Goal: Task Accomplishment & Management: Use online tool/utility

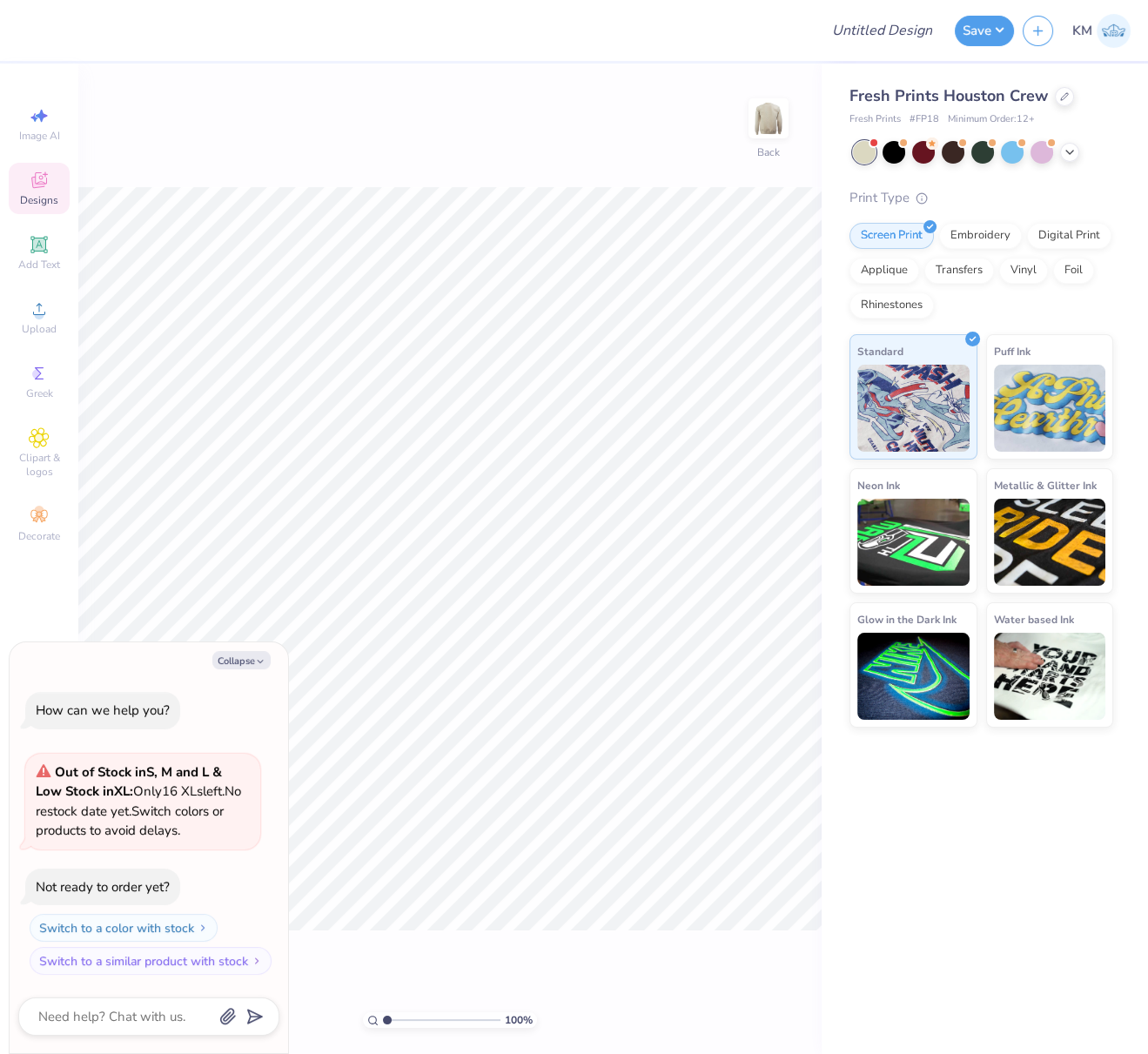
drag, startPoint x: 249, startPoint y: 658, endPoint x: 236, endPoint y: 645, distance: 18.4
click at [249, 658] on button "Collapse" at bounding box center [242, 660] width 59 height 18
type textarea "x"
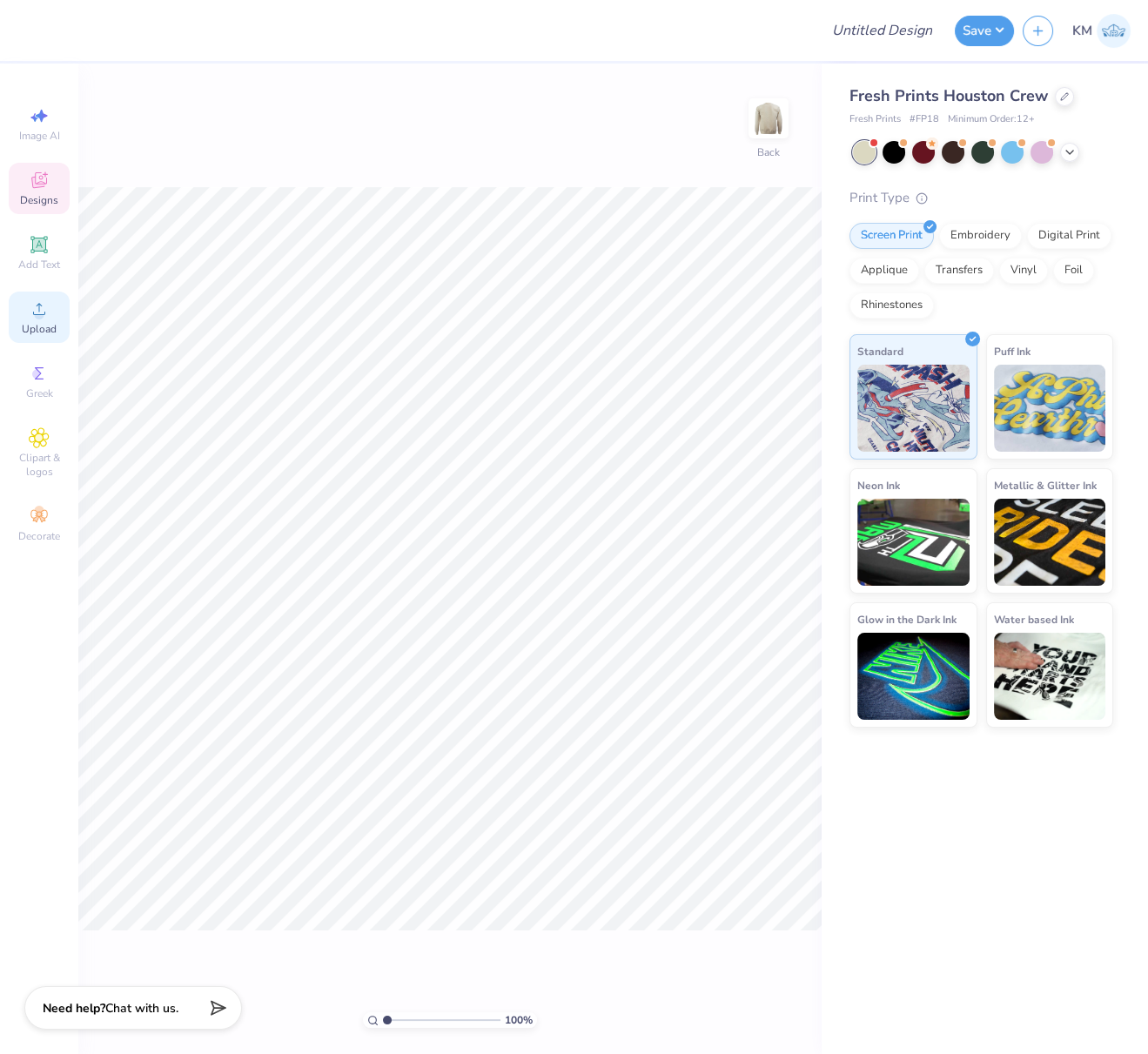
click at [49, 320] on icon at bounding box center [39, 309] width 21 height 21
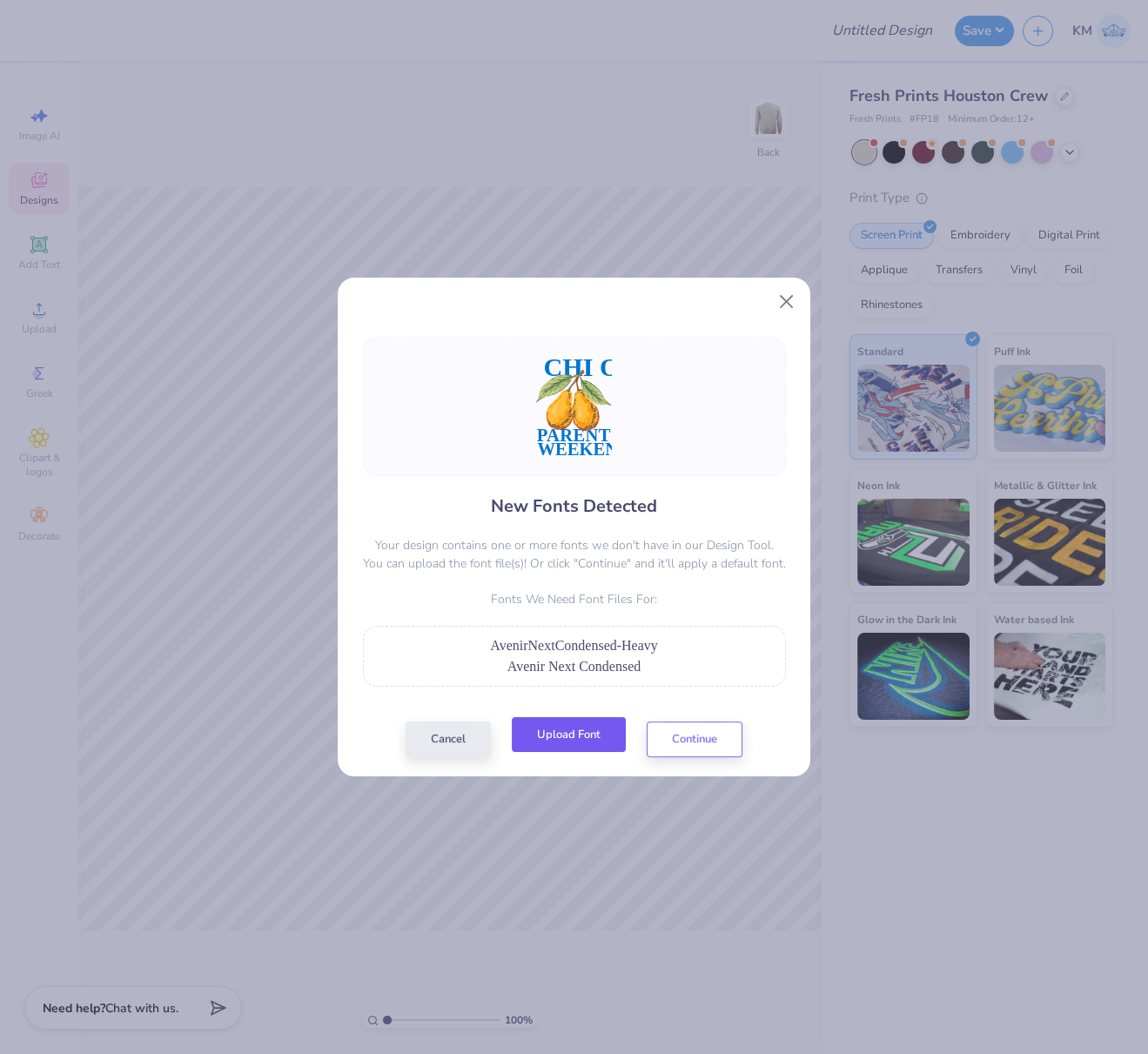
click at [572, 731] on button "Upload Font" at bounding box center [568, 734] width 114 height 36
click at [566, 733] on button "Upload Font" at bounding box center [568, 734] width 114 height 36
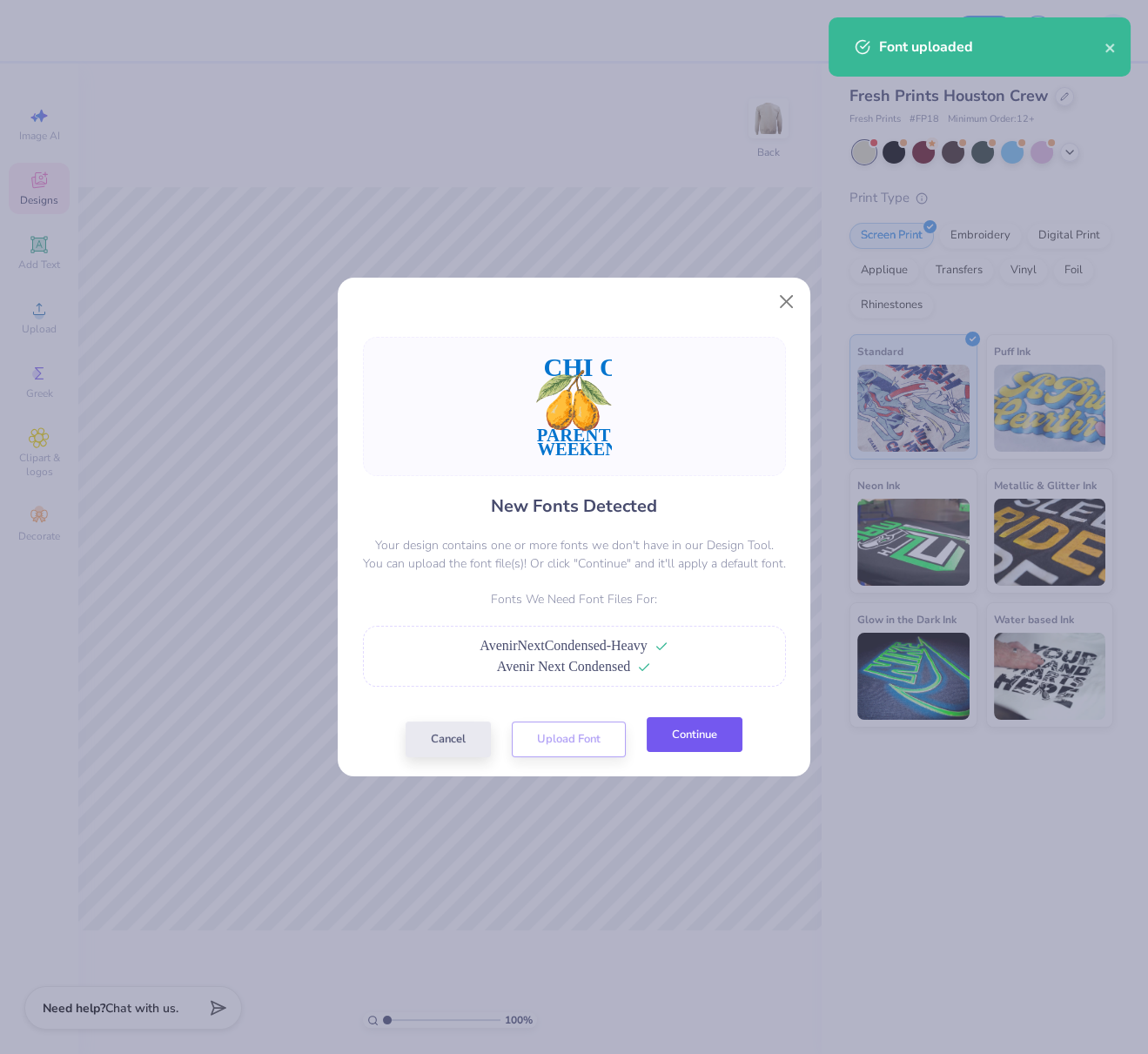
click at [692, 736] on button "Continue" at bounding box center [694, 734] width 95 height 36
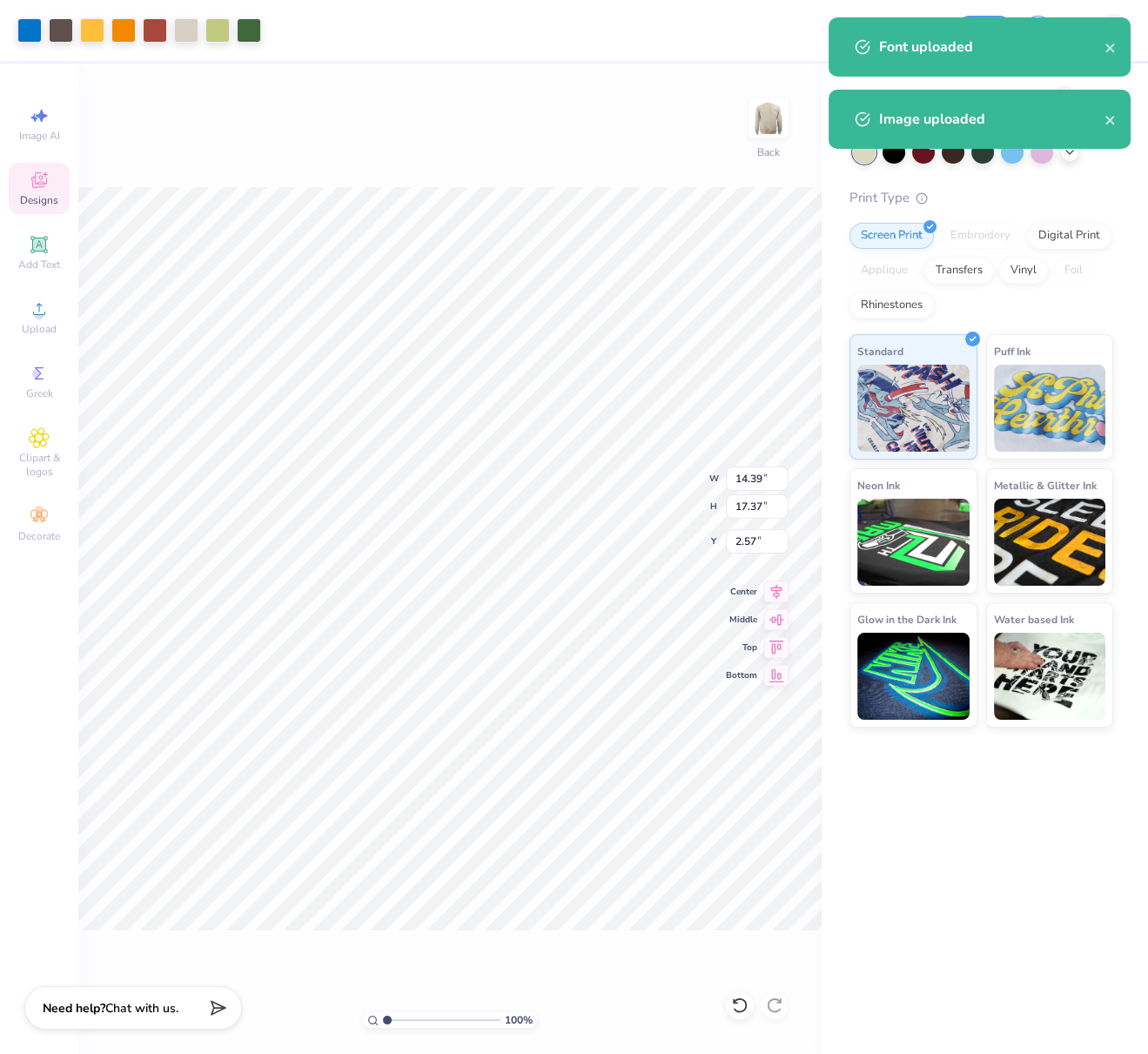
type input "9.78"
type input "11.81"
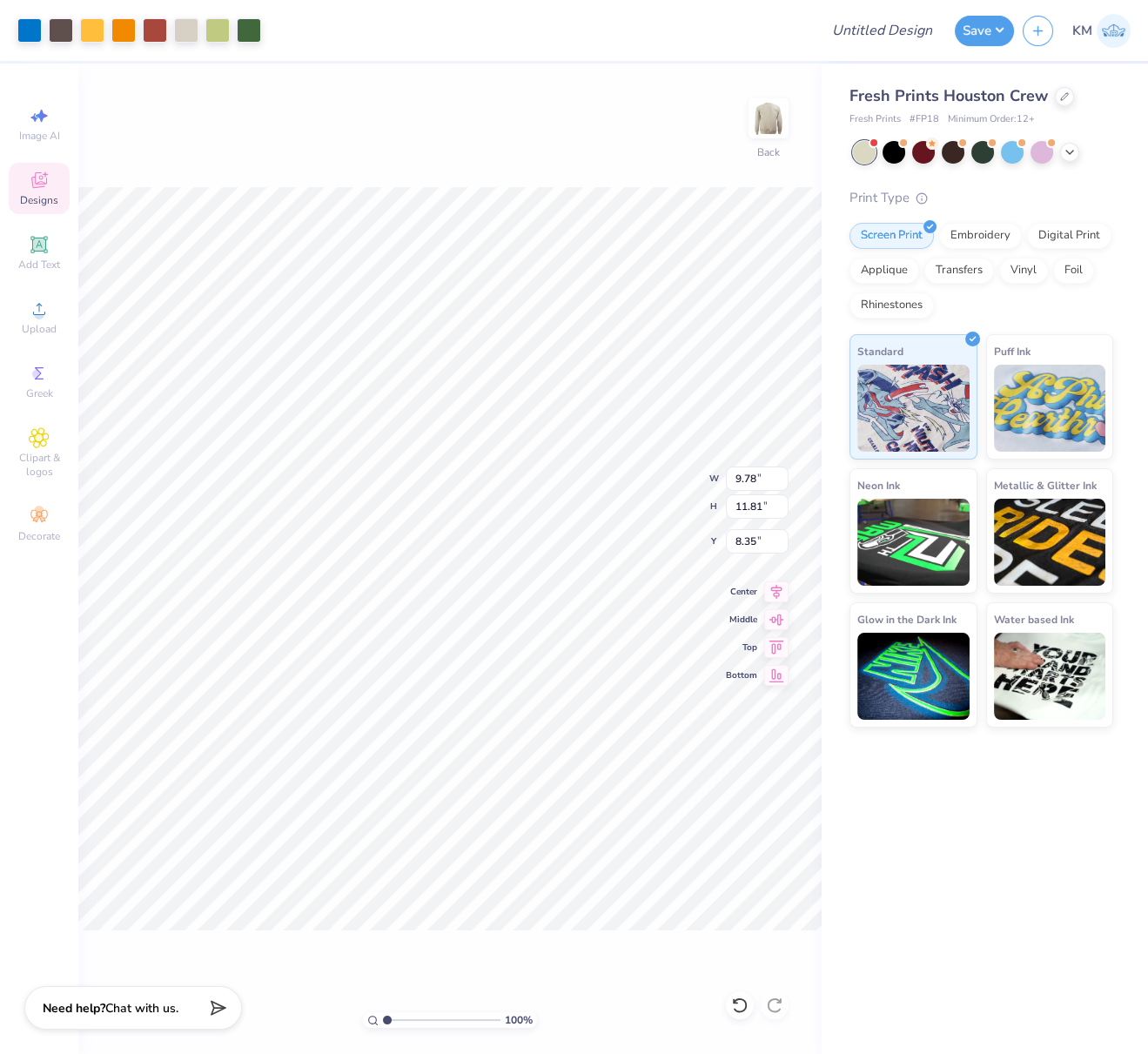
type input "6.87"
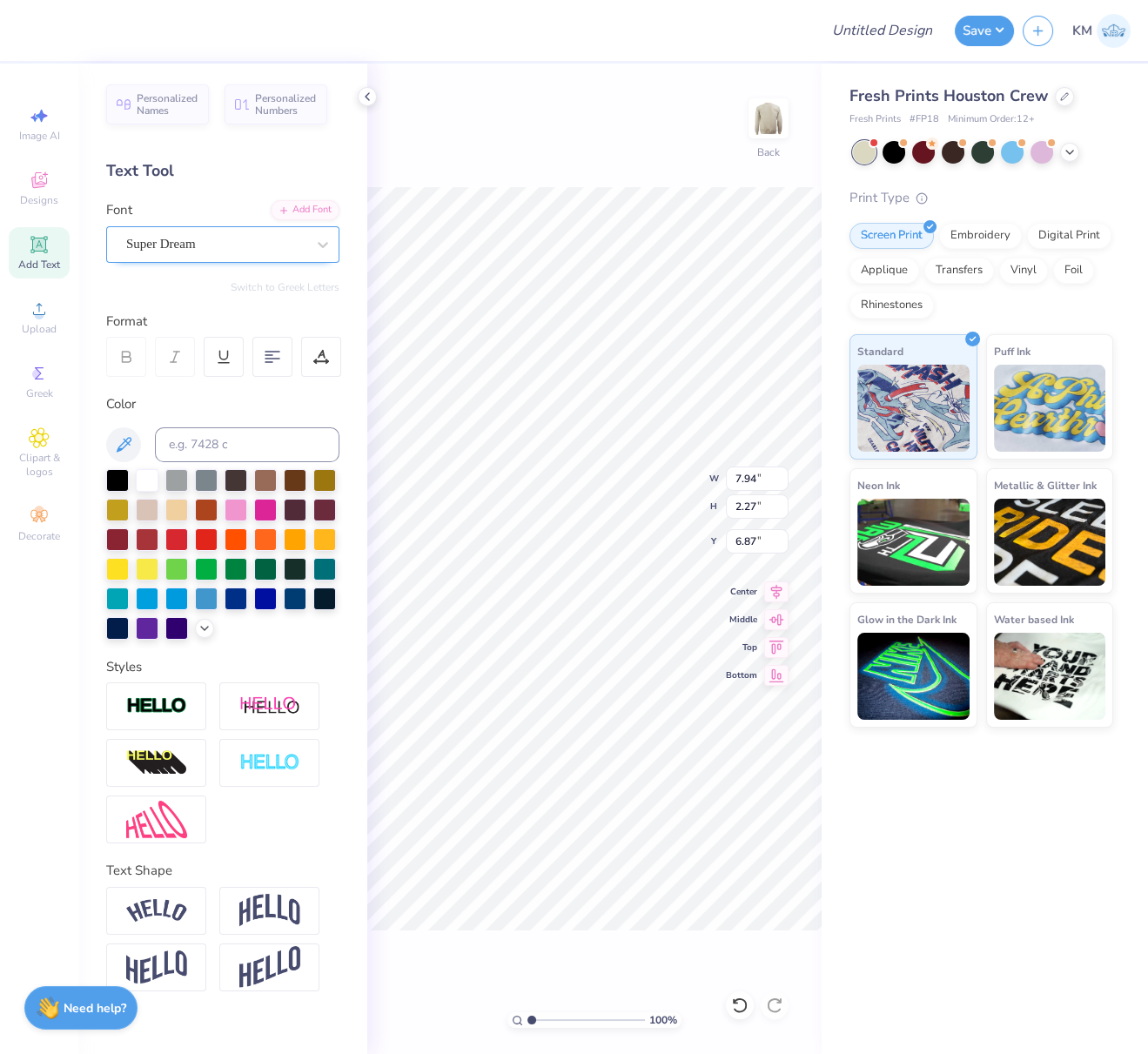
click at [192, 251] on div "Super Dream" at bounding box center [215, 243] width 183 height 27
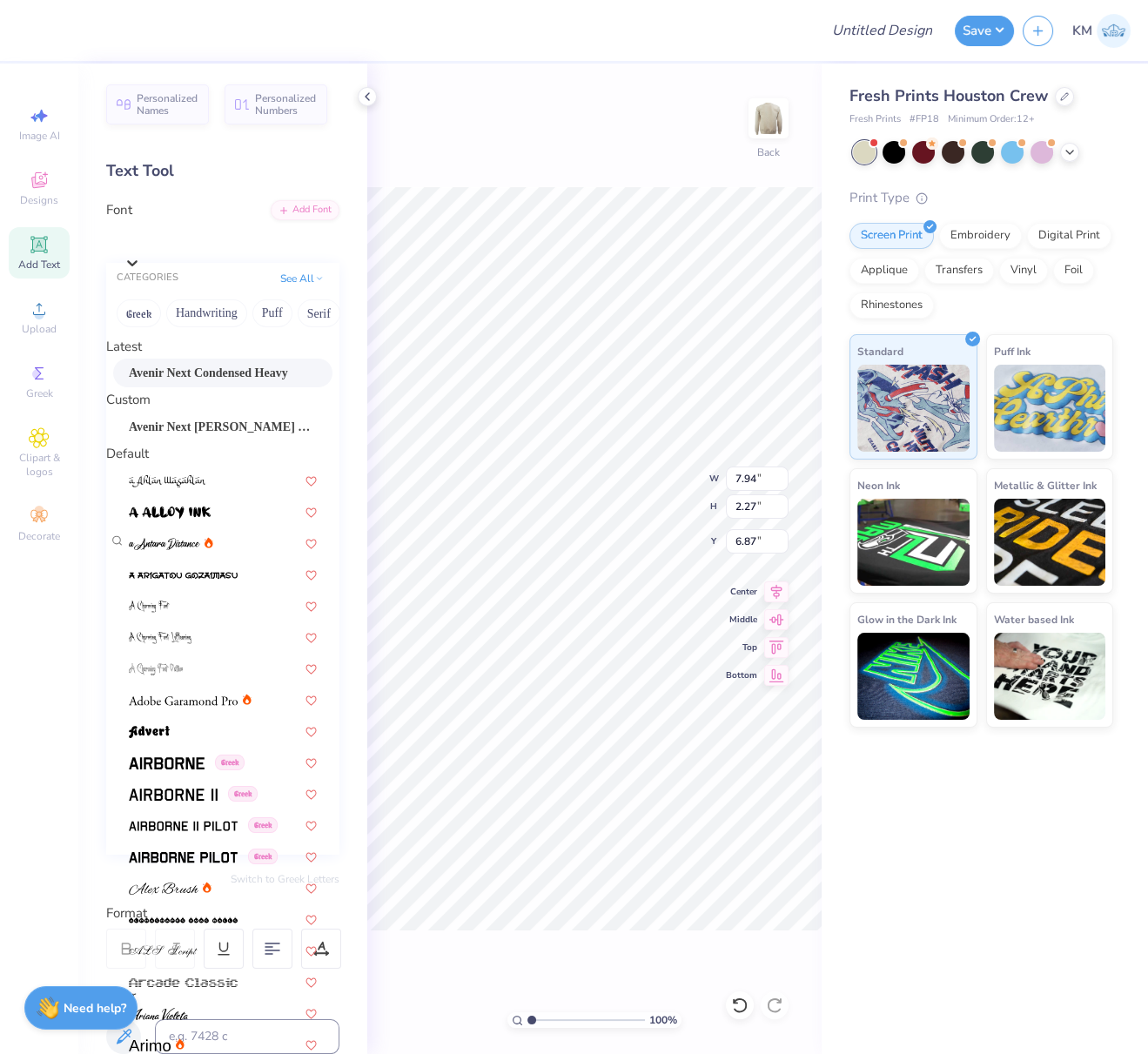
drag, startPoint x: 206, startPoint y: 381, endPoint x: 355, endPoint y: 444, distance: 161.8
click at [206, 380] on span "Avenir Next Condensed Heavy" at bounding box center [208, 373] width 159 height 18
type input "7.31"
type input "2.40"
type input "7.02"
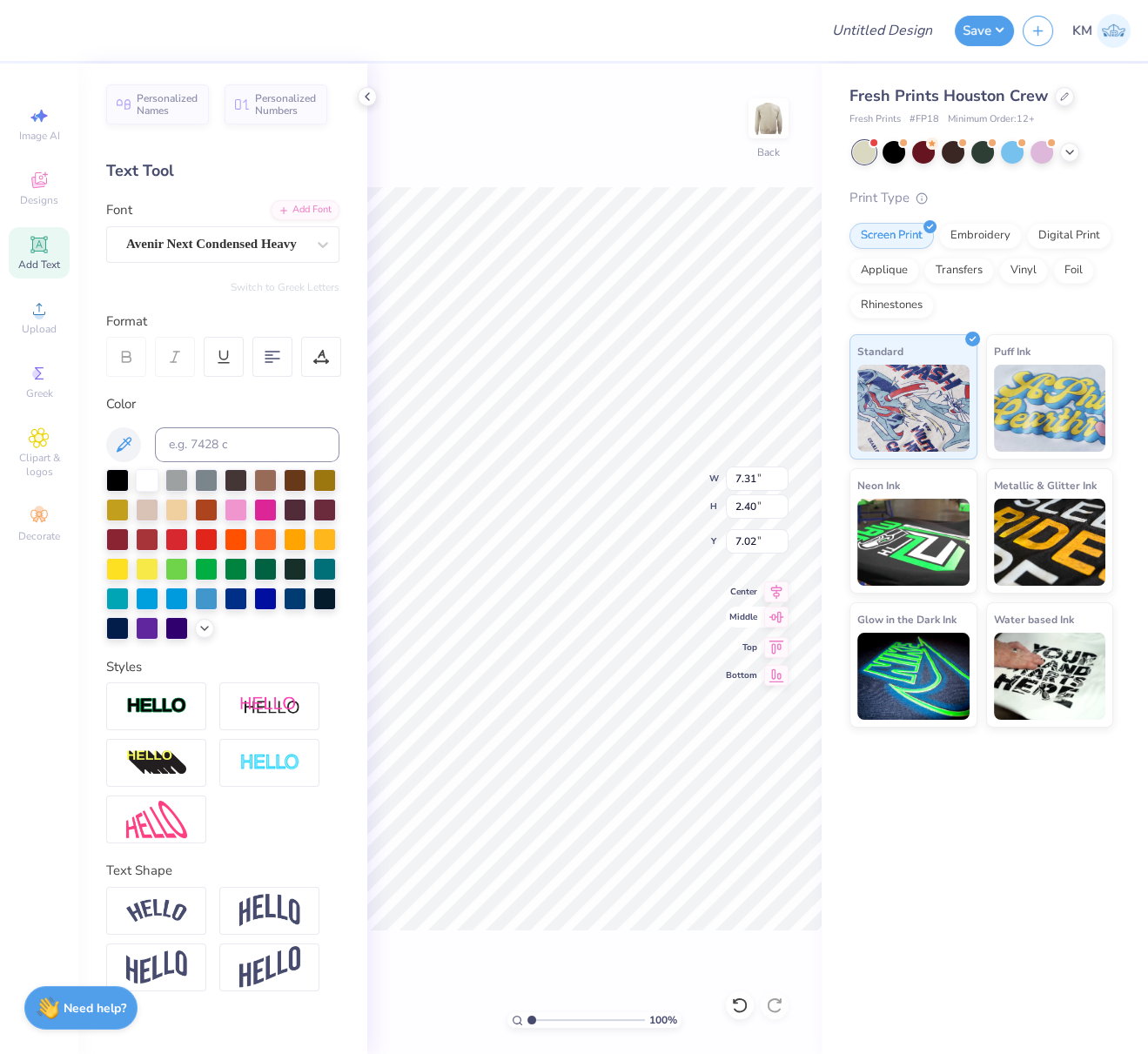
drag, startPoint x: 780, startPoint y: 587, endPoint x: 762, endPoint y: 626, distance: 43.0
click at [781, 587] on icon at bounding box center [777, 591] width 11 height 15
click at [258, 237] on div "Avenir Next Condensed Heavy" at bounding box center [215, 243] width 183 height 27
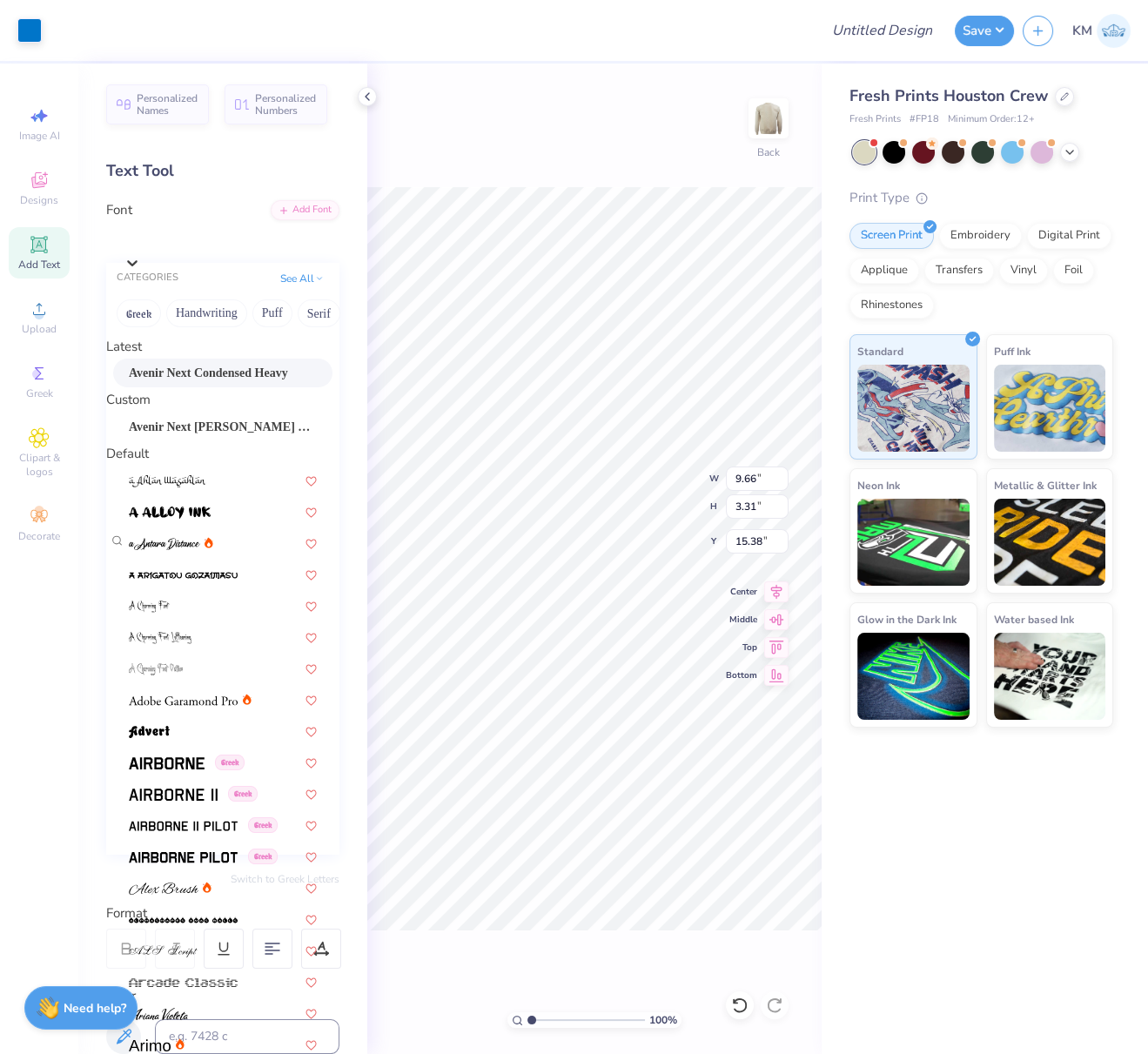
click at [181, 373] on span "Avenir Next Condensed Heavy" at bounding box center [208, 373] width 159 height 18
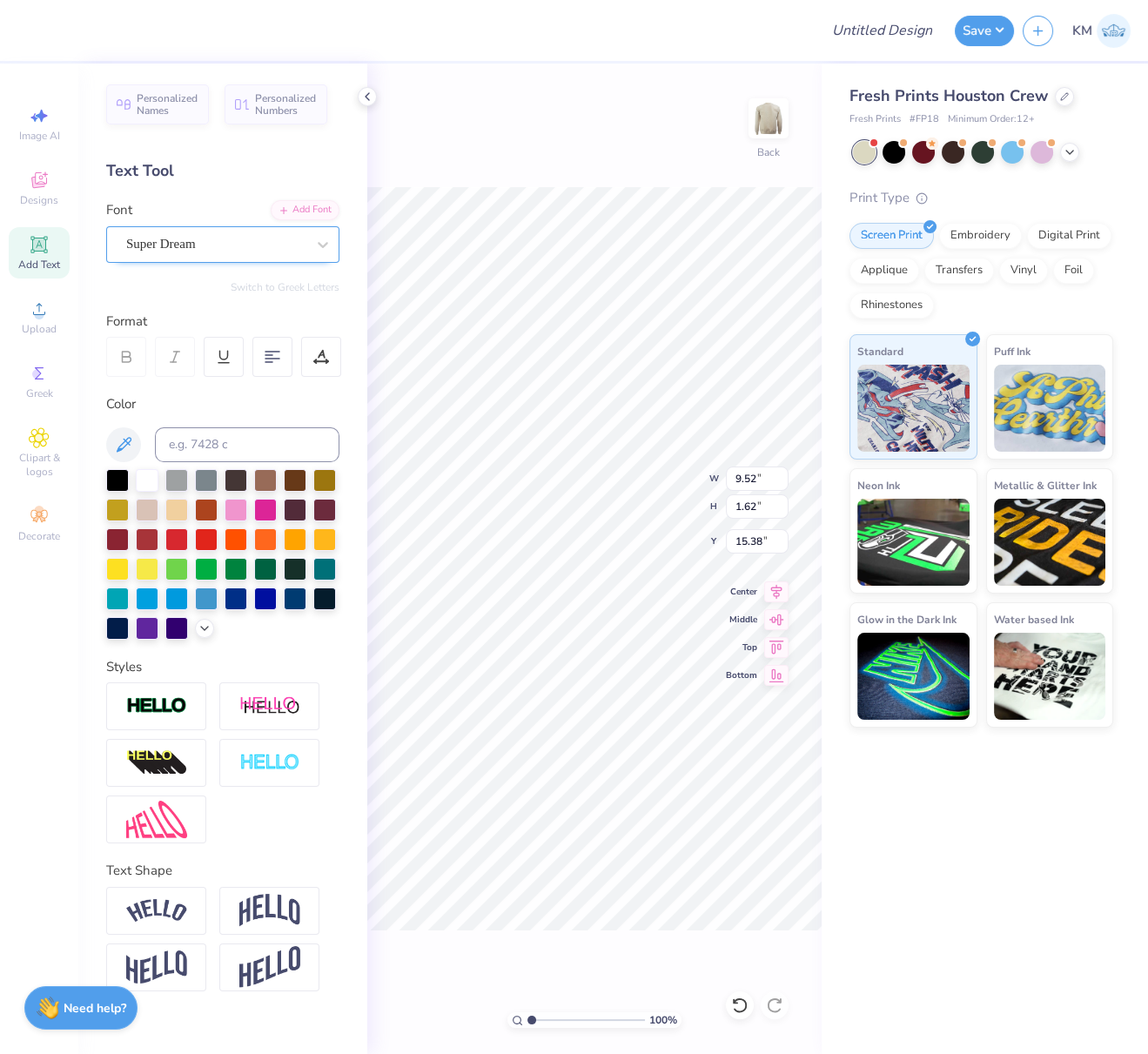
click at [256, 232] on div at bounding box center [215, 243] width 180 height 24
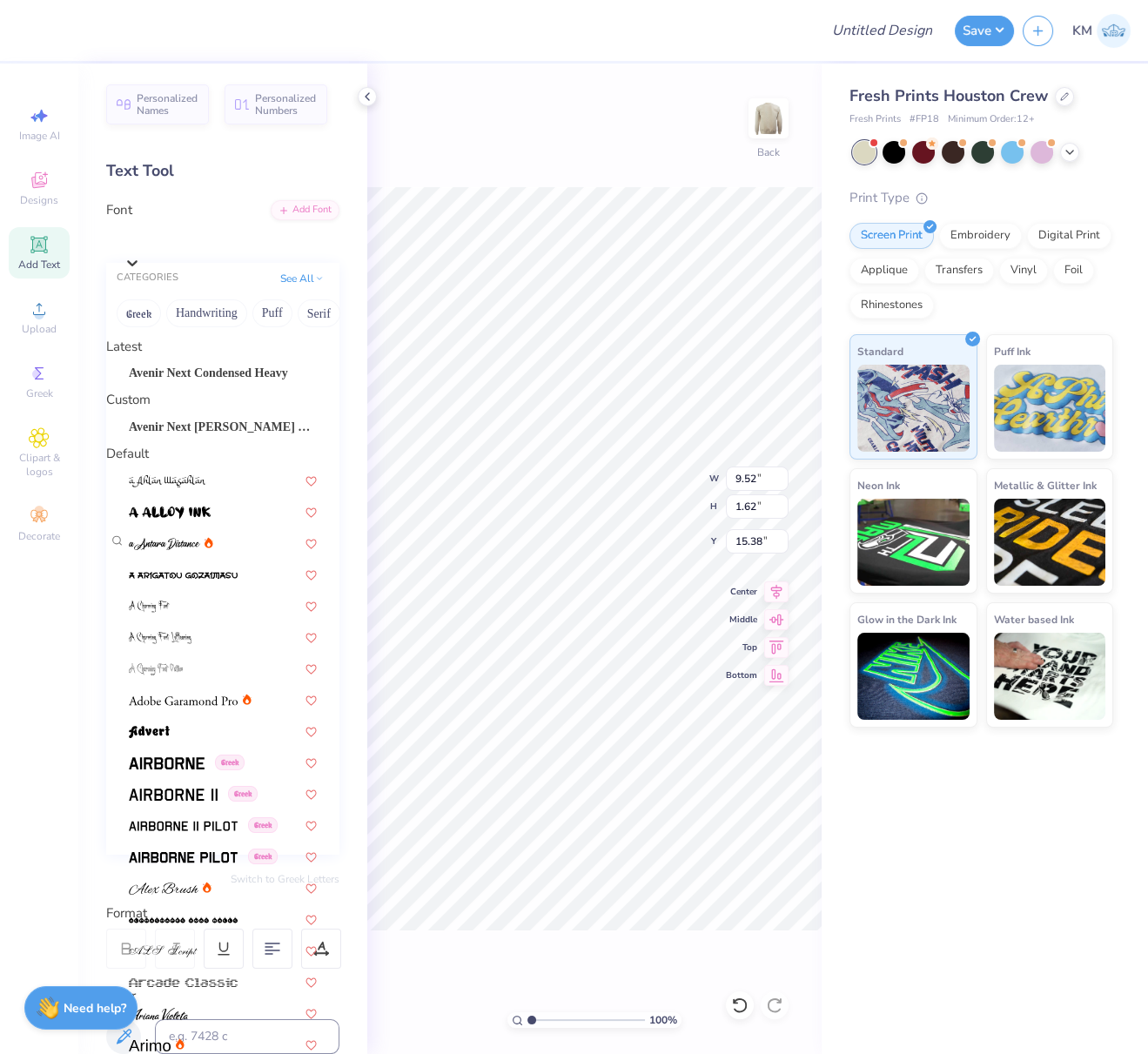
drag, startPoint x: 185, startPoint y: 377, endPoint x: 364, endPoint y: 475, distance: 204.1
click at [186, 376] on span "Avenir Next Condensed Heavy" at bounding box center [208, 373] width 159 height 18
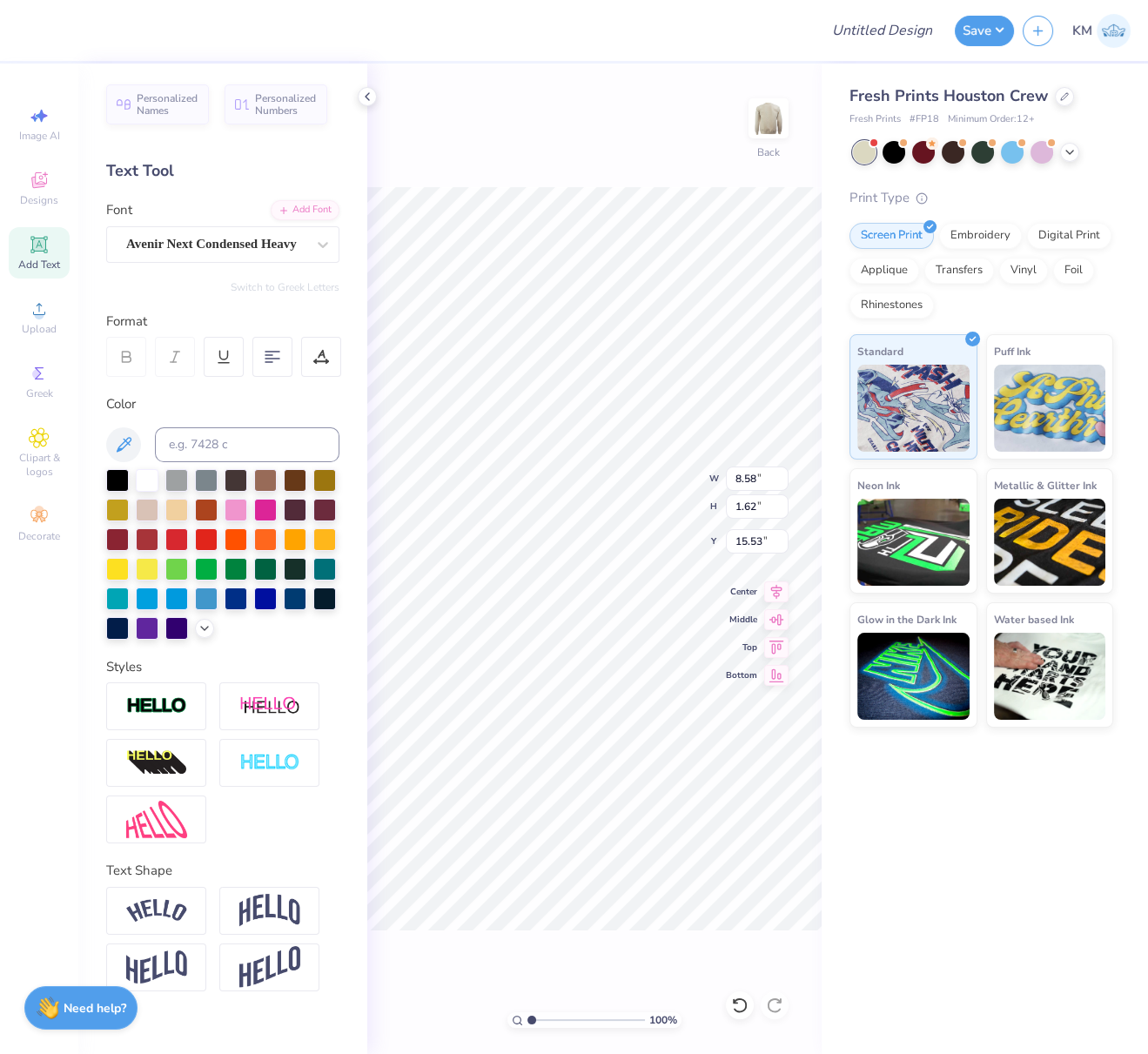
type input "8.58"
type input "15.53"
click at [775, 588] on icon at bounding box center [777, 589] width 25 height 21
click at [199, 241] on div "Super Dream" at bounding box center [215, 243] width 183 height 27
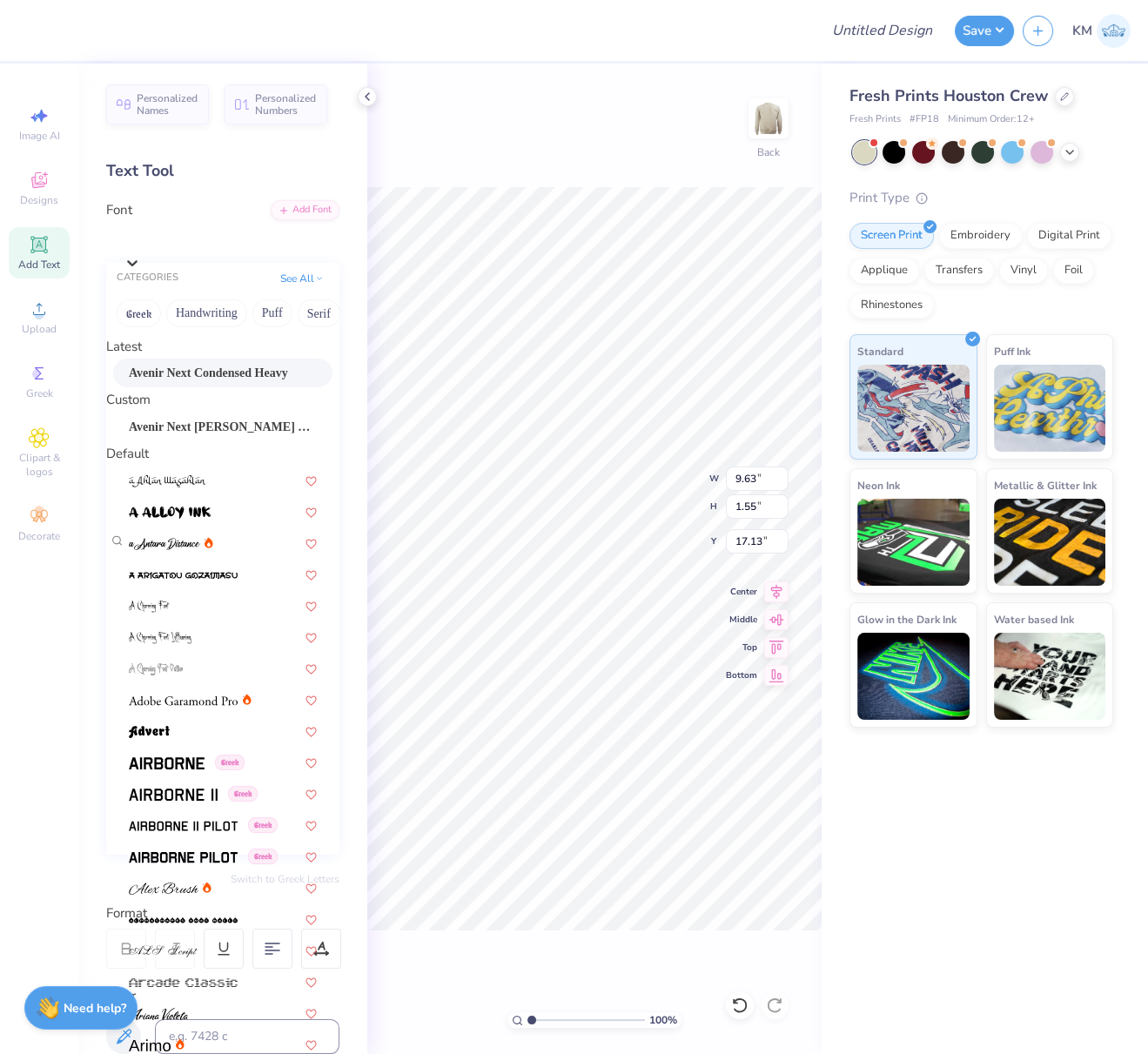
click at [201, 380] on span "Avenir Next Condensed Heavy" at bounding box center [208, 373] width 159 height 18
type input "8.93"
type input "17.28"
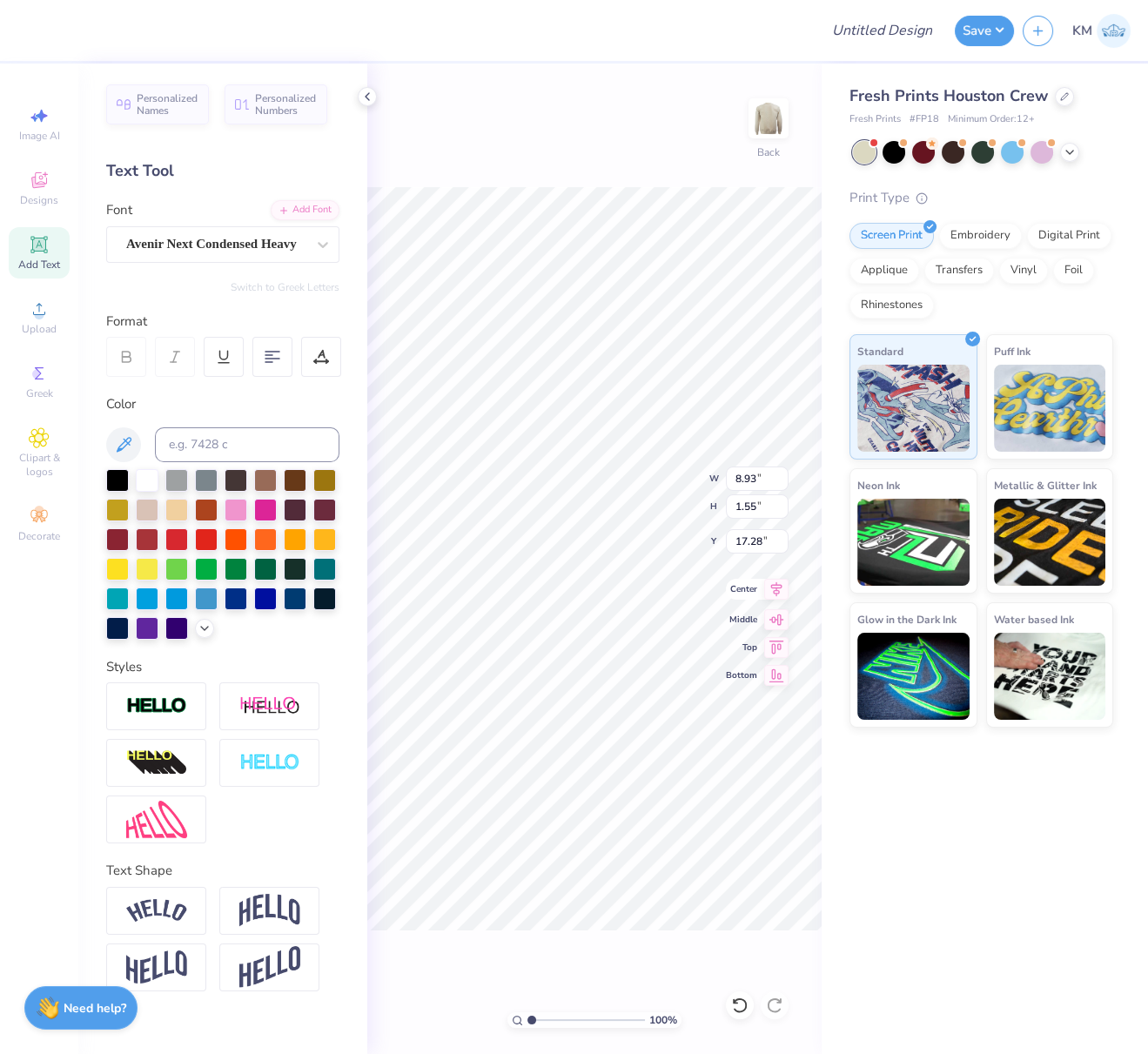
click at [782, 587] on icon at bounding box center [777, 589] width 25 height 21
drag, startPoint x: 780, startPoint y: 594, endPoint x: 732, endPoint y: 668, distance: 88.2
click at [780, 596] on icon at bounding box center [777, 592] width 25 height 21
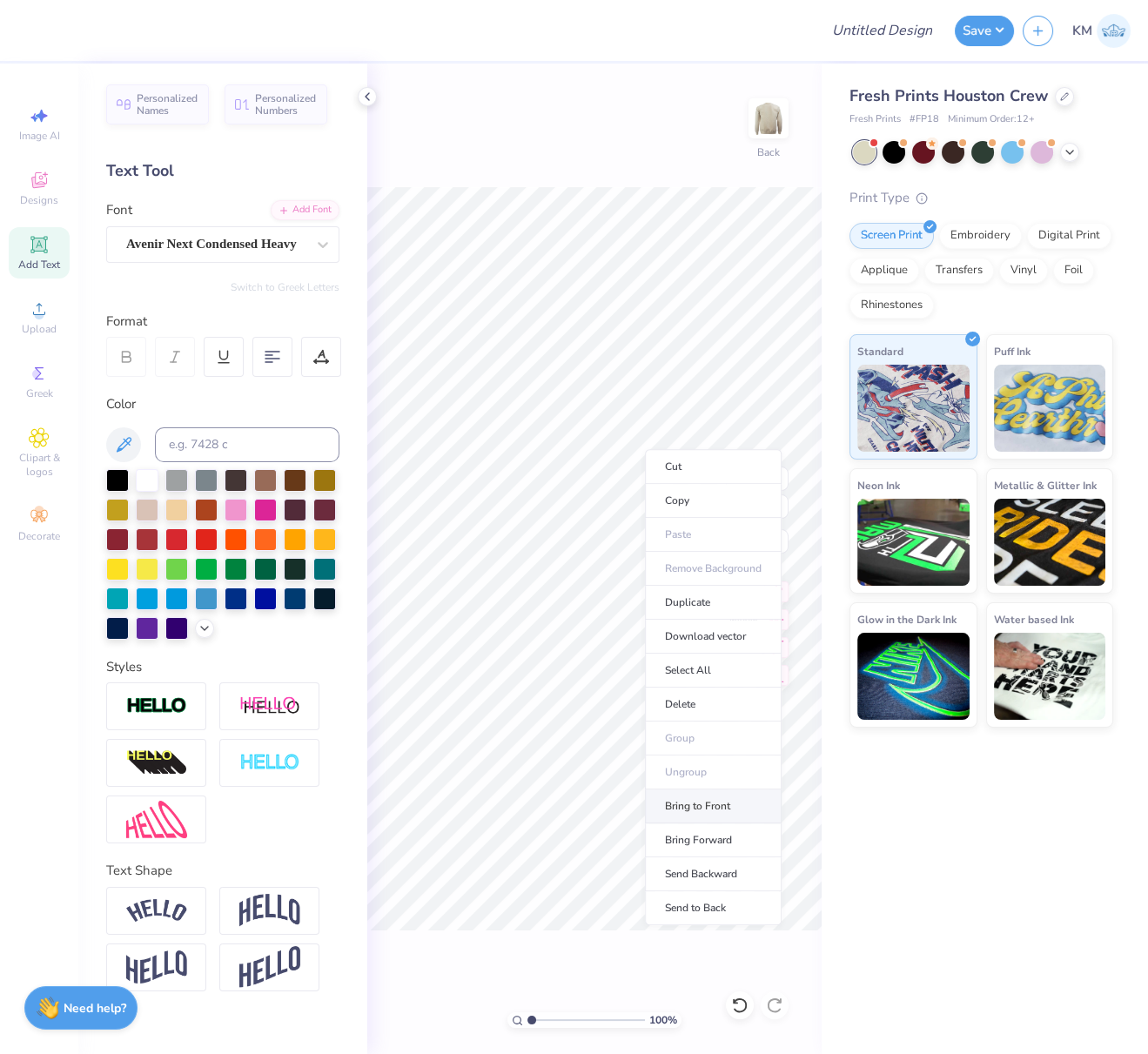
click at [719, 806] on li "Bring to Front" at bounding box center [714, 806] width 137 height 34
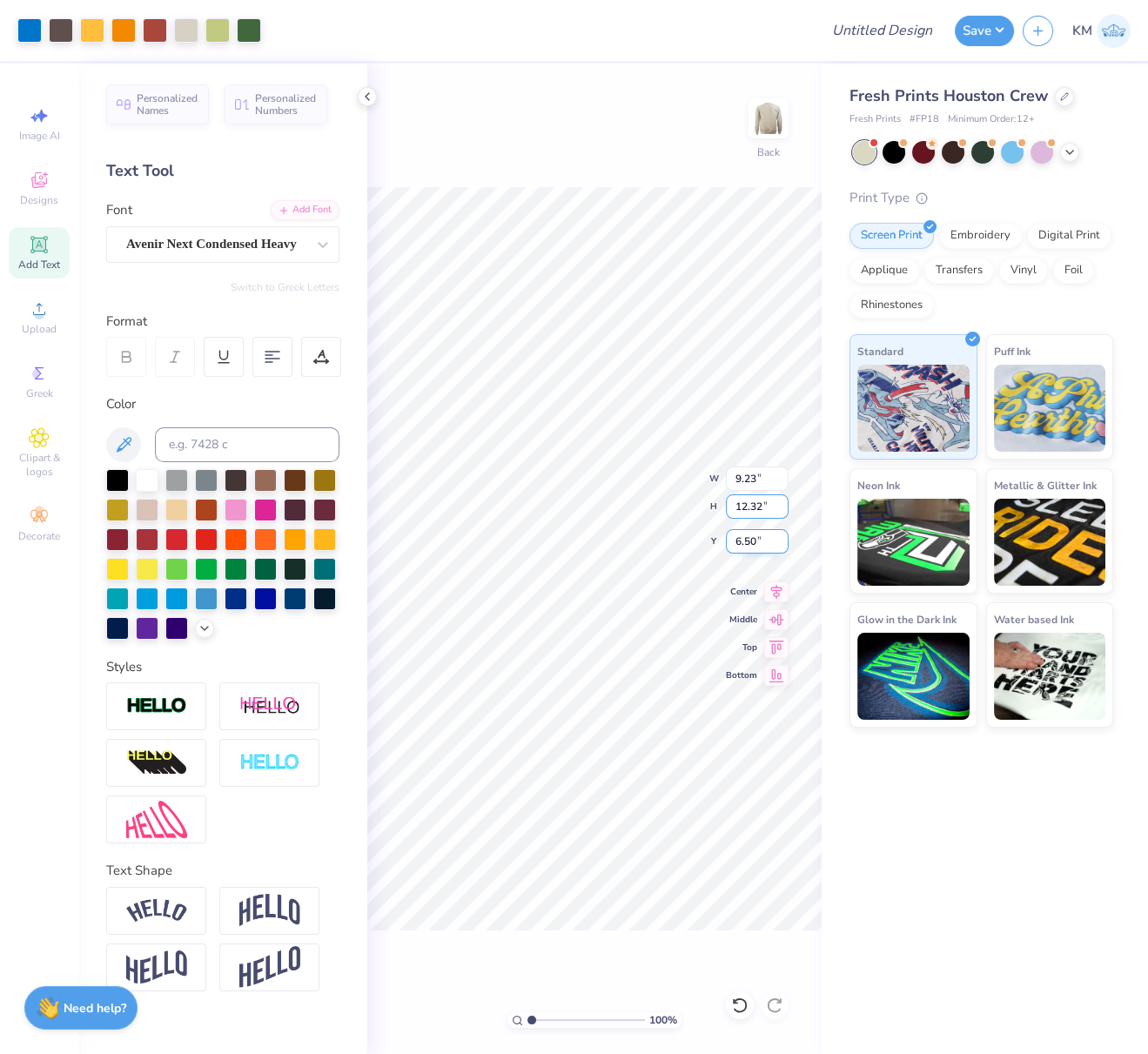
drag, startPoint x: 762, startPoint y: 506, endPoint x: 725, endPoint y: 543, distance: 52.3
click at [726, 503] on input "12.32" at bounding box center [757, 507] width 63 height 25
type input "11.5"
type input "8.62"
type input "11.50"
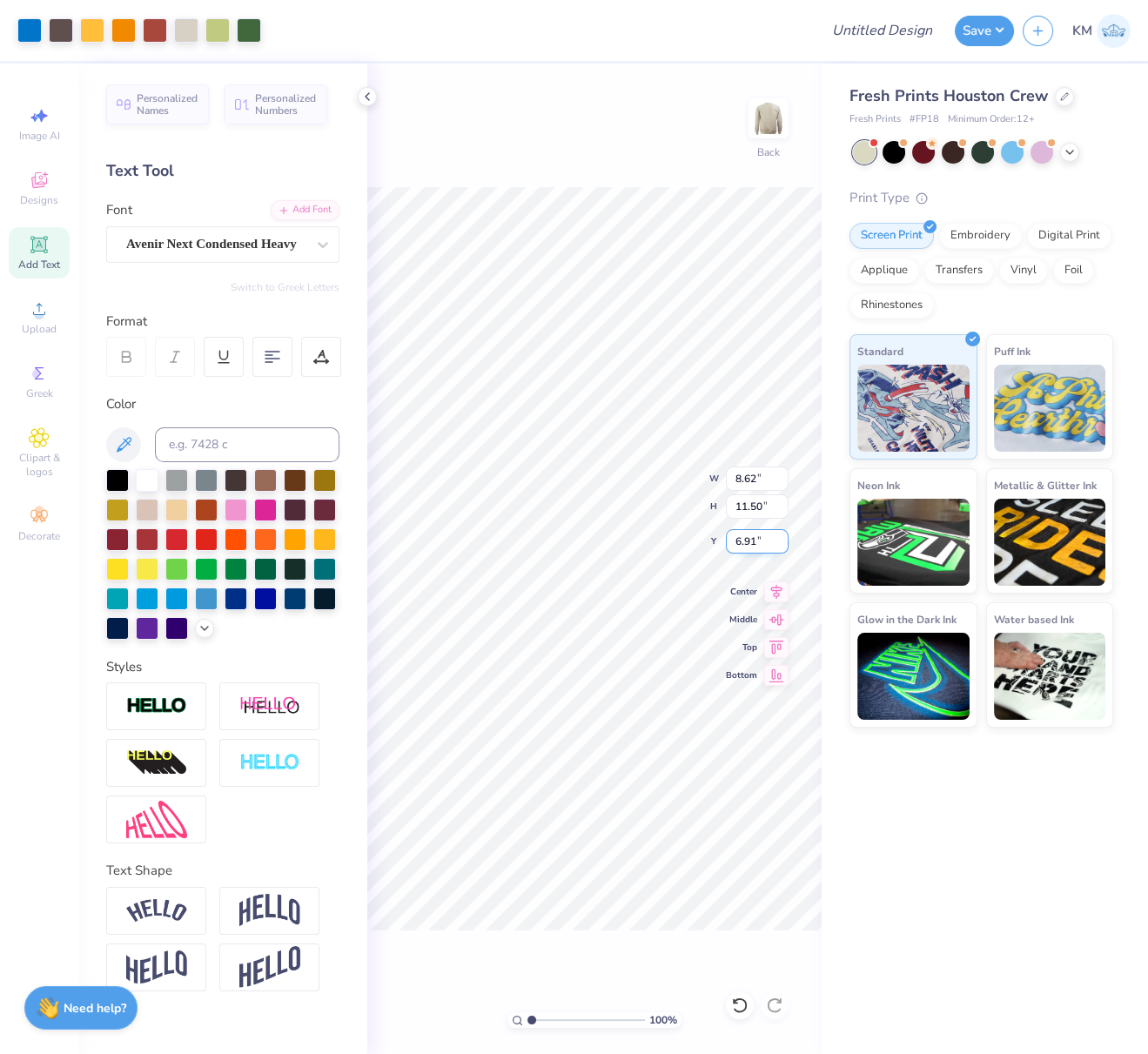
drag, startPoint x: 755, startPoint y: 546, endPoint x: 732, endPoint y: 538, distance: 24.4
click at [731, 538] on input "6.91" at bounding box center [757, 541] width 63 height 25
type input "3.00"
click at [783, 588] on icon at bounding box center [777, 589] width 25 height 21
drag, startPoint x: 365, startPoint y: 96, endPoint x: 384, endPoint y: 98, distance: 19.1
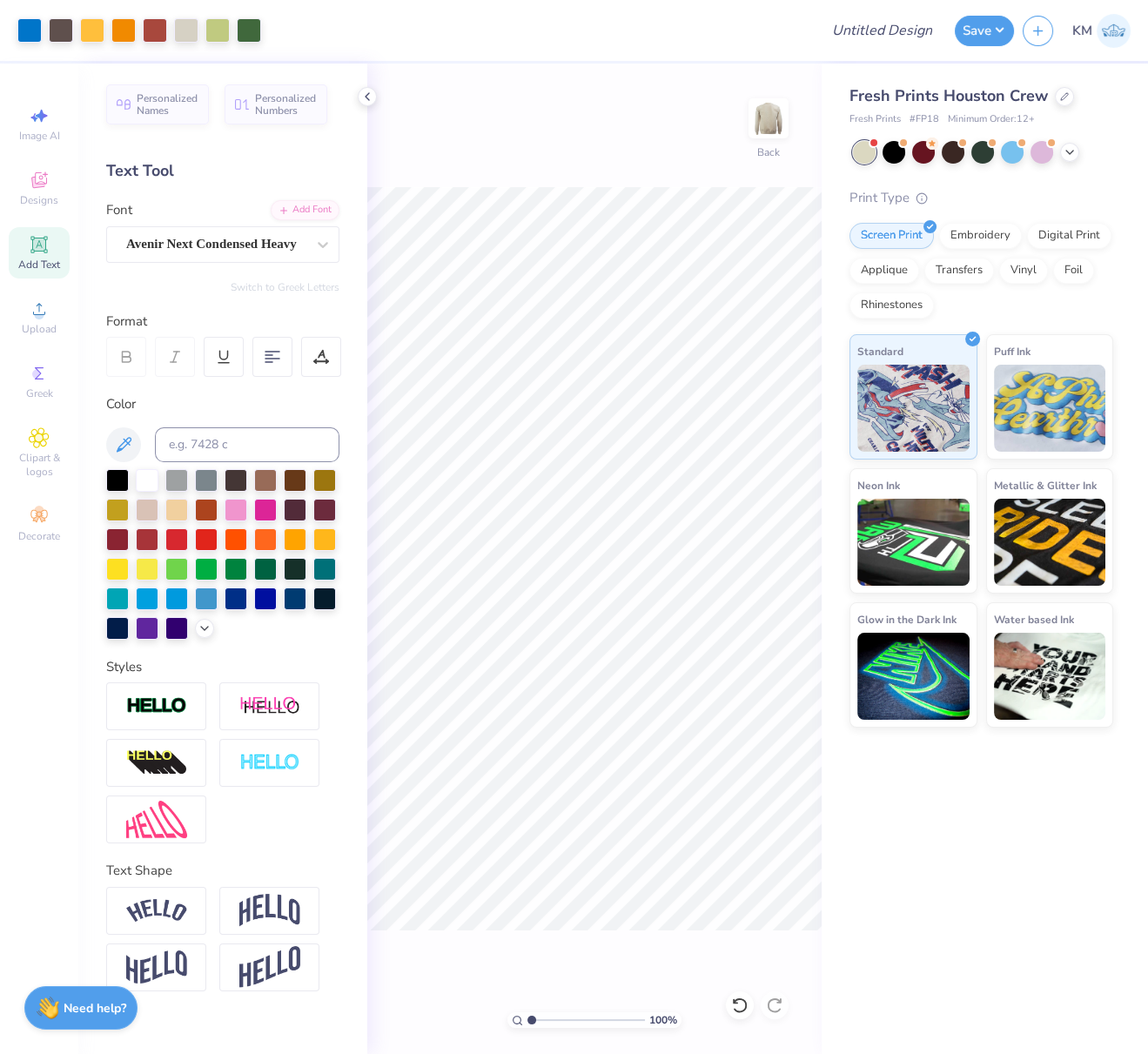
click at [365, 96] on polyline at bounding box center [367, 96] width 4 height 7
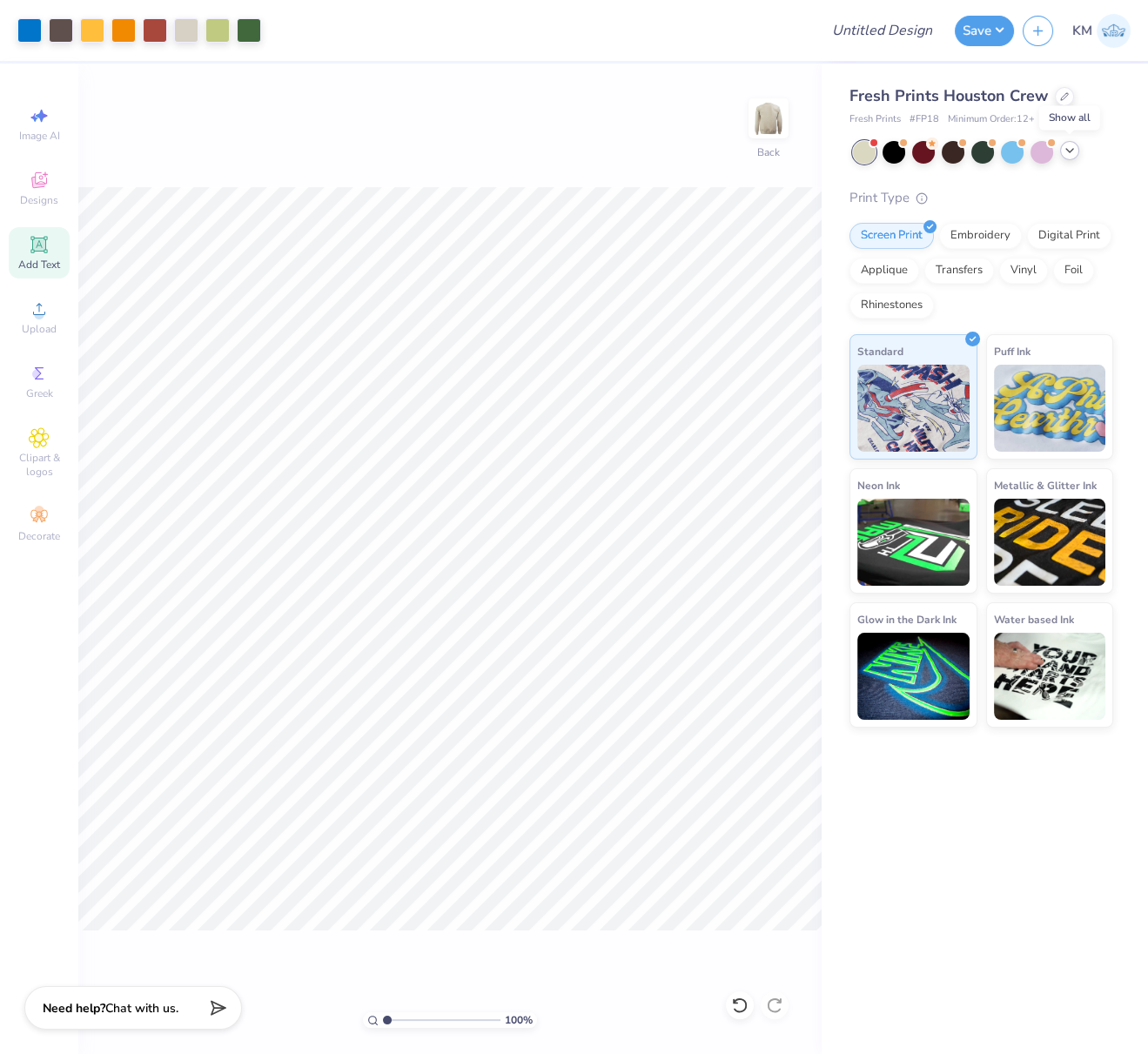
click at [1075, 151] on icon at bounding box center [1070, 151] width 14 height 14
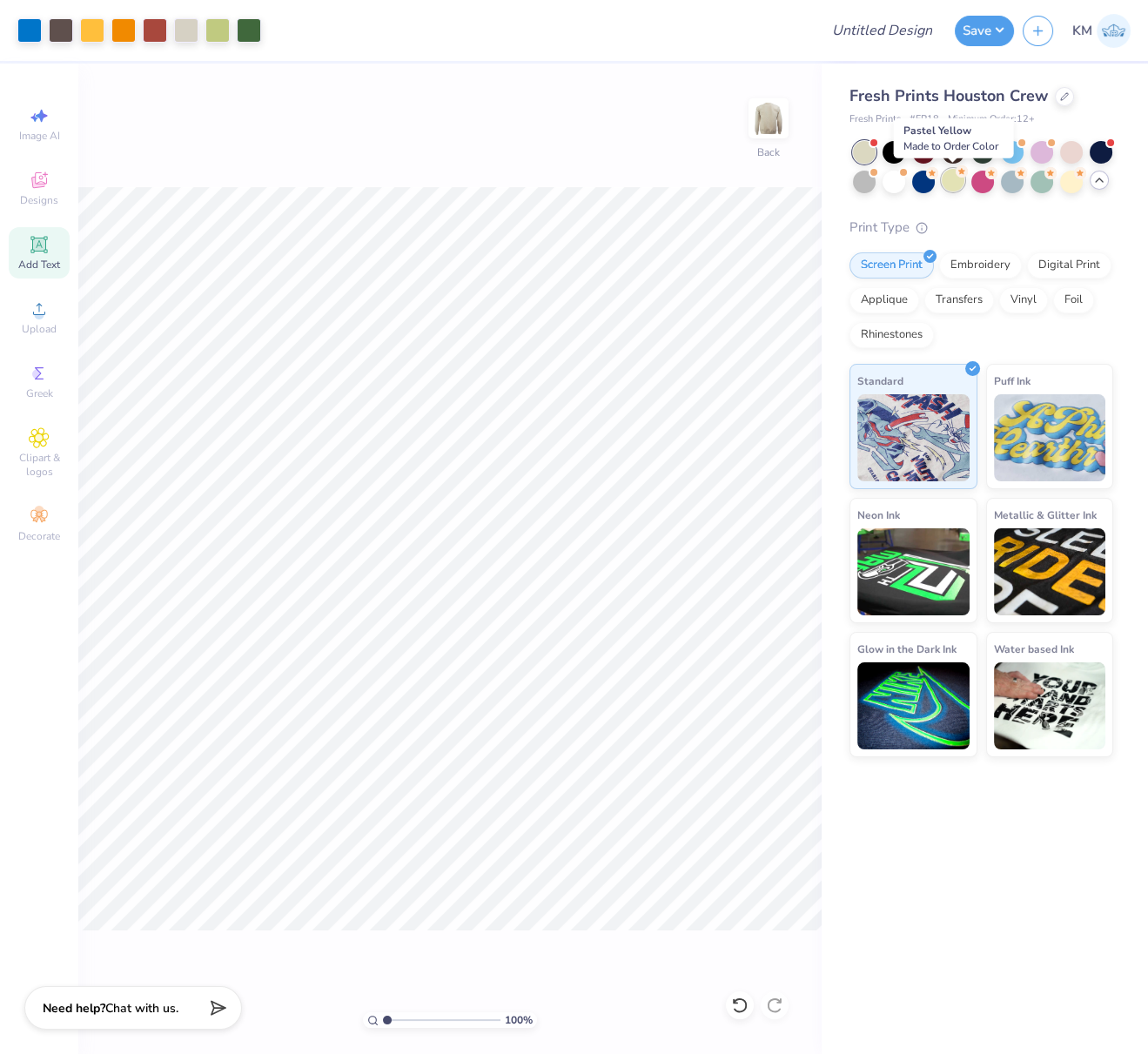
click at [949, 186] on div at bounding box center [954, 180] width 23 height 23
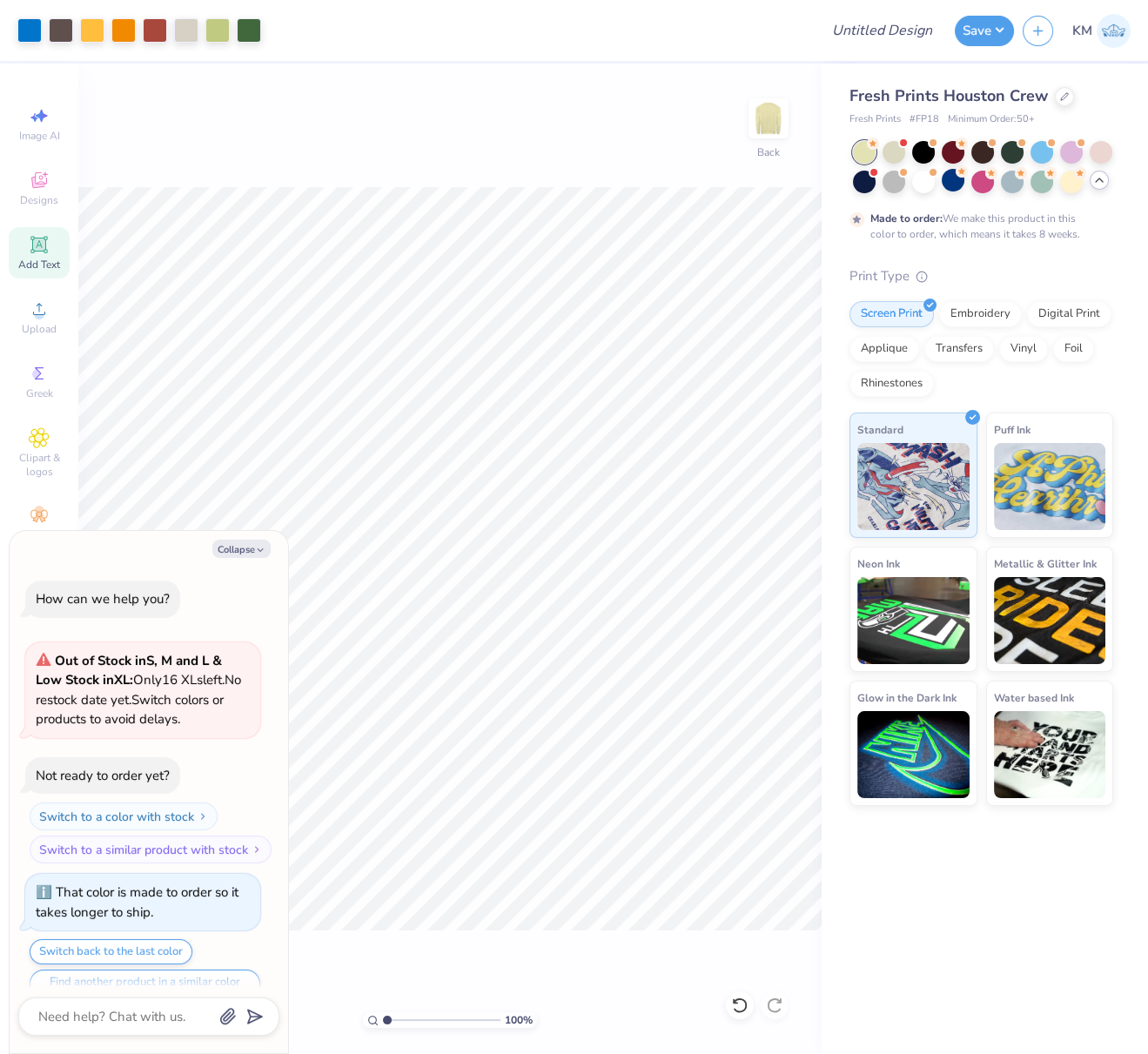
scroll to position [31, 0]
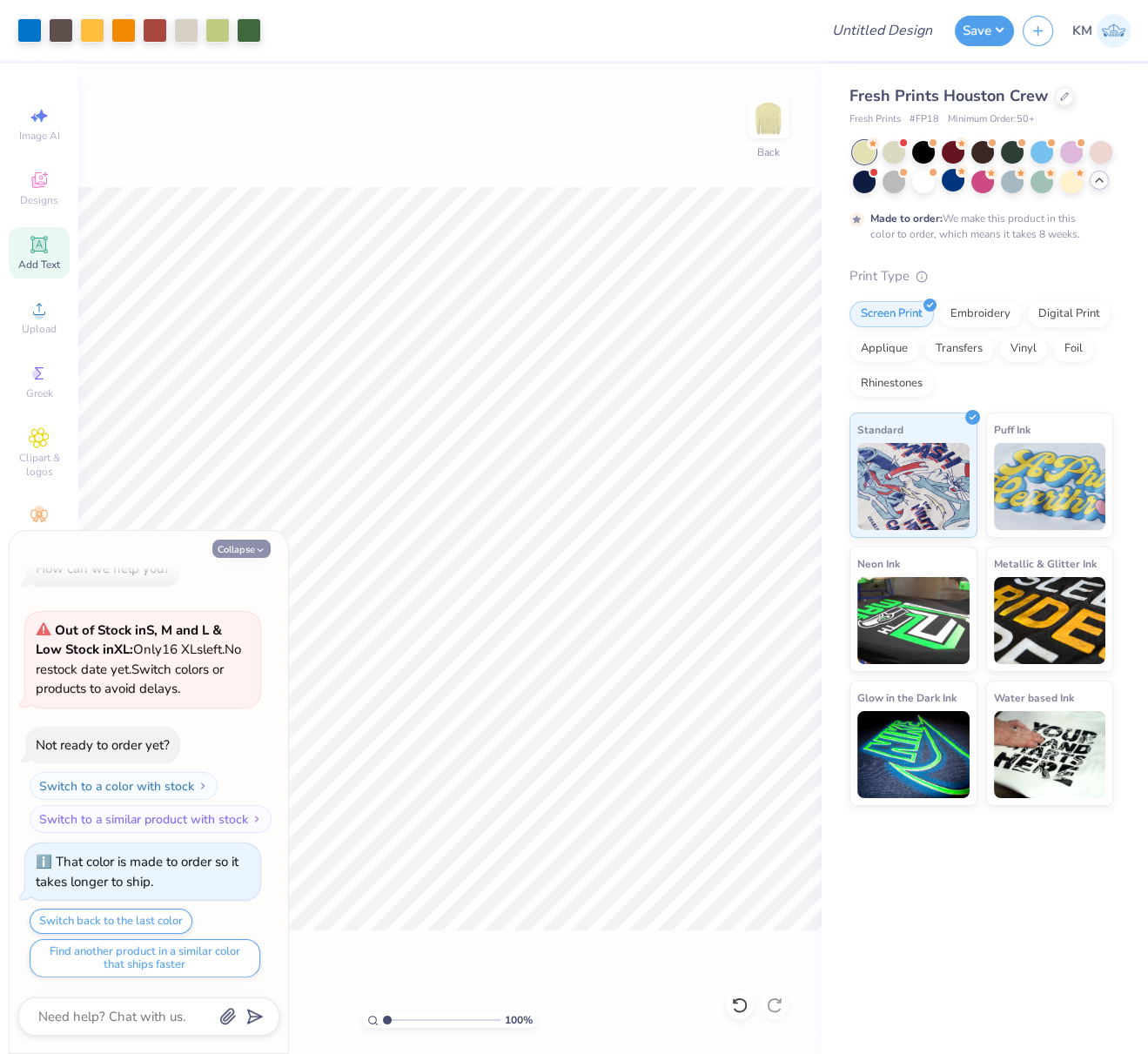
click at [231, 548] on button "Collapse" at bounding box center [242, 548] width 59 height 18
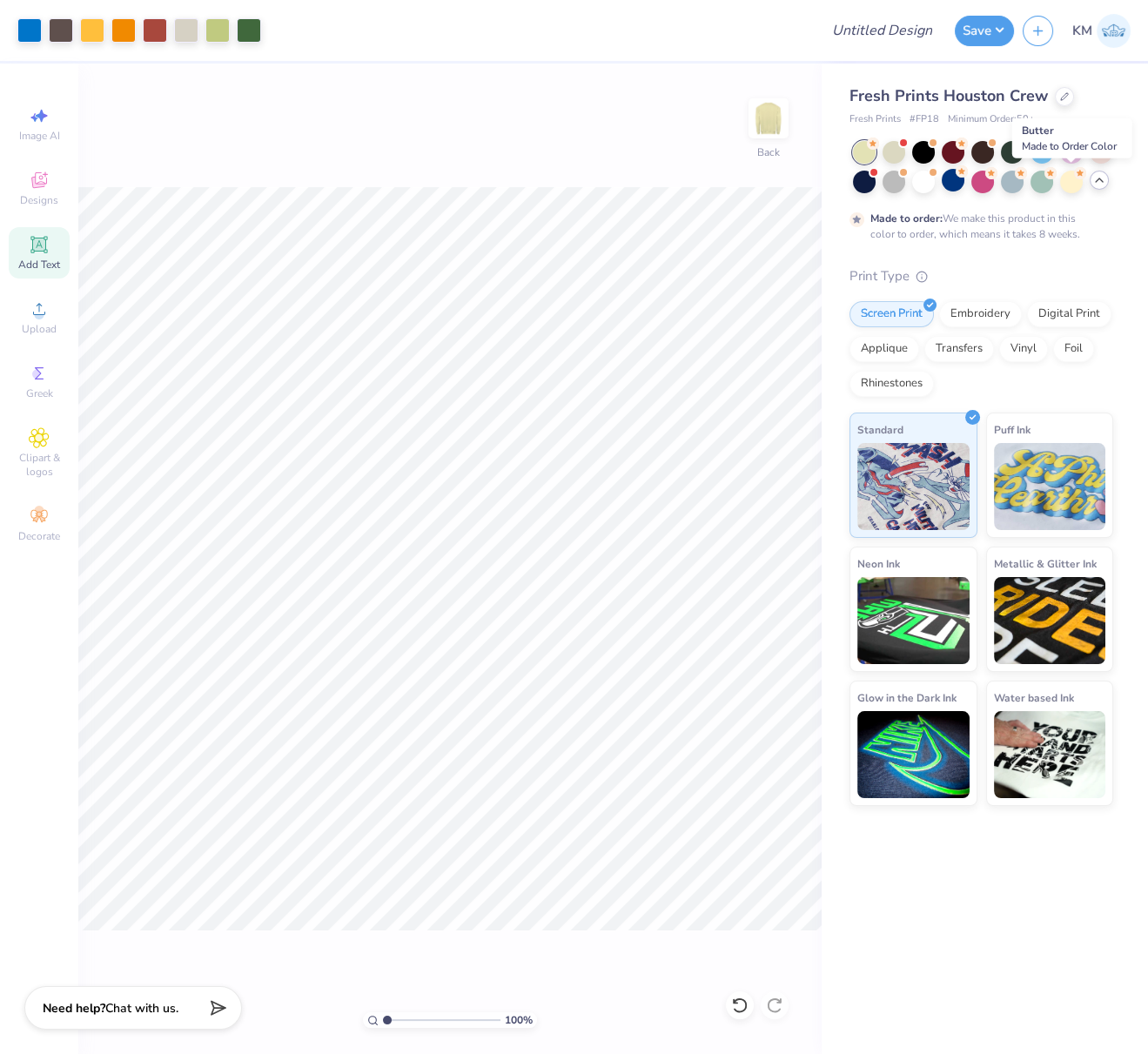
drag, startPoint x: 1073, startPoint y: 186, endPoint x: 1052, endPoint y: 218, distance: 38.3
click at [1073, 186] on div at bounding box center [1072, 182] width 23 height 23
click at [923, 186] on div at bounding box center [924, 182] width 23 height 23
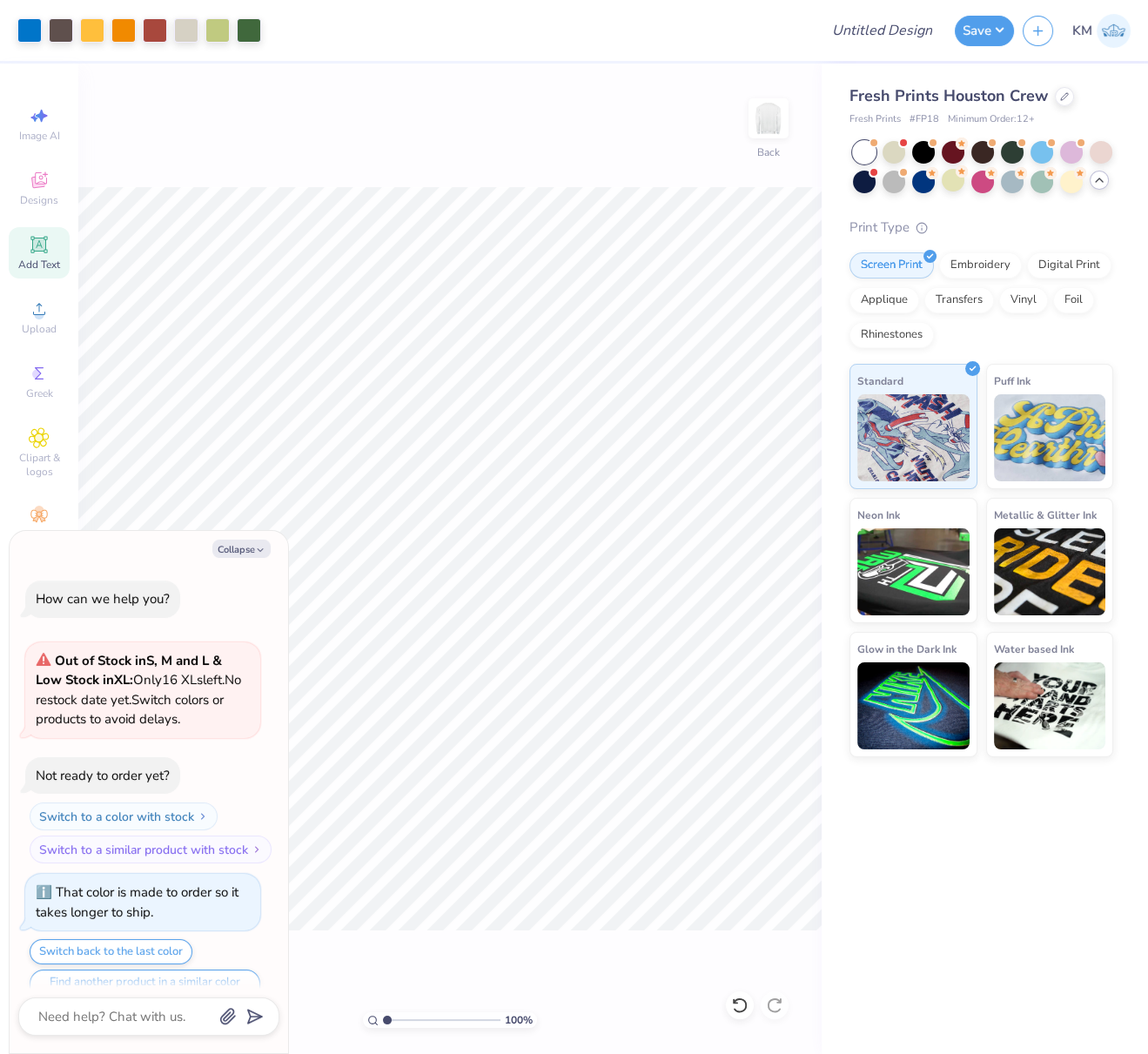
scroll to position [382, 0]
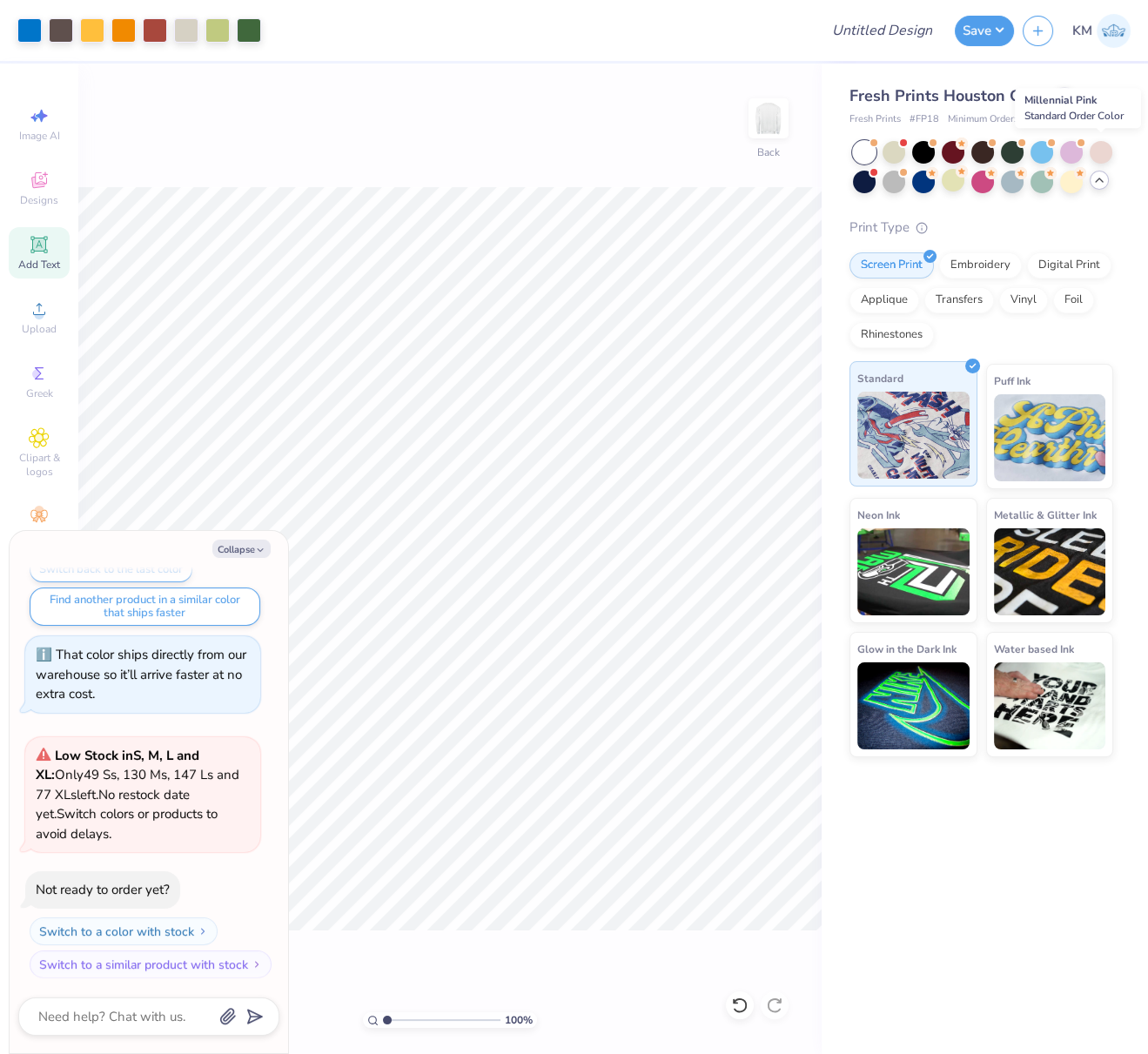
click at [1101, 151] on div at bounding box center [1102, 152] width 23 height 23
click at [243, 552] on button "Collapse" at bounding box center [242, 548] width 59 height 18
type textarea "x"
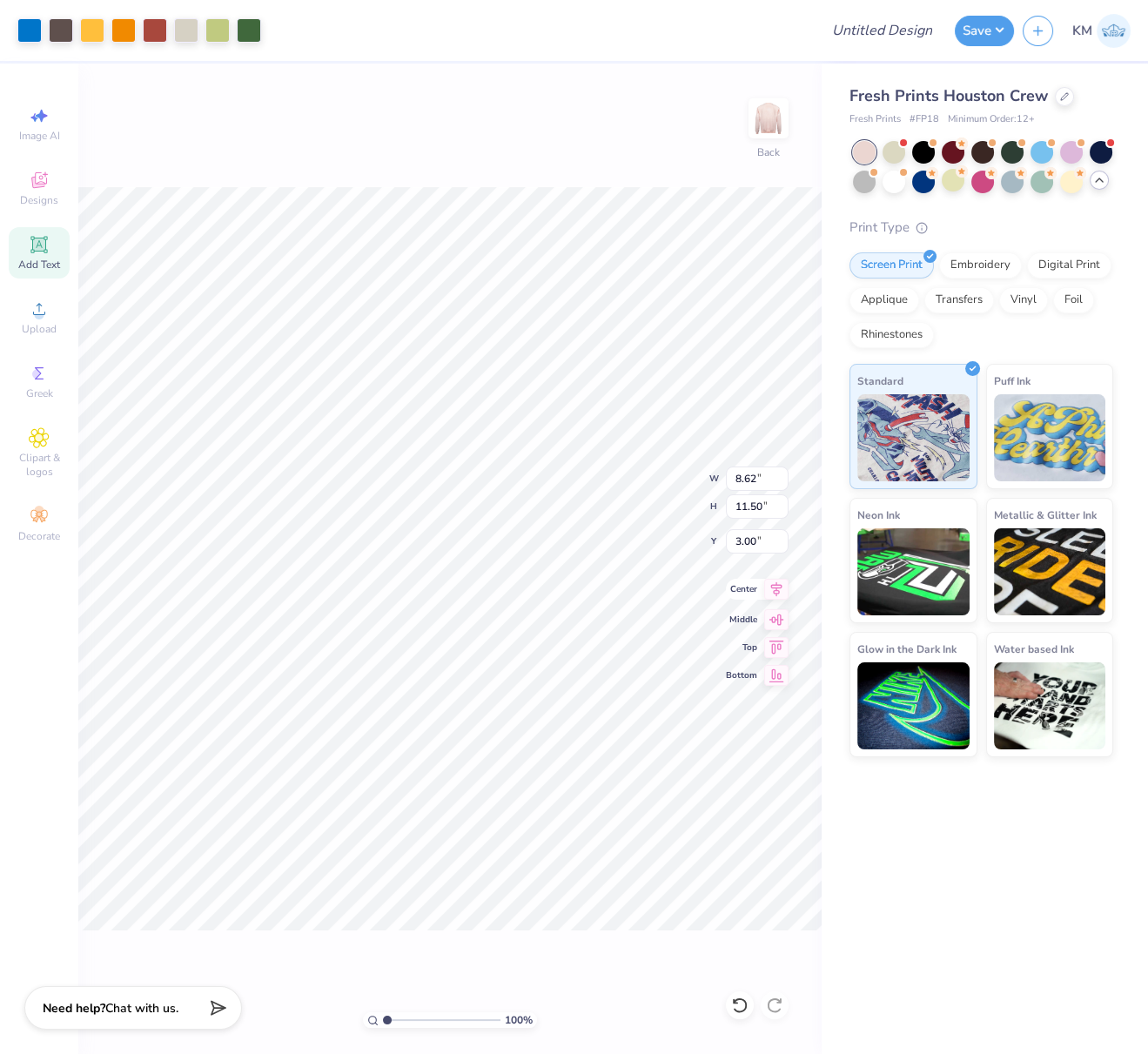
click at [777, 587] on icon at bounding box center [777, 588] width 11 height 15
click at [885, 29] on input "Design Title" at bounding box center [903, 31] width 85 height 35
paste input "avenir-next-condensed-heavy.ttf"
type input "avenir-next-condensed-heavy.ttf"
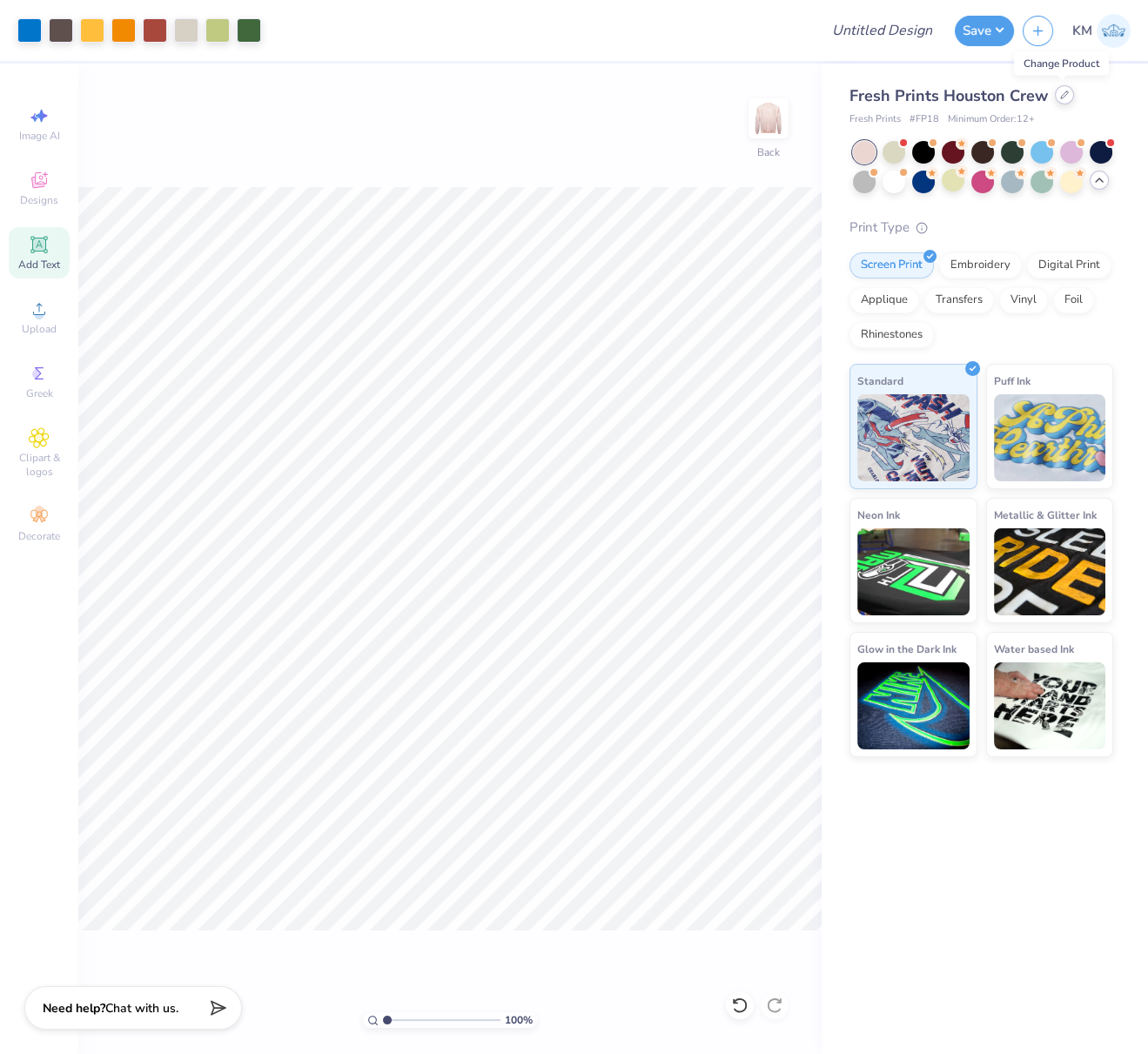
click at [1064, 97] on icon at bounding box center [1065, 95] width 9 height 9
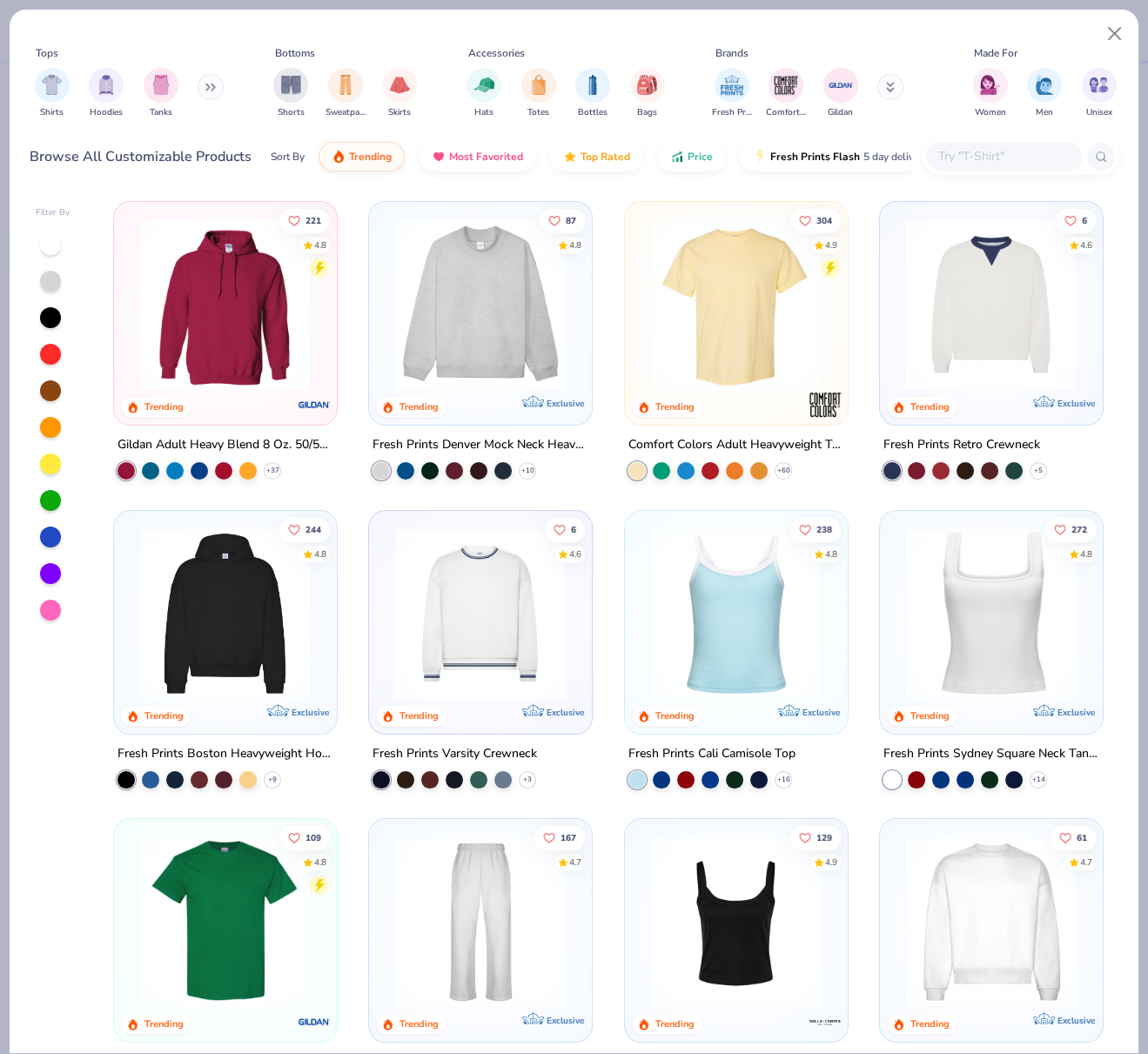
click at [984, 158] on input "text" at bounding box center [1004, 156] width 134 height 20
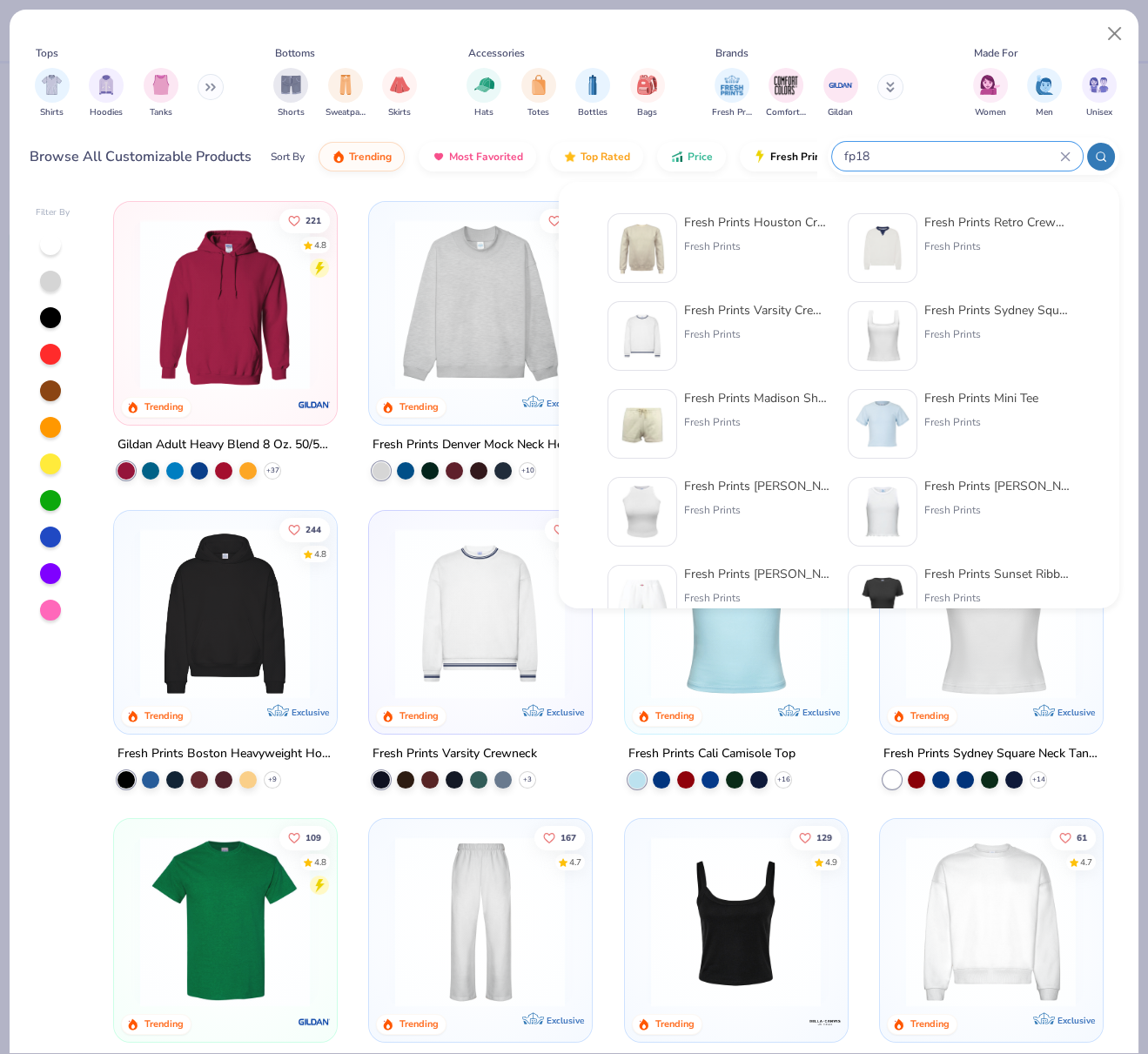
type input "fp18"
click at [740, 227] on div "Fresh Prints Houston Crew" at bounding box center [757, 222] width 146 height 18
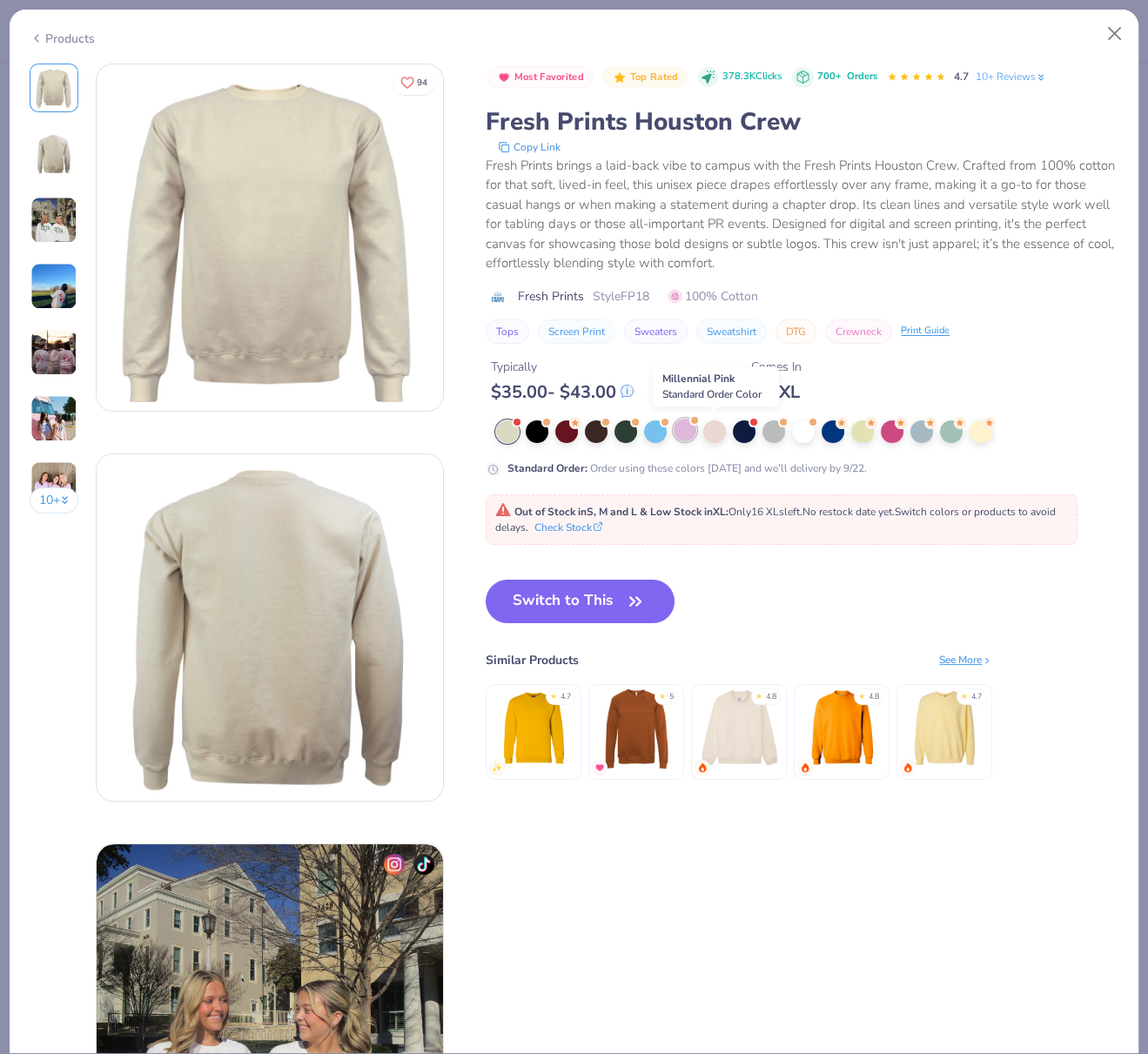
drag, startPoint x: 712, startPoint y: 430, endPoint x: 689, endPoint y: 428, distance: 23.1
click at [713, 429] on div at bounding box center [715, 432] width 23 height 23
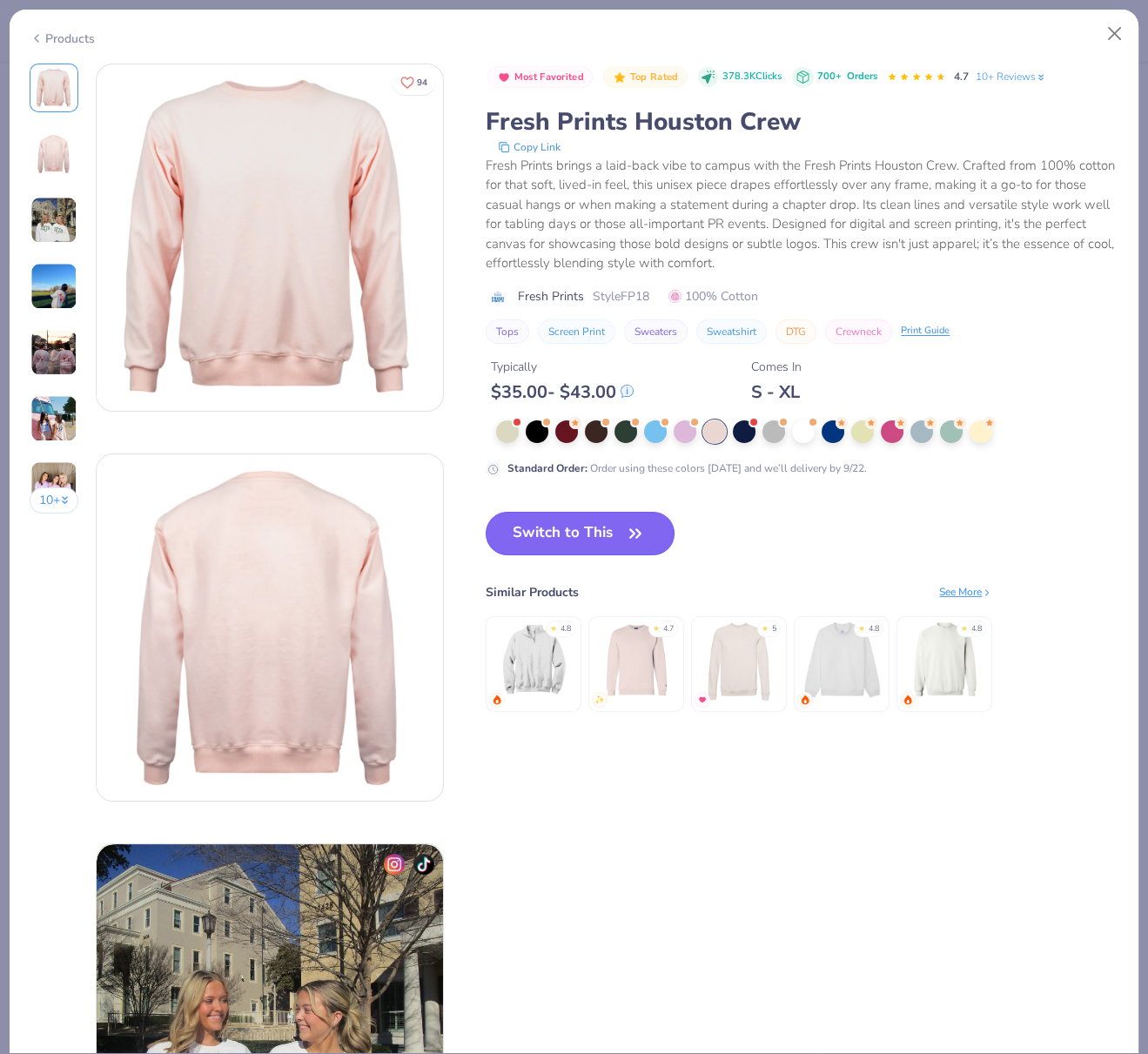
drag, startPoint x: 596, startPoint y: 539, endPoint x: 603, endPoint y: 551, distance: 13.9
click at [597, 541] on button "Switch to This" at bounding box center [581, 533] width 189 height 44
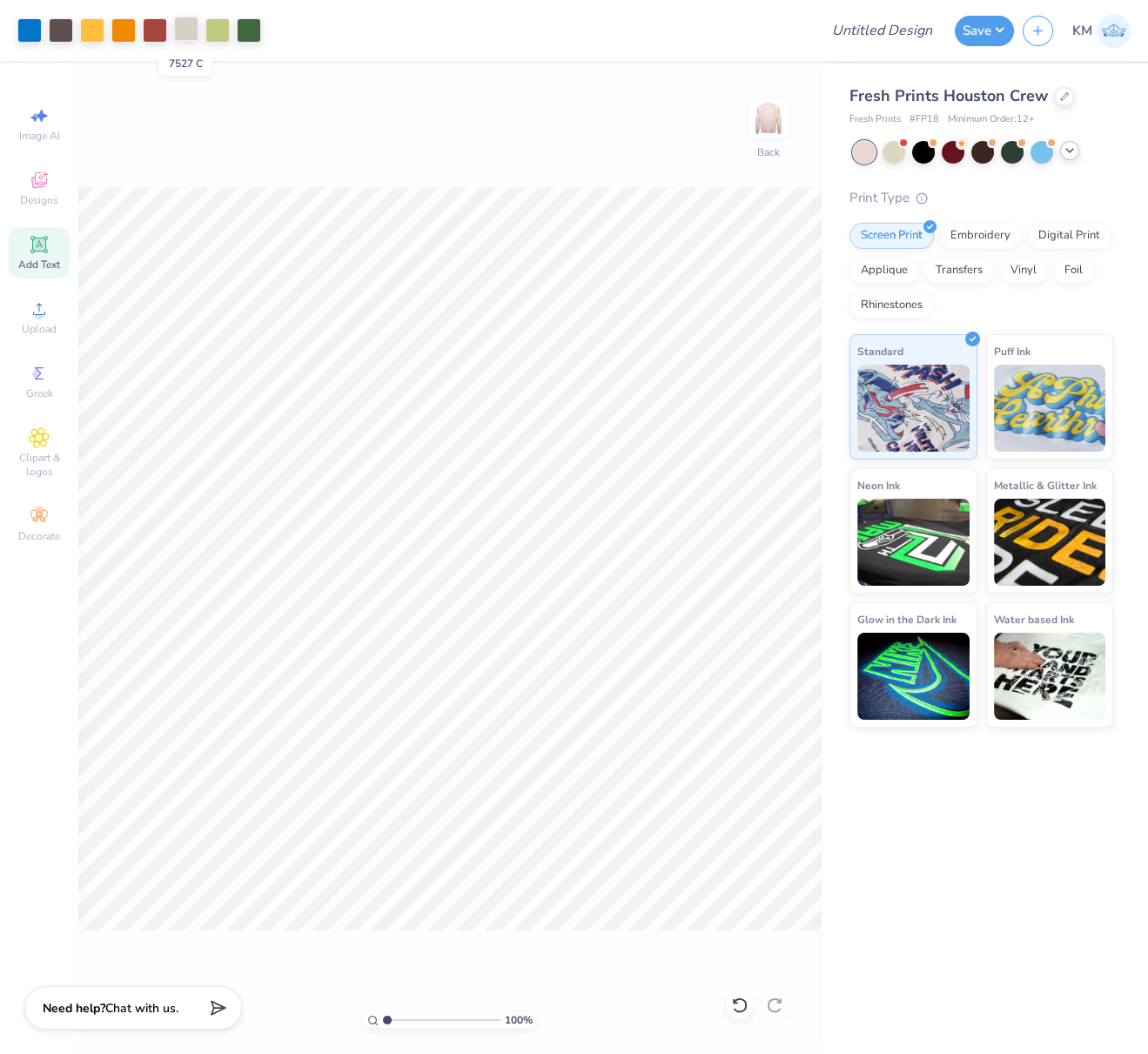
click at [183, 30] on div at bounding box center [187, 29] width 25 height 25
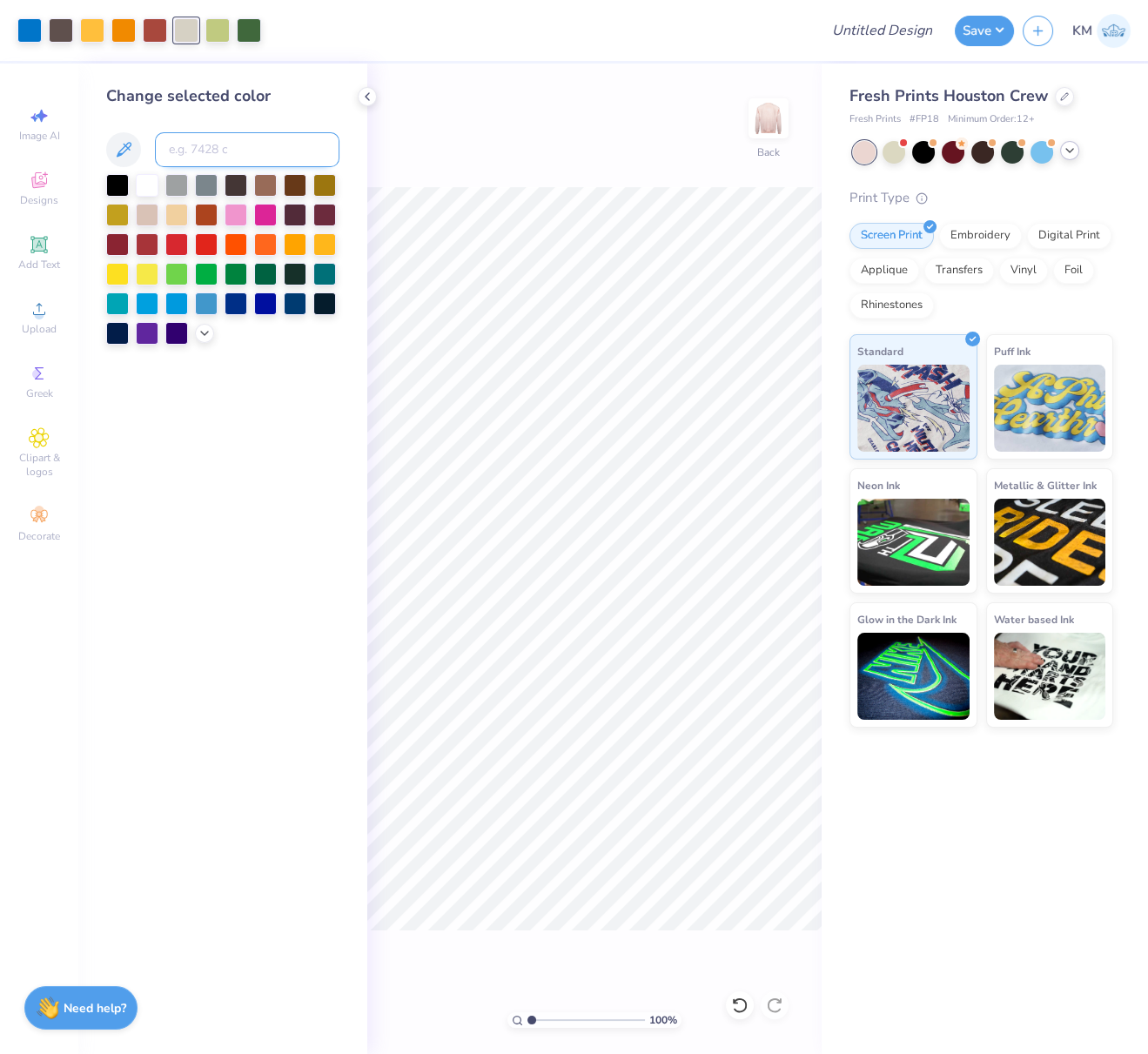
click at [219, 148] on input at bounding box center [247, 150] width 185 height 35
type input "7604"
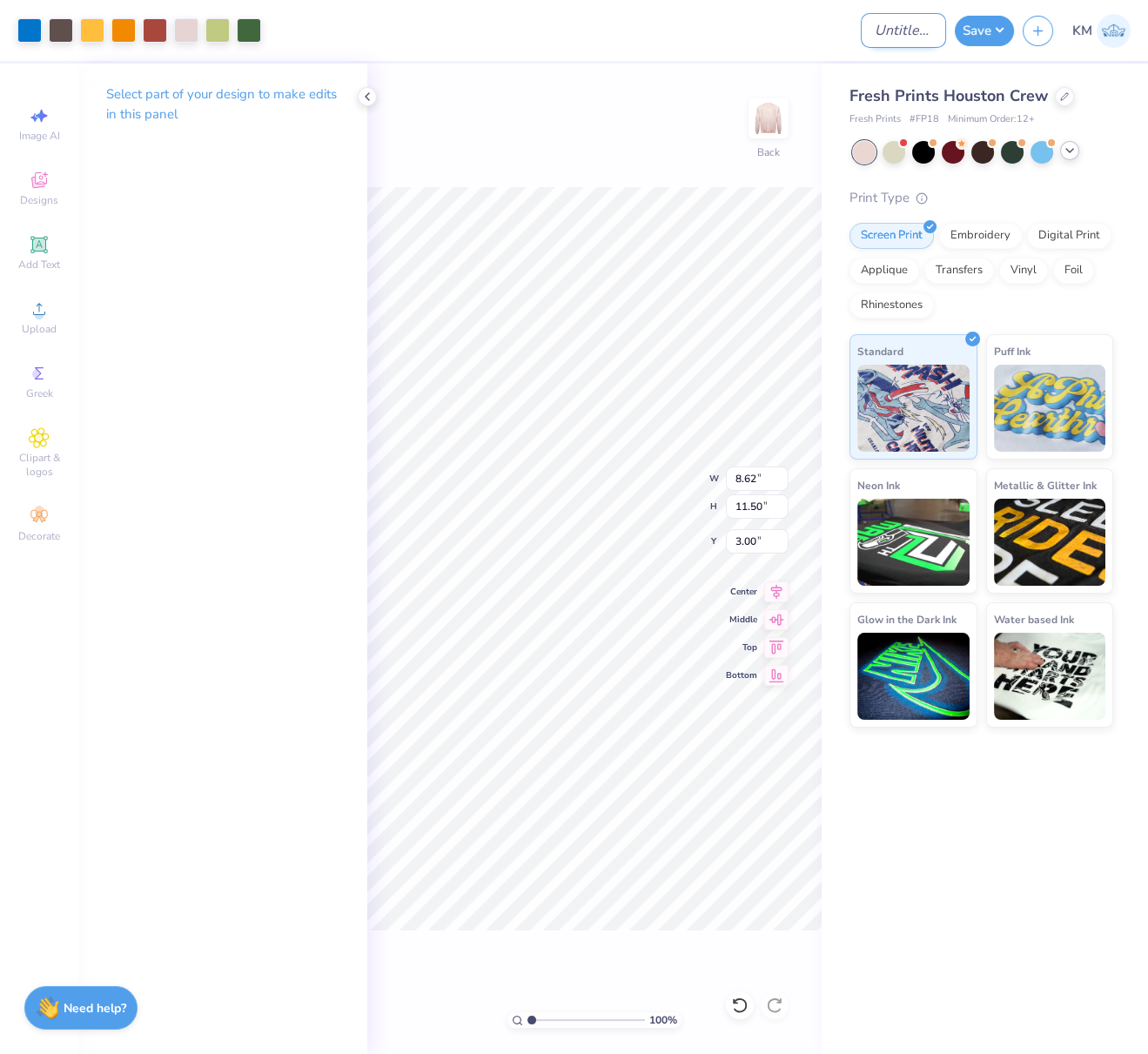
drag, startPoint x: 849, startPoint y: 30, endPoint x: 863, endPoint y: 33, distance: 14.3
click at [861, 30] on input "Design Title" at bounding box center [903, 31] width 85 height 35
paste input "FPS240033"
type input "FPS240033"
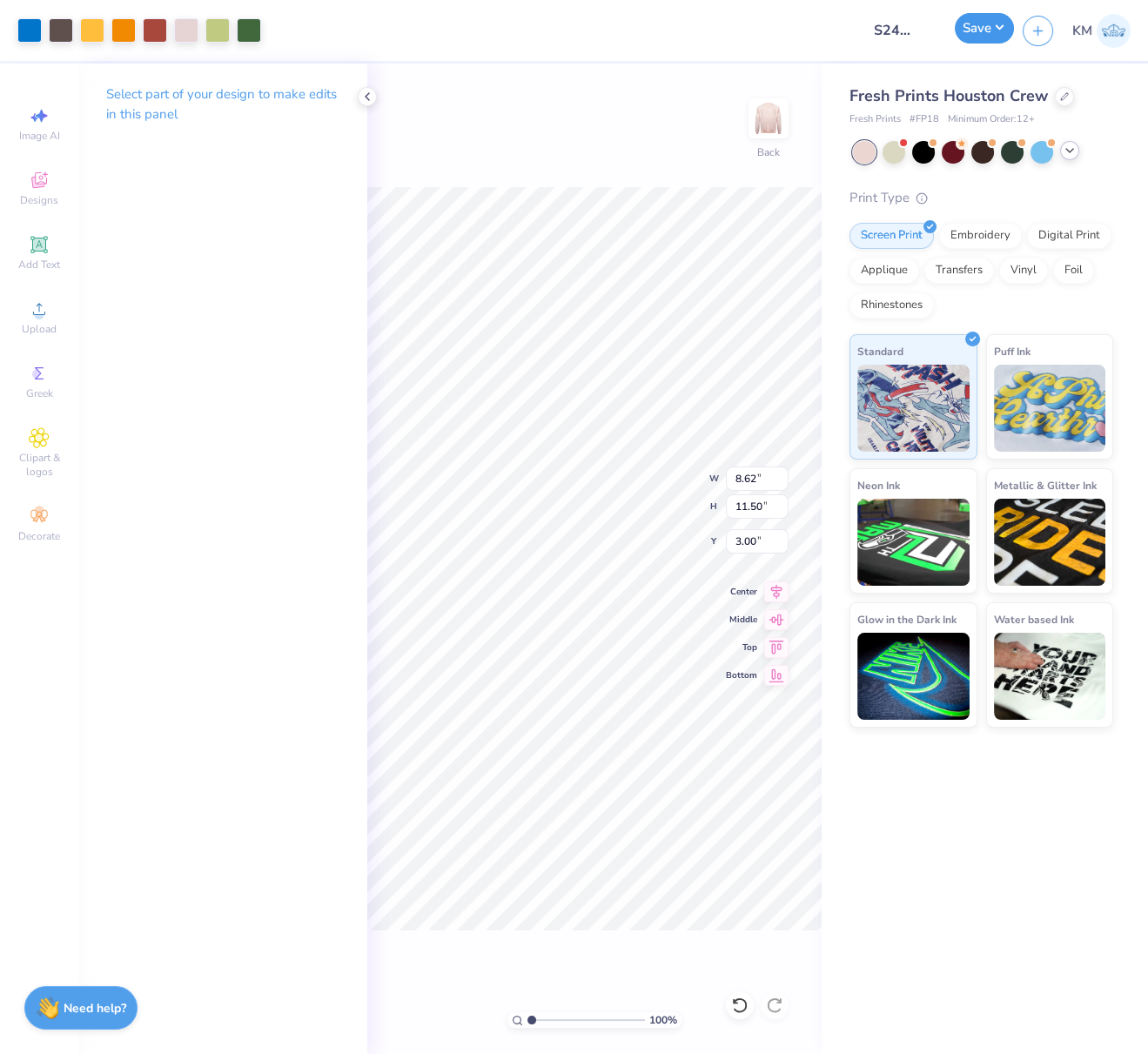
click at [988, 27] on button "Save" at bounding box center [984, 28] width 60 height 31
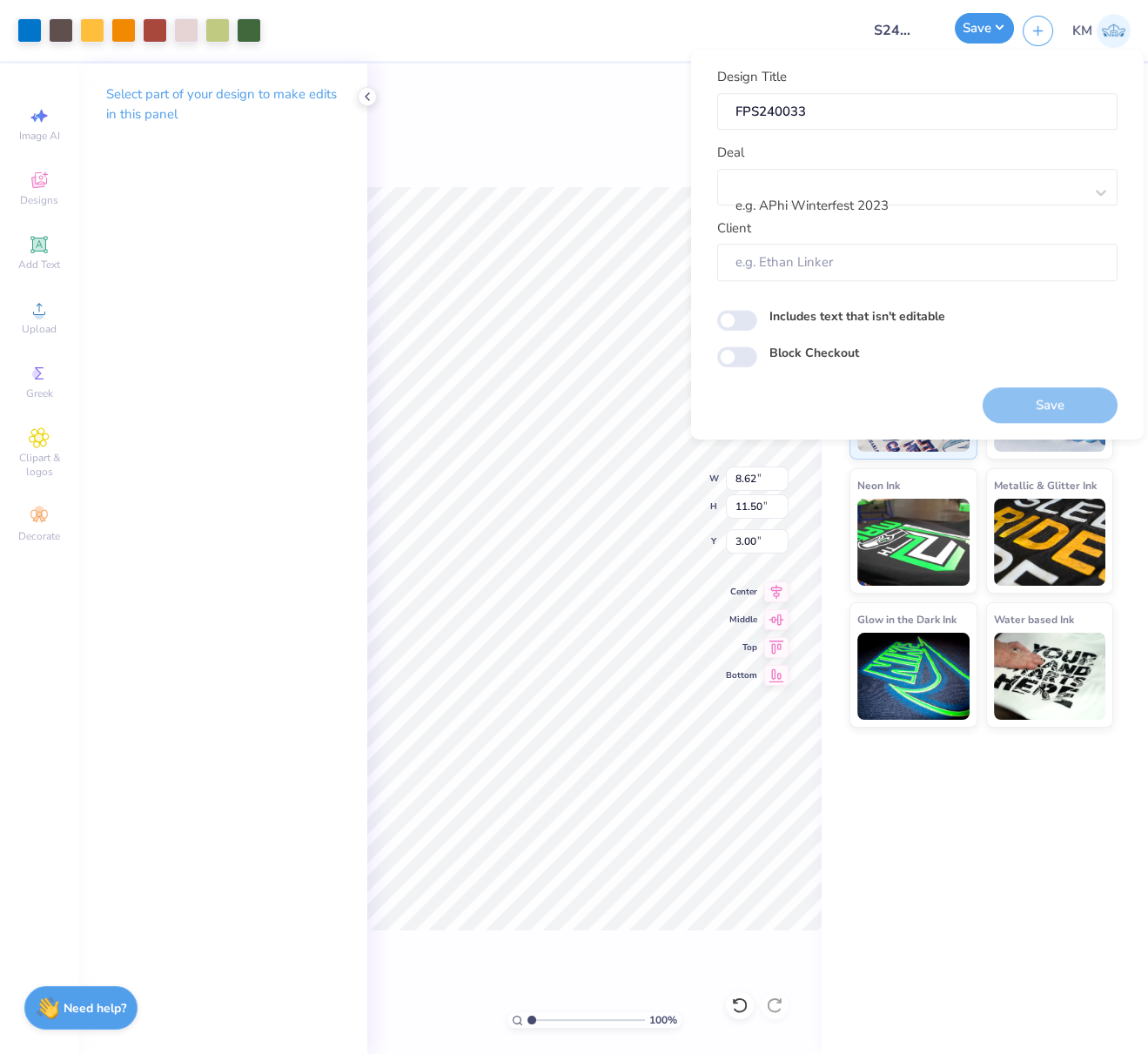
scroll to position [0, 0]
click at [926, 186] on div at bounding box center [911, 183] width 347 height 24
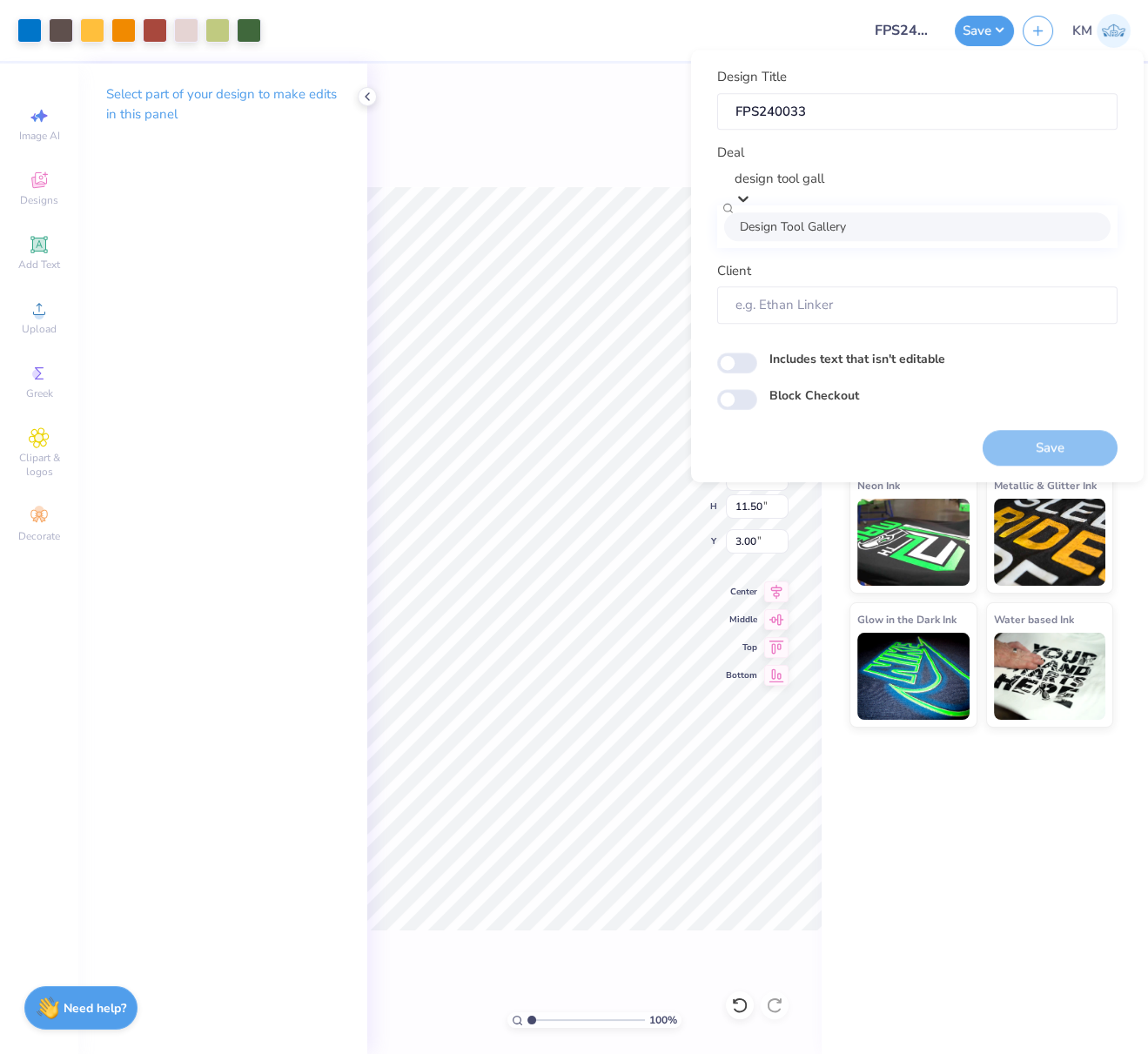
click at [837, 224] on div "Design Tool Gallery" at bounding box center [917, 227] width 386 height 29
type input "design tool gall"
type input "Design Tool Gallery User"
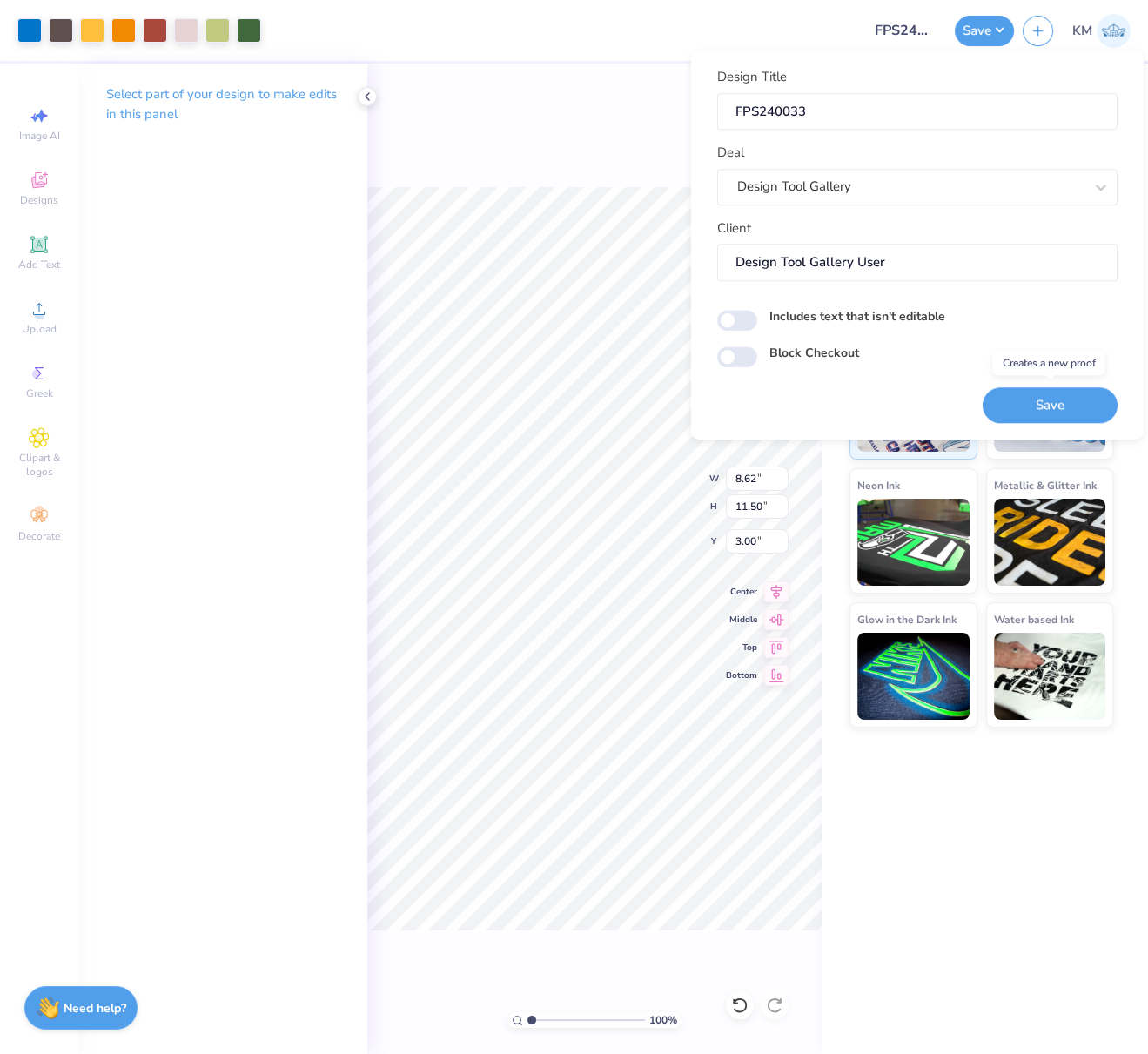
drag, startPoint x: 1052, startPoint y: 404, endPoint x: 630, endPoint y: 14, distance: 574.6
click at [1052, 404] on button "Save" at bounding box center [1050, 404] width 135 height 36
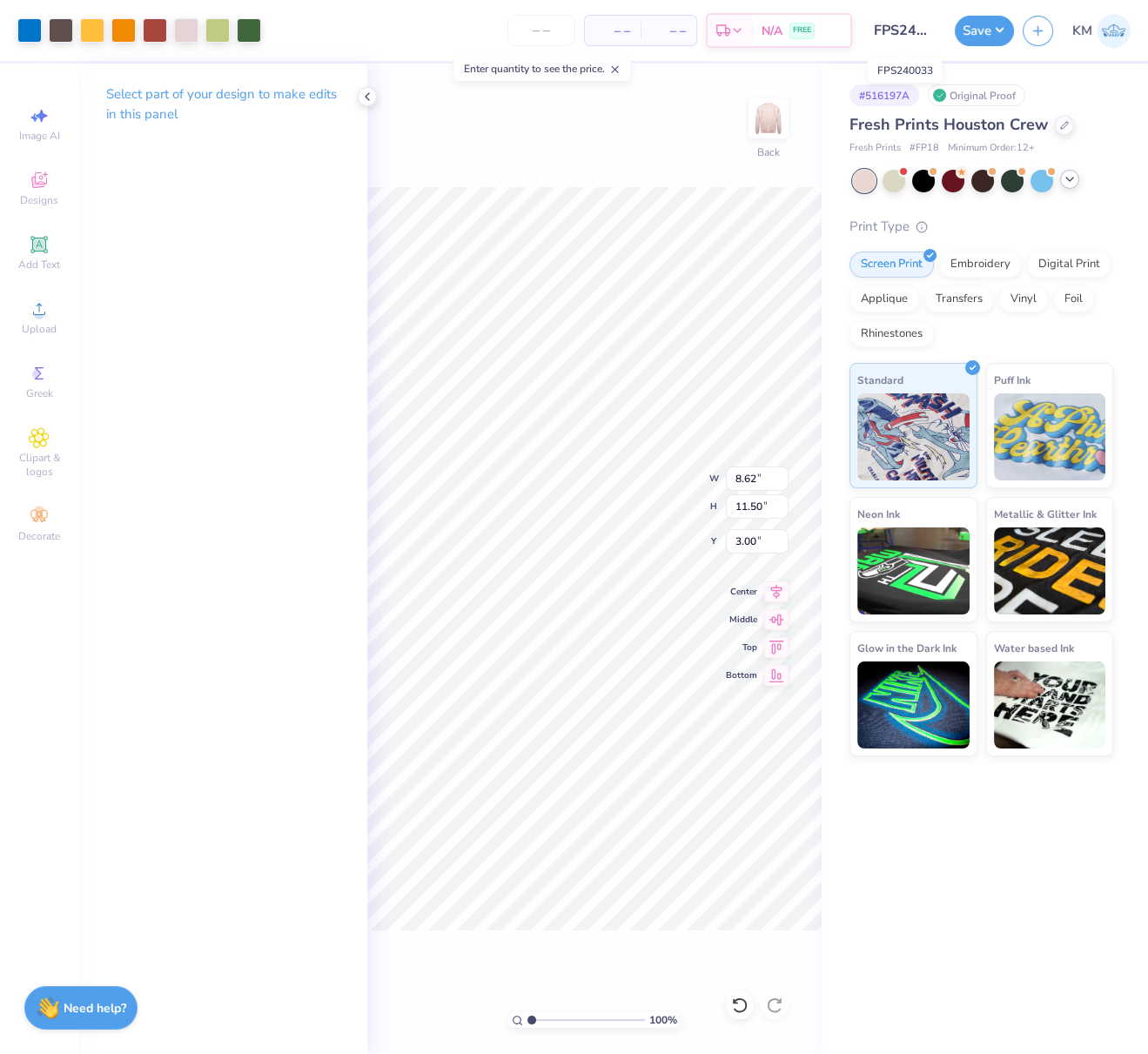
scroll to position [0, 17]
drag, startPoint x: 875, startPoint y: 30, endPoint x: 940, endPoint y: 30, distance: 65.0
click at [942, 30] on input "FPS240033" at bounding box center [903, 31] width 85 height 35
click at [994, 26] on button "Save" at bounding box center [984, 28] width 60 height 31
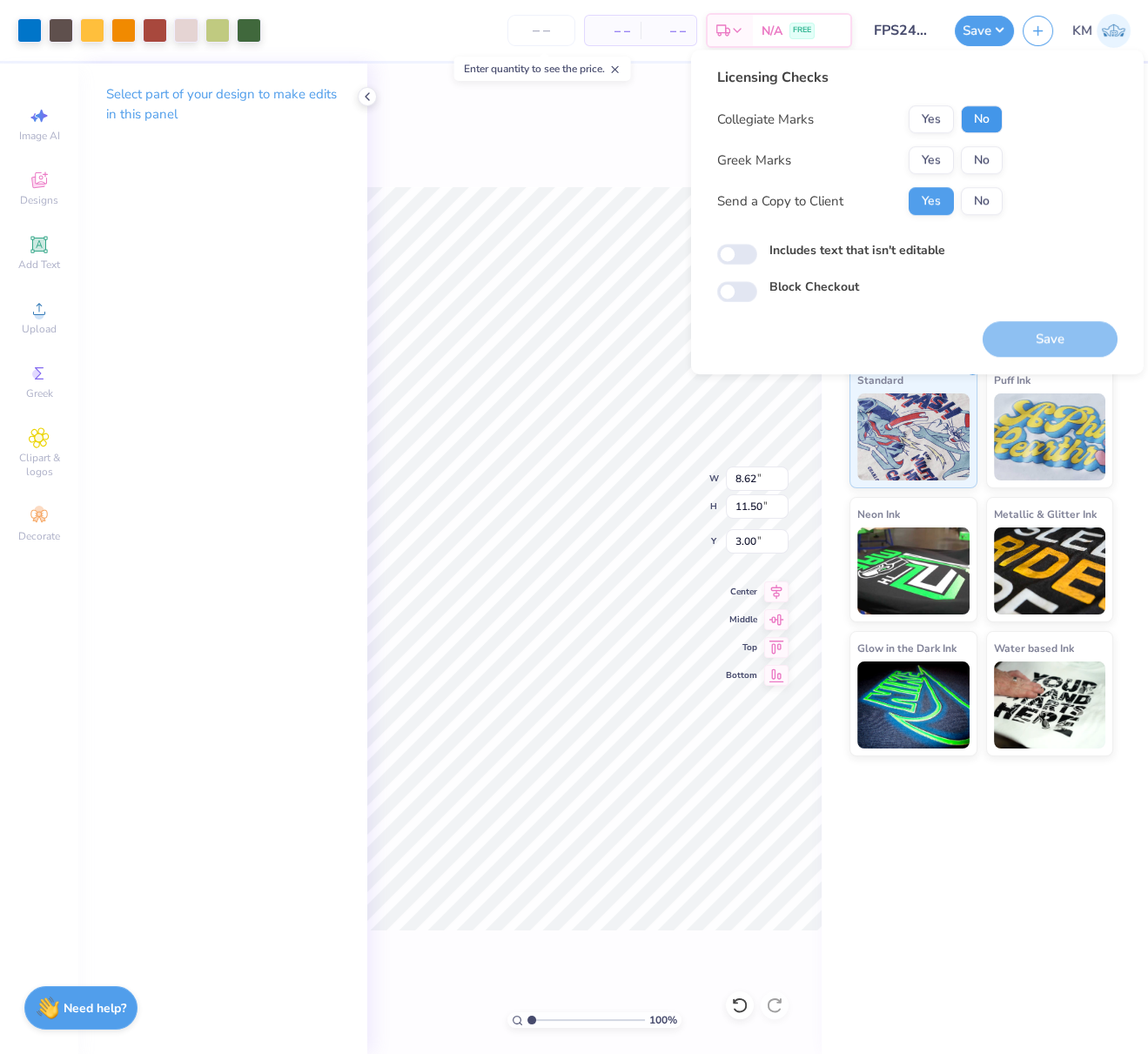
click at [990, 118] on button "No" at bounding box center [982, 119] width 42 height 28
click at [944, 154] on button "Yes" at bounding box center [932, 160] width 46 height 28
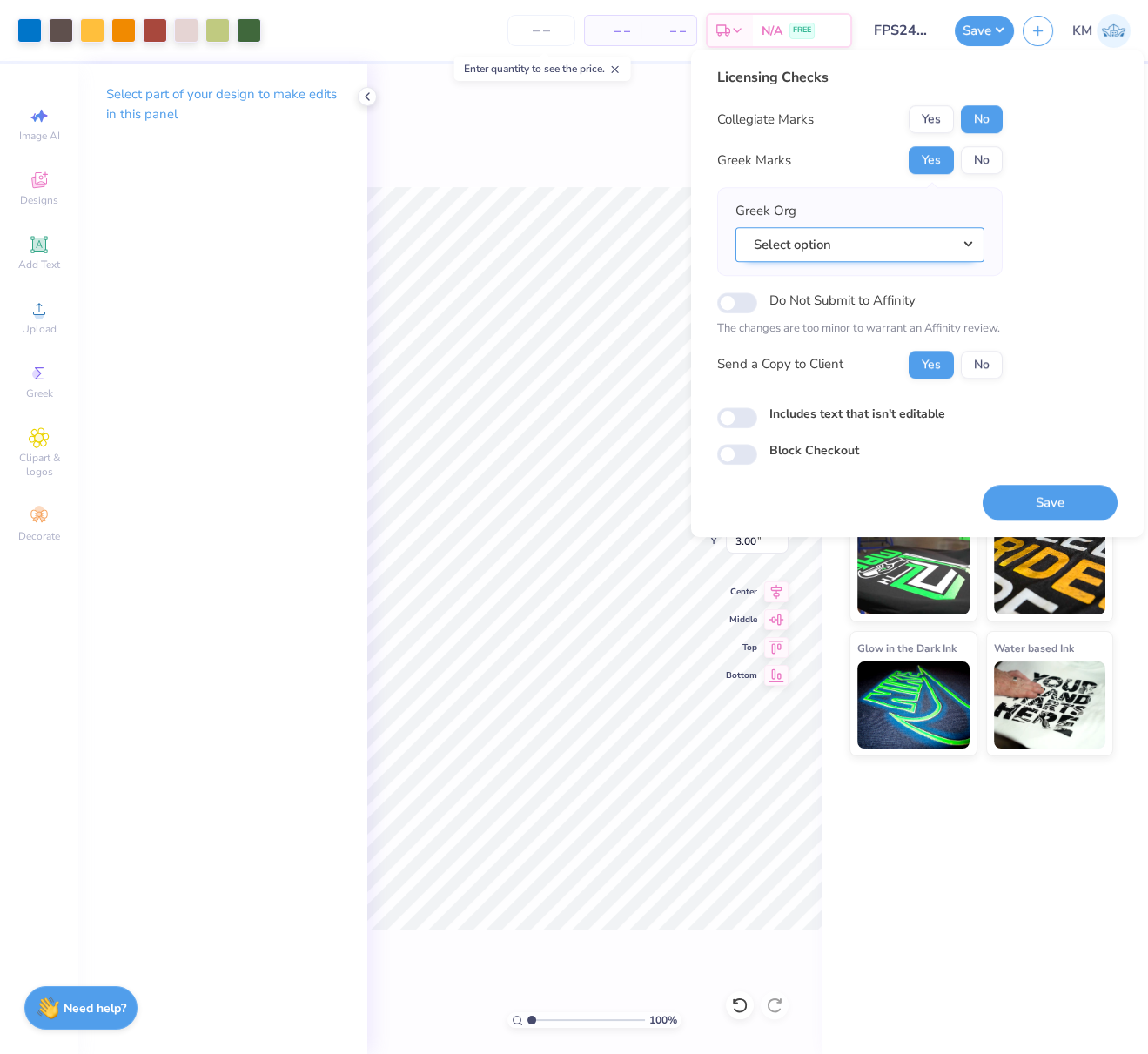
drag, startPoint x: 966, startPoint y: 242, endPoint x: 974, endPoint y: 259, distance: 18.8
click at [966, 243] on button "Select option" at bounding box center [860, 244] width 249 height 36
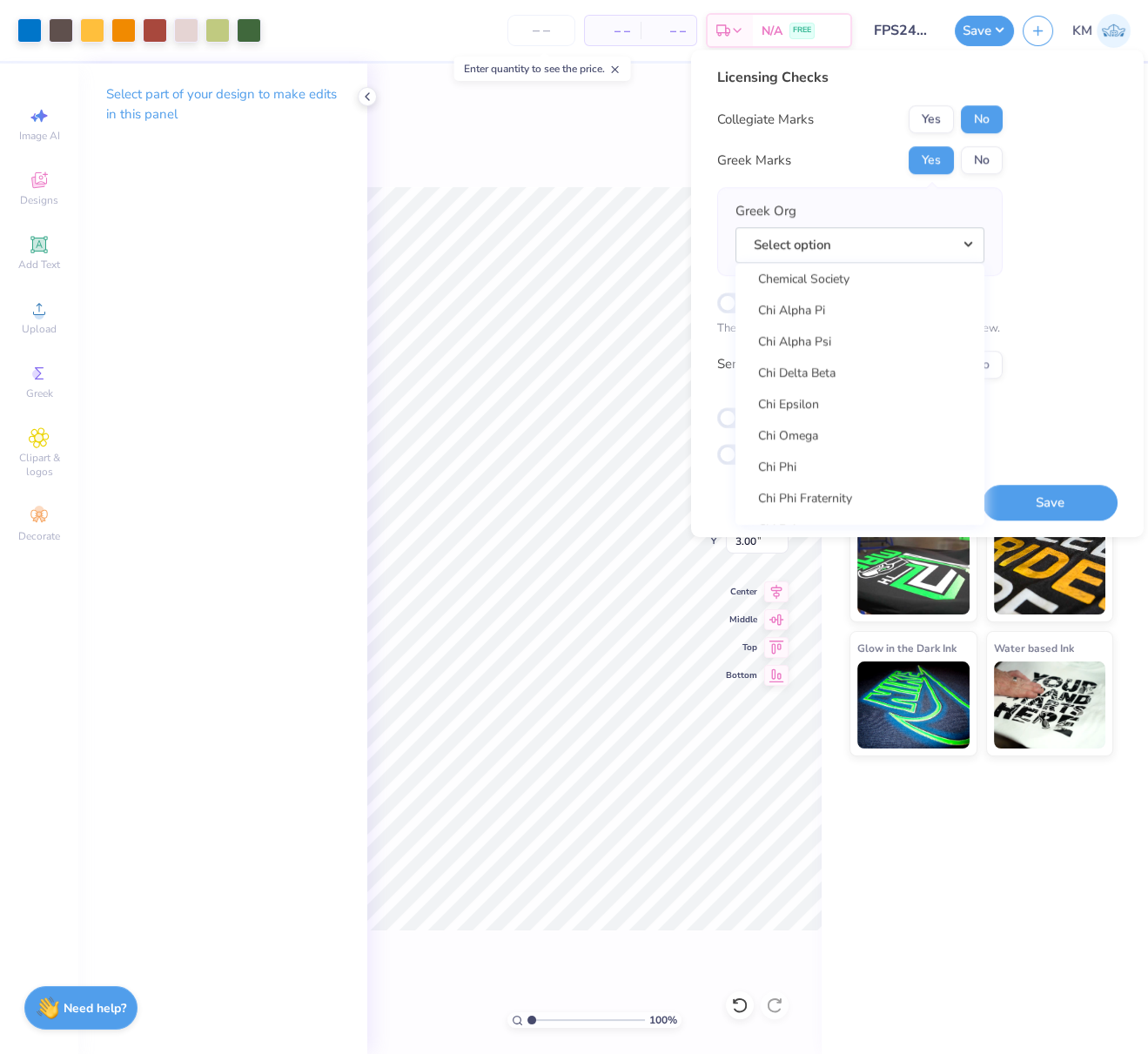
scroll to position [3134, 0]
drag, startPoint x: 817, startPoint y: 412, endPoint x: 867, endPoint y: 417, distance: 50.2
click at [817, 412] on link "Chi Omega" at bounding box center [860, 407] width 235 height 29
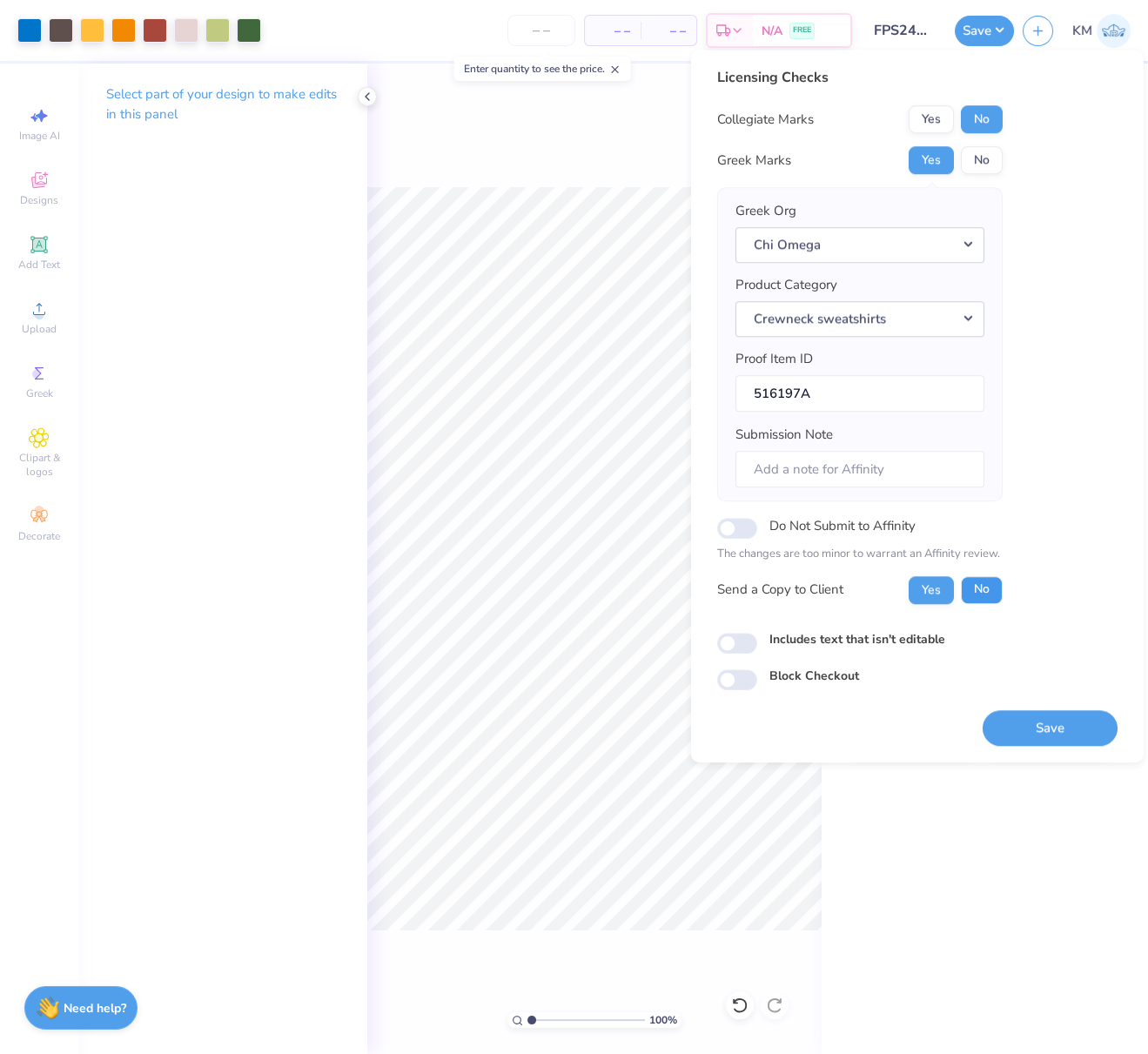
click at [986, 585] on button "No" at bounding box center [982, 590] width 42 height 28
drag, startPoint x: 1082, startPoint y: 725, endPoint x: 1084, endPoint y: 1048, distance: 323.0
click at [1081, 725] on button "Save" at bounding box center [1050, 727] width 135 height 36
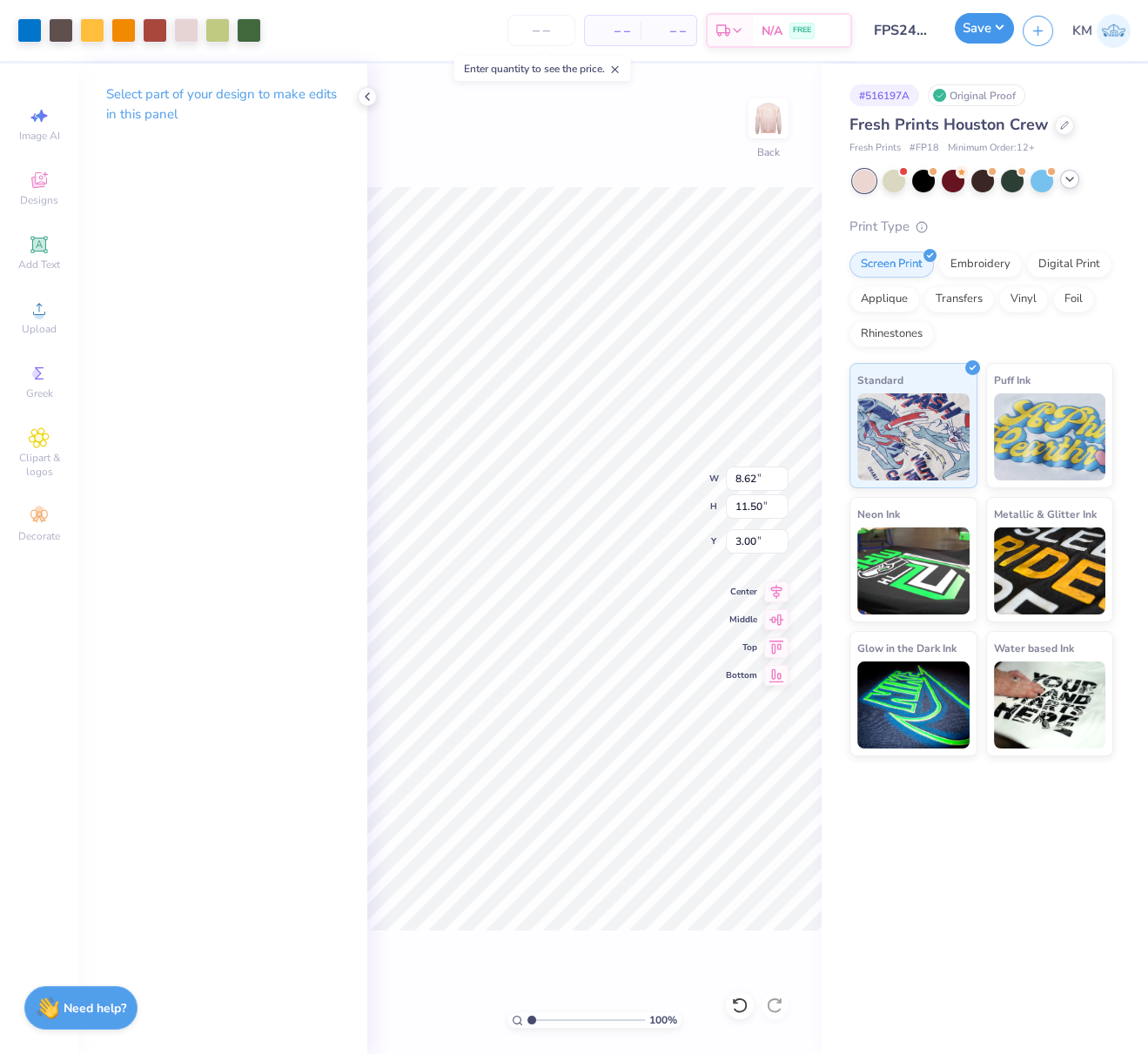
click at [1002, 30] on button "Save" at bounding box center [984, 28] width 60 height 31
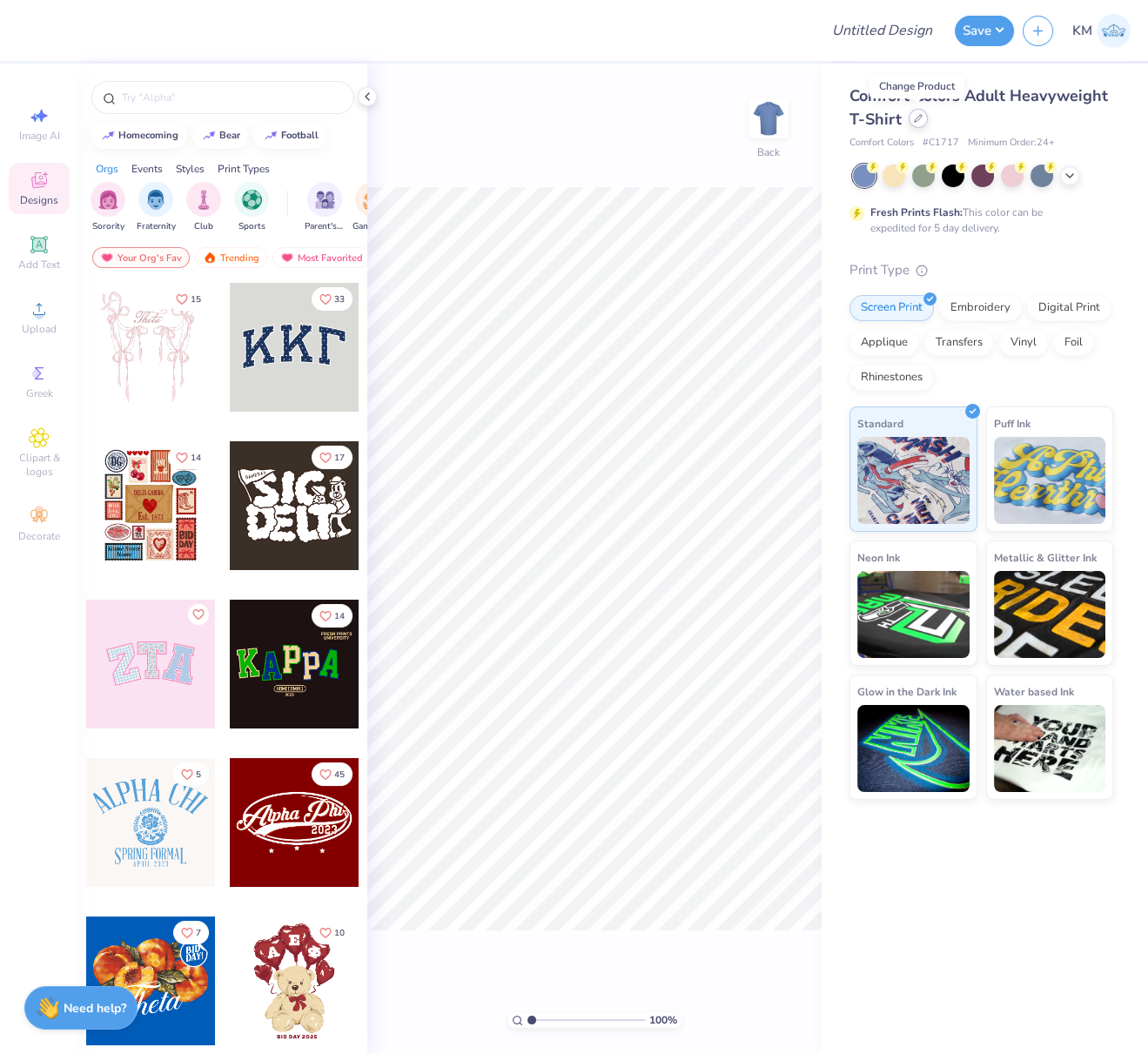
click at [919, 118] on icon at bounding box center [919, 118] width 9 height 9
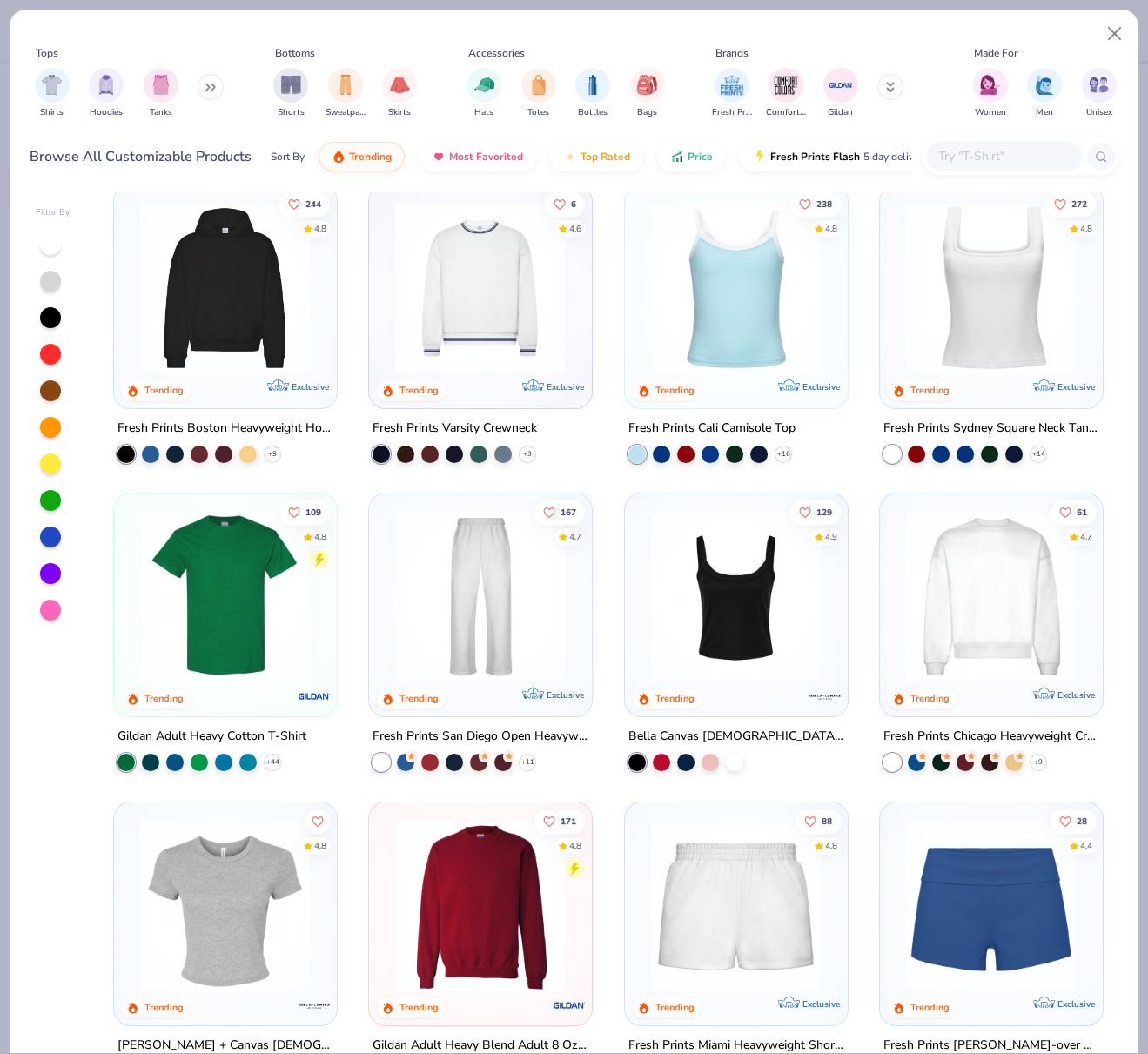
scroll to position [326, 0]
click at [986, 531] on img at bounding box center [991, 595] width 187 height 171
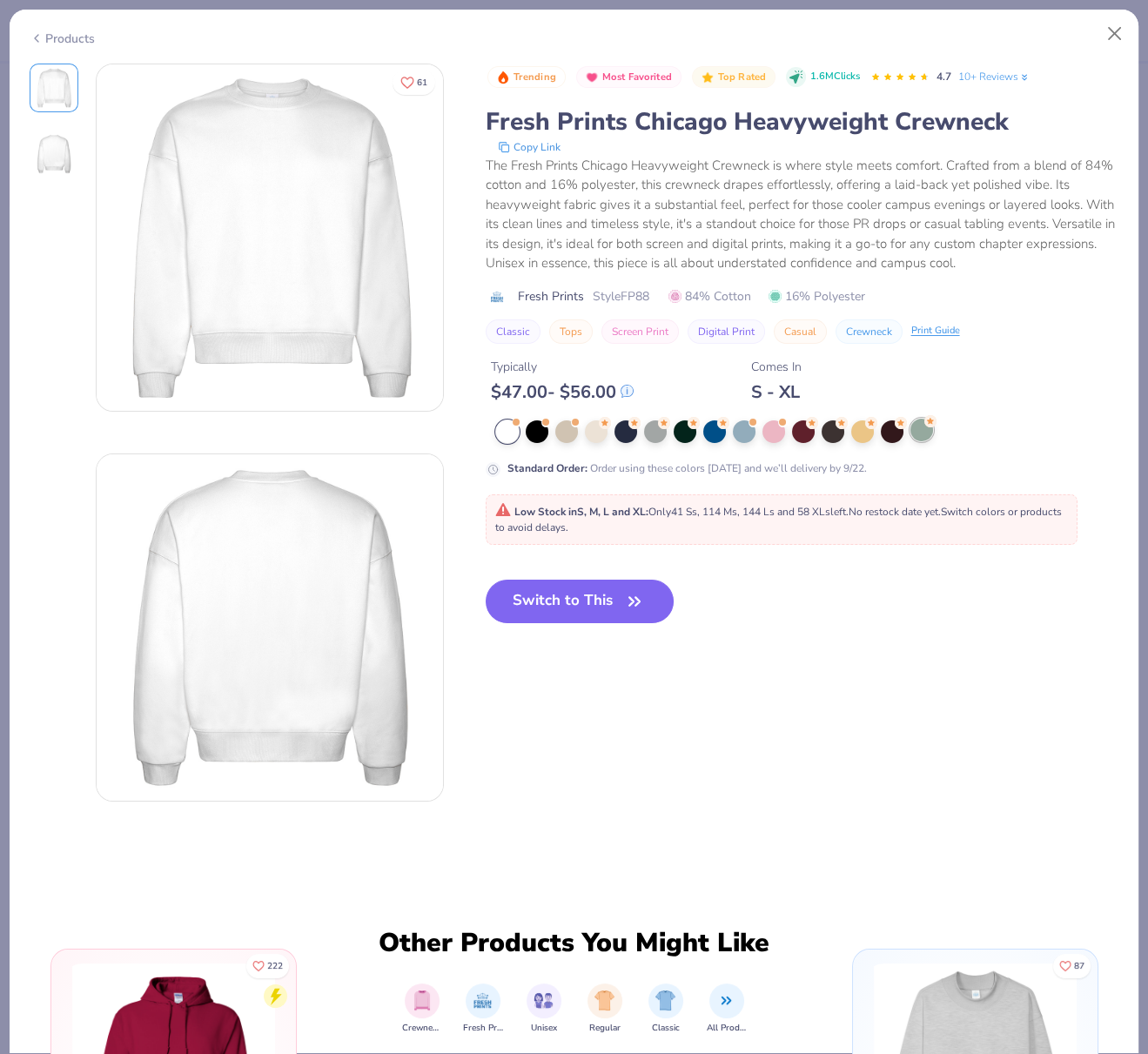
click at [925, 432] on div at bounding box center [922, 430] width 23 height 23
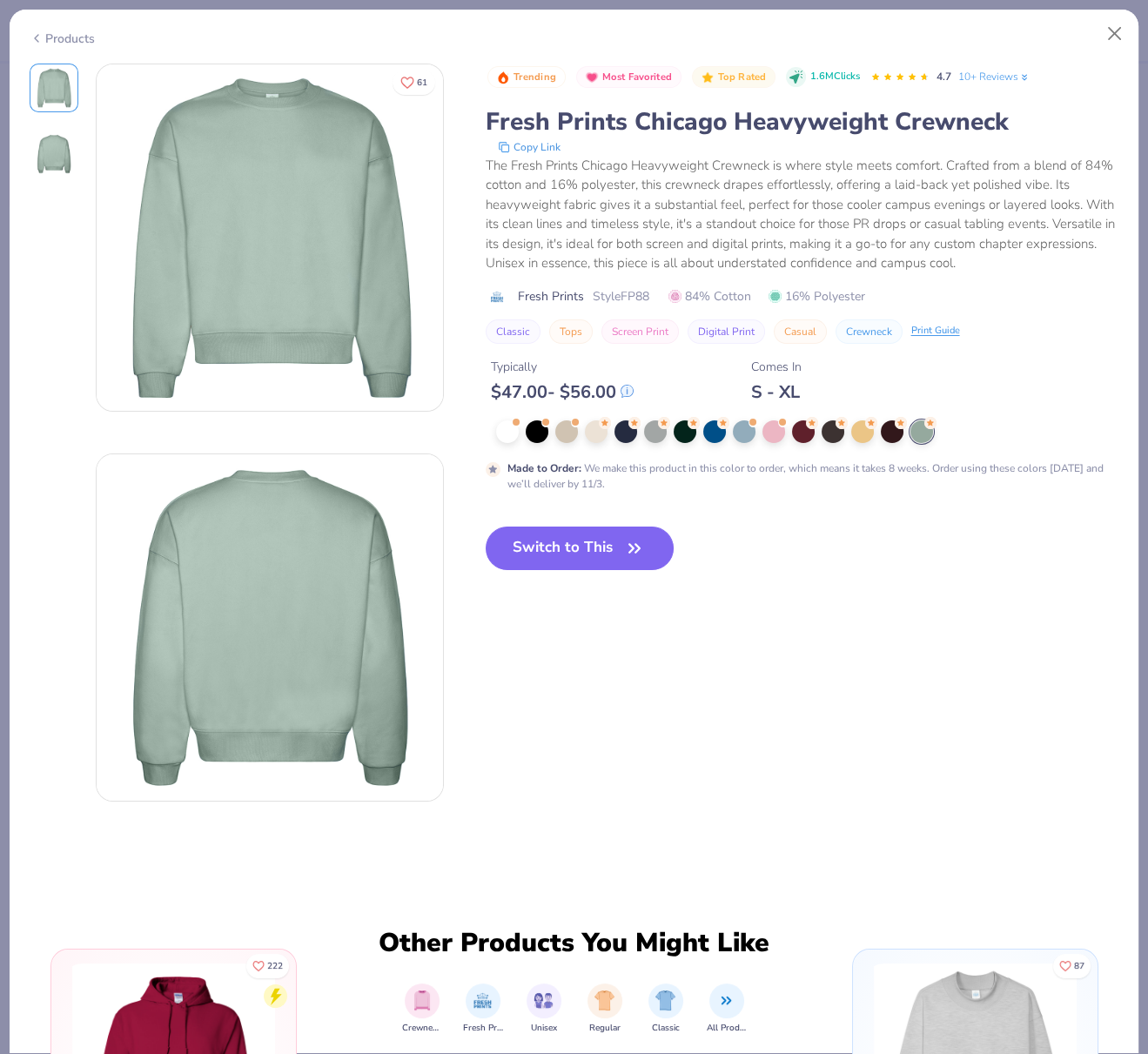
click at [558, 540] on button "Switch to This" at bounding box center [581, 548] width 189 height 44
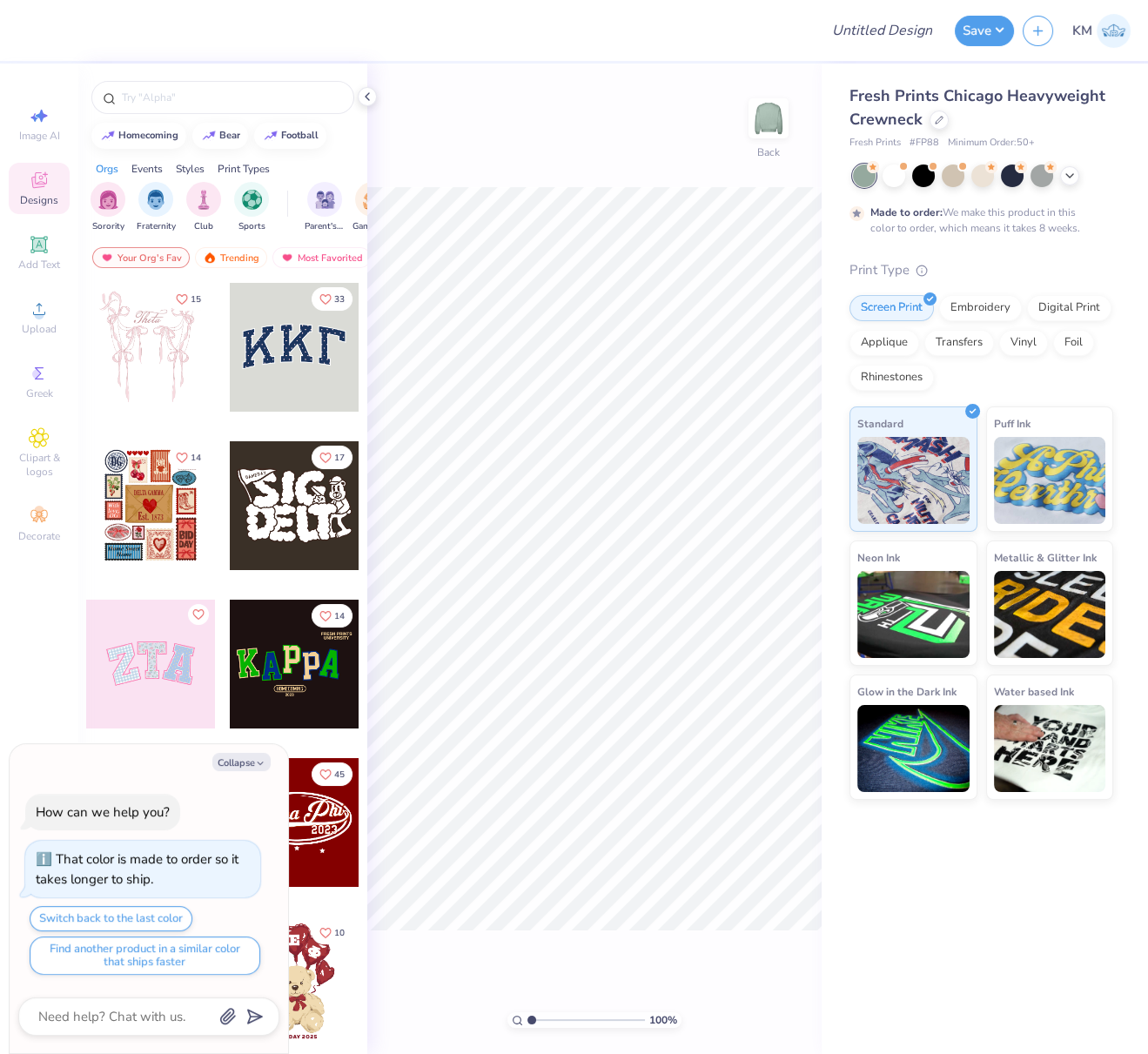
type textarea "x"
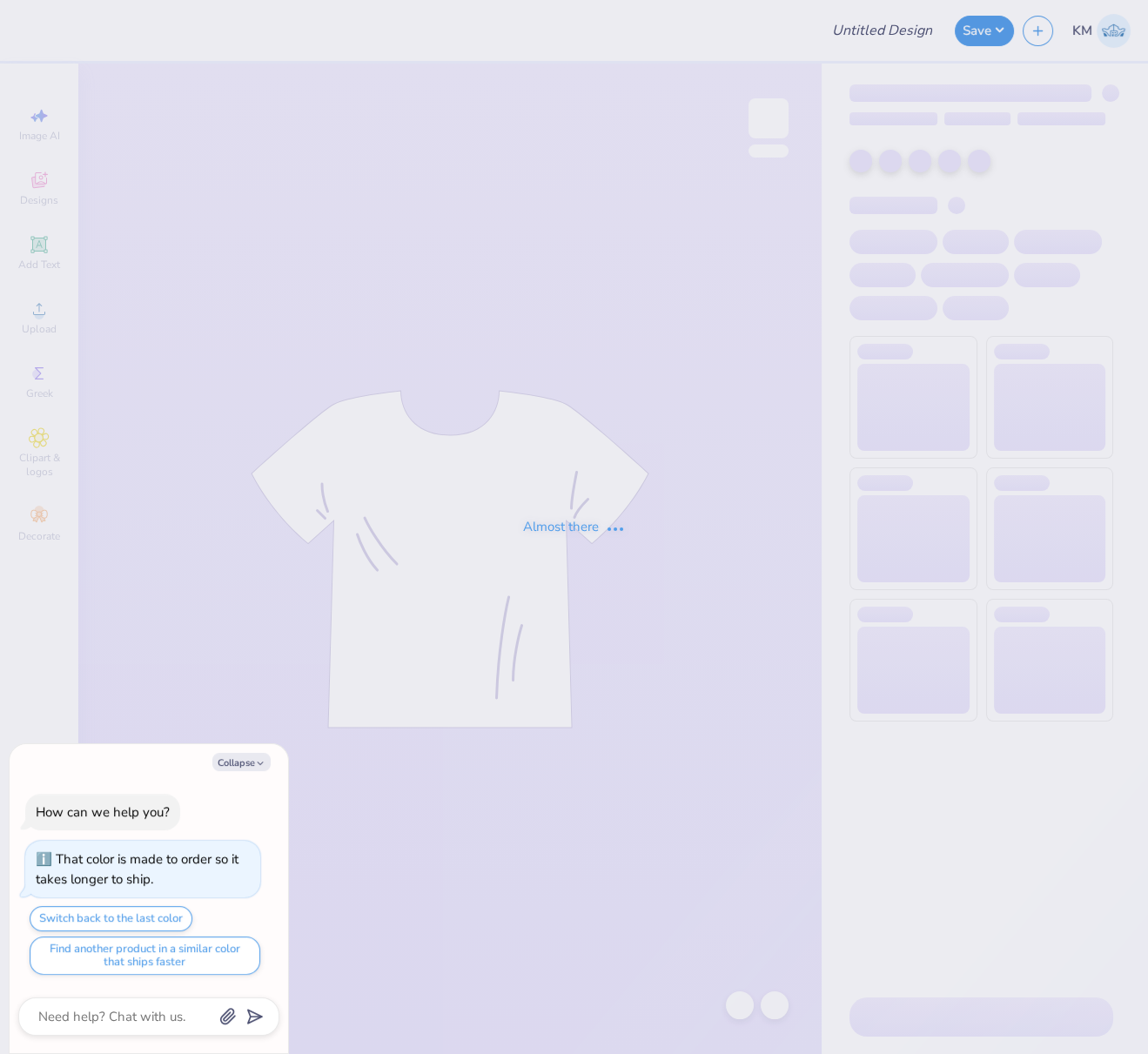
type textarea "x"
type input "FPS239683"
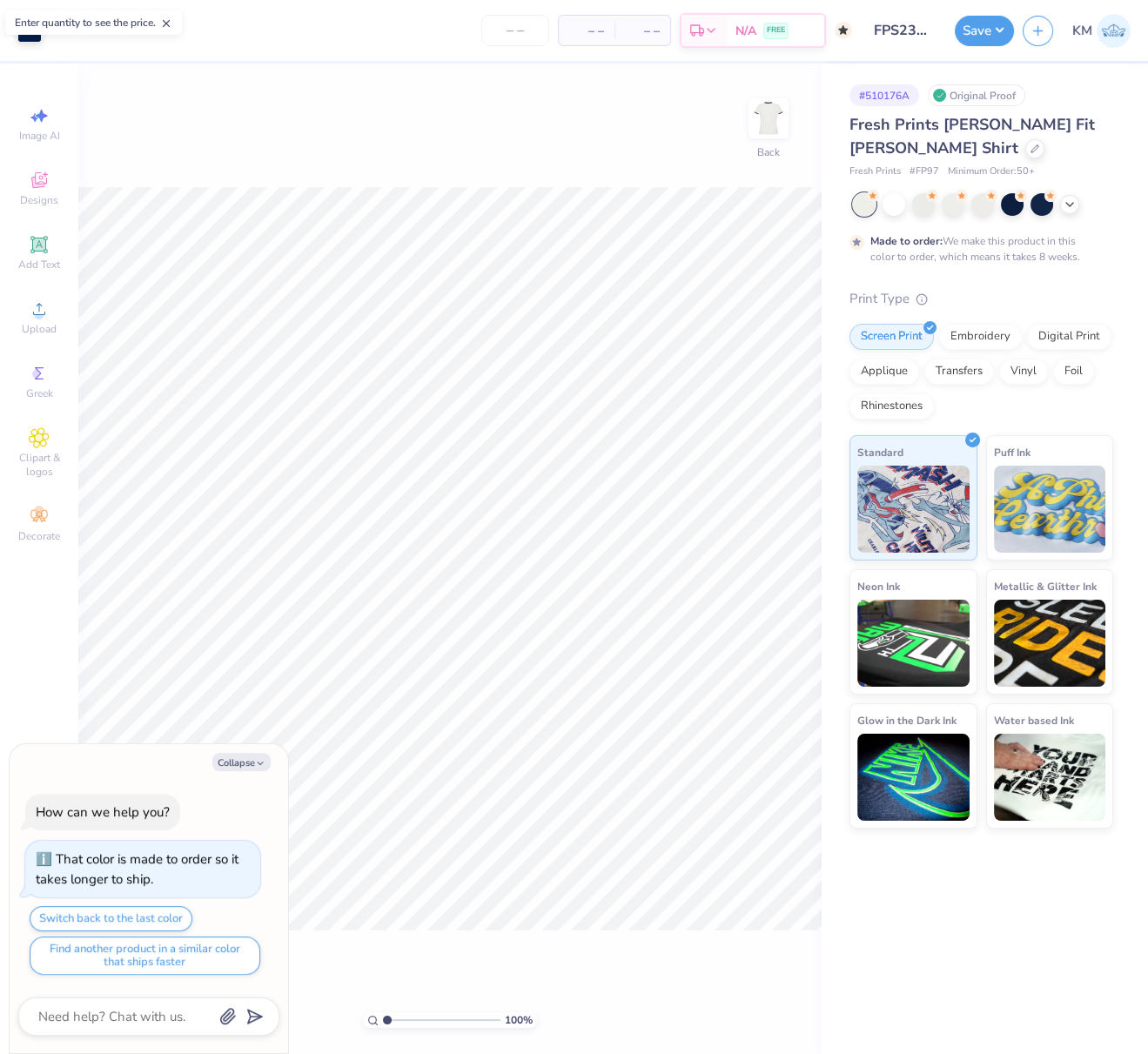
type textarea "x"
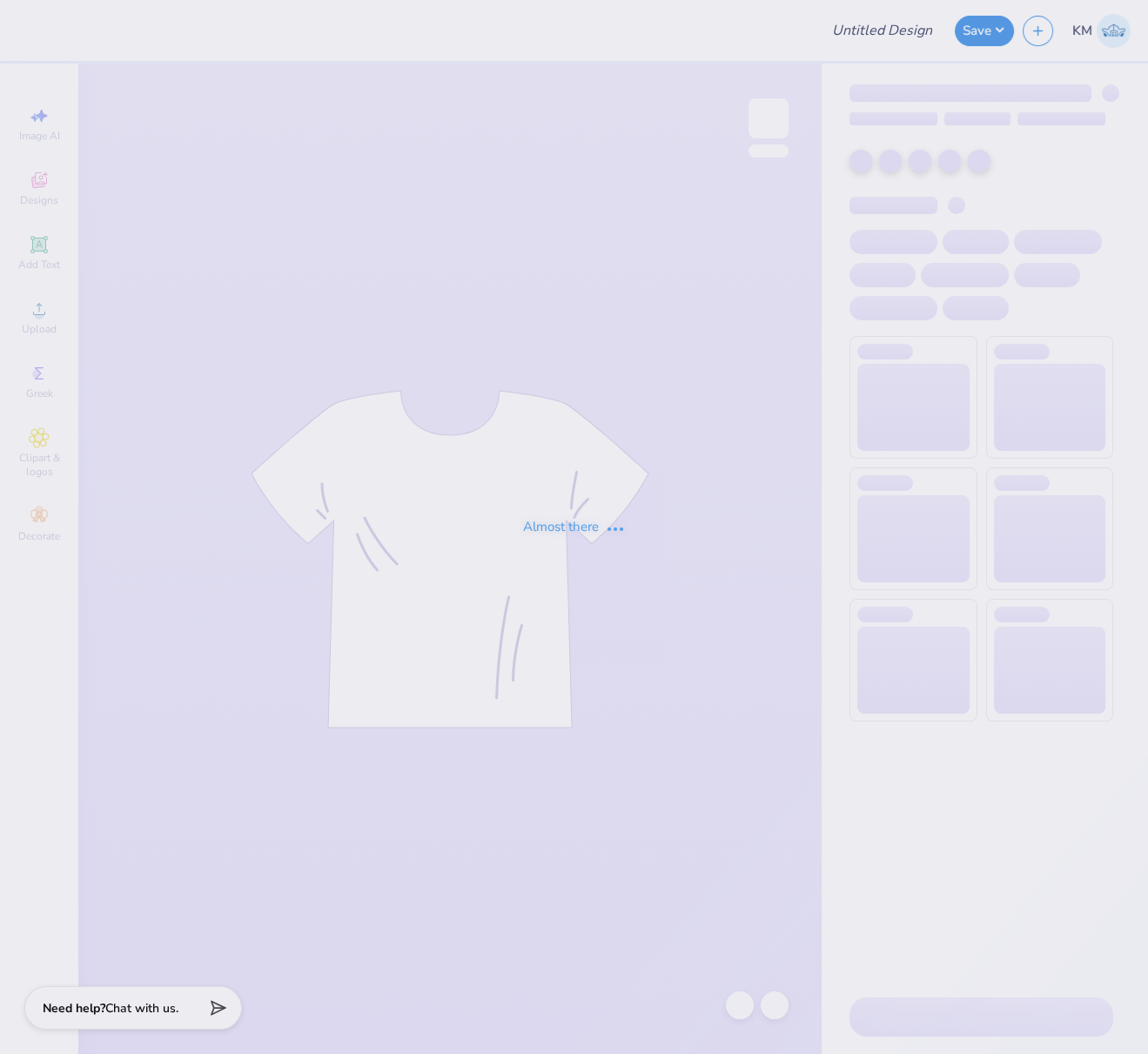
type input "FPS239969"
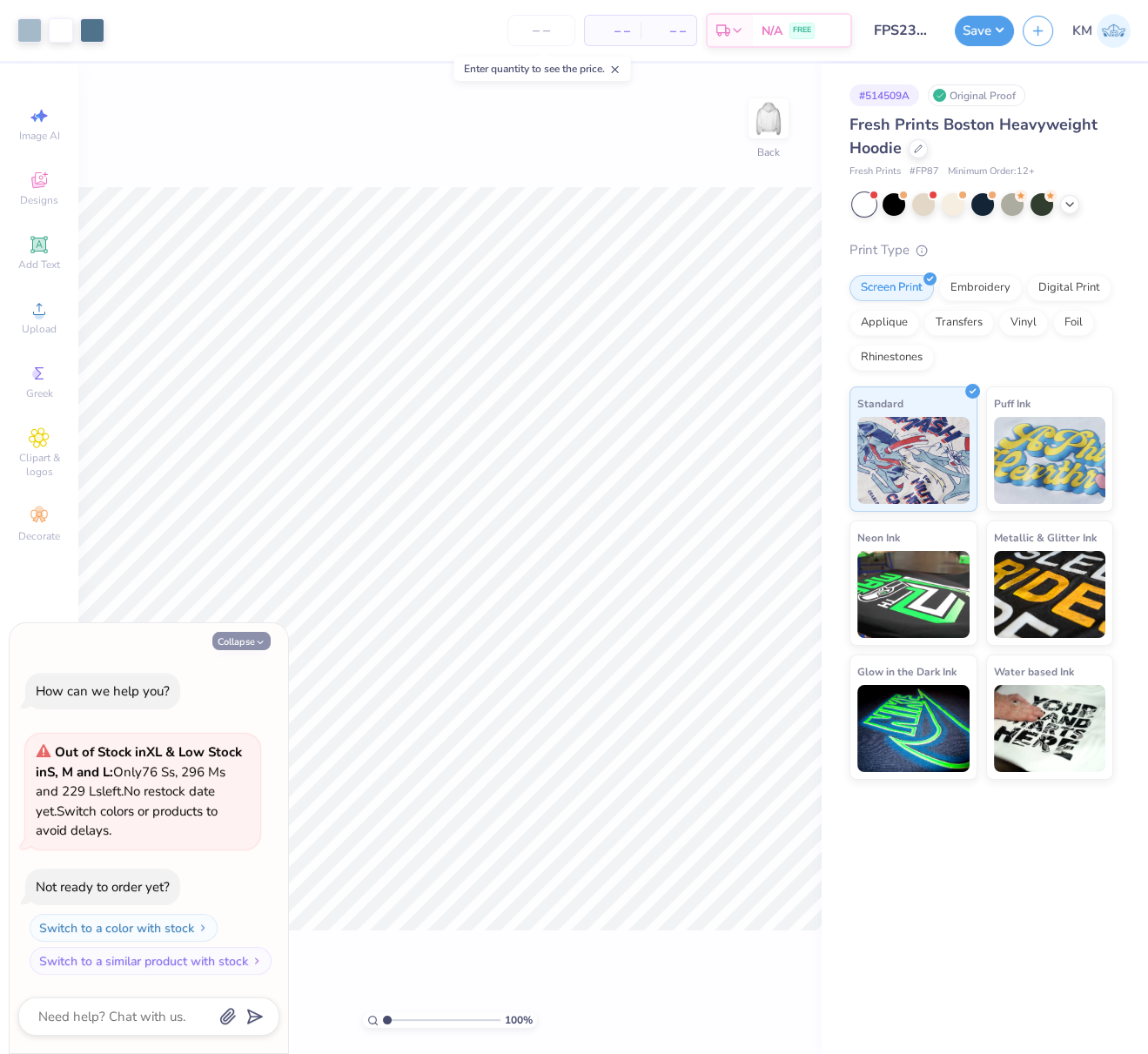
click at [250, 639] on button "Collapse" at bounding box center [242, 641] width 59 height 18
type textarea "x"
click at [250, 639] on button "Collapse" at bounding box center [242, 641] width 59 height 18
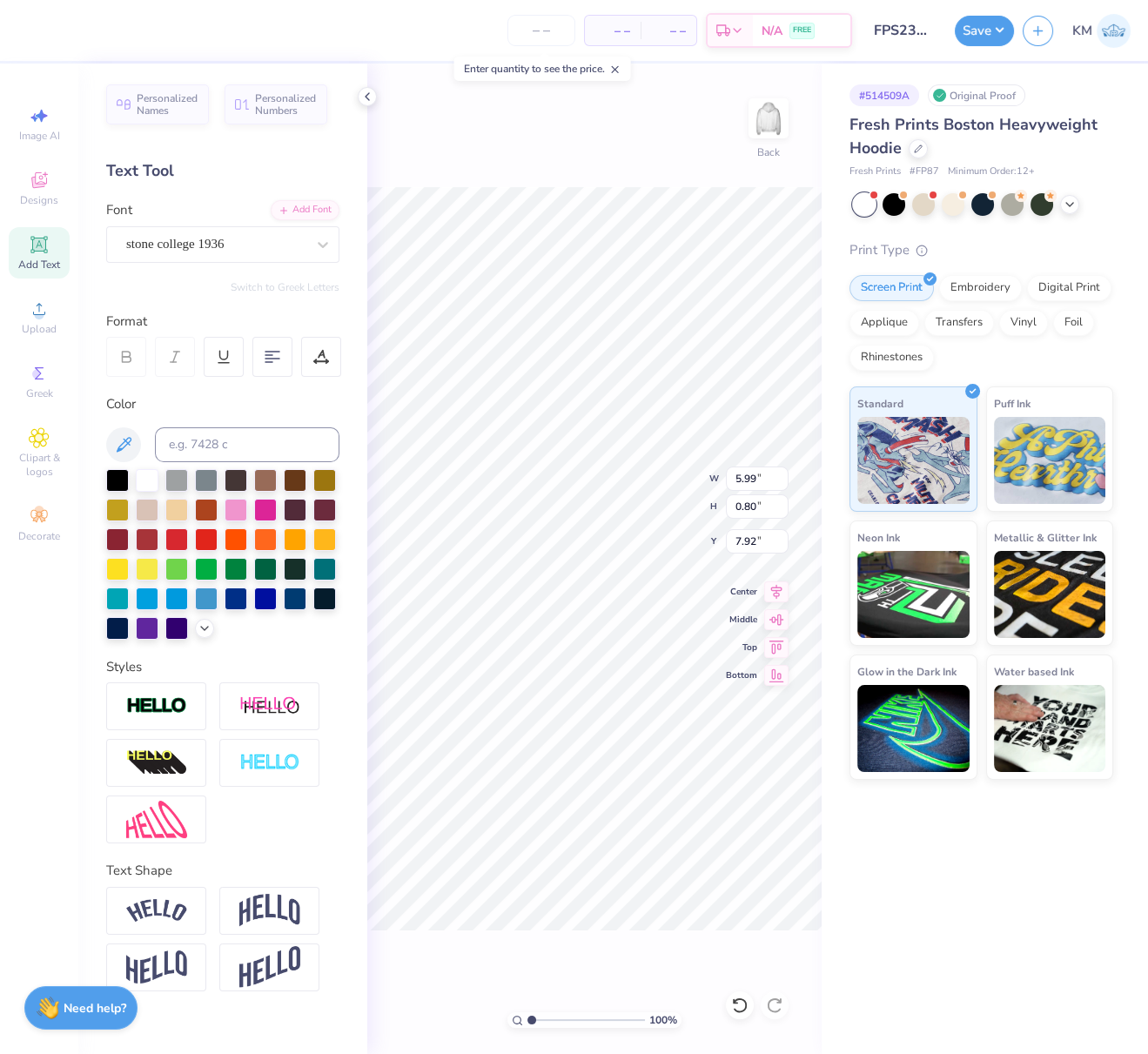
scroll to position [16, 2]
type textarea "FALL RETREAT"
click at [320, 352] on icon at bounding box center [321, 357] width 16 height 16
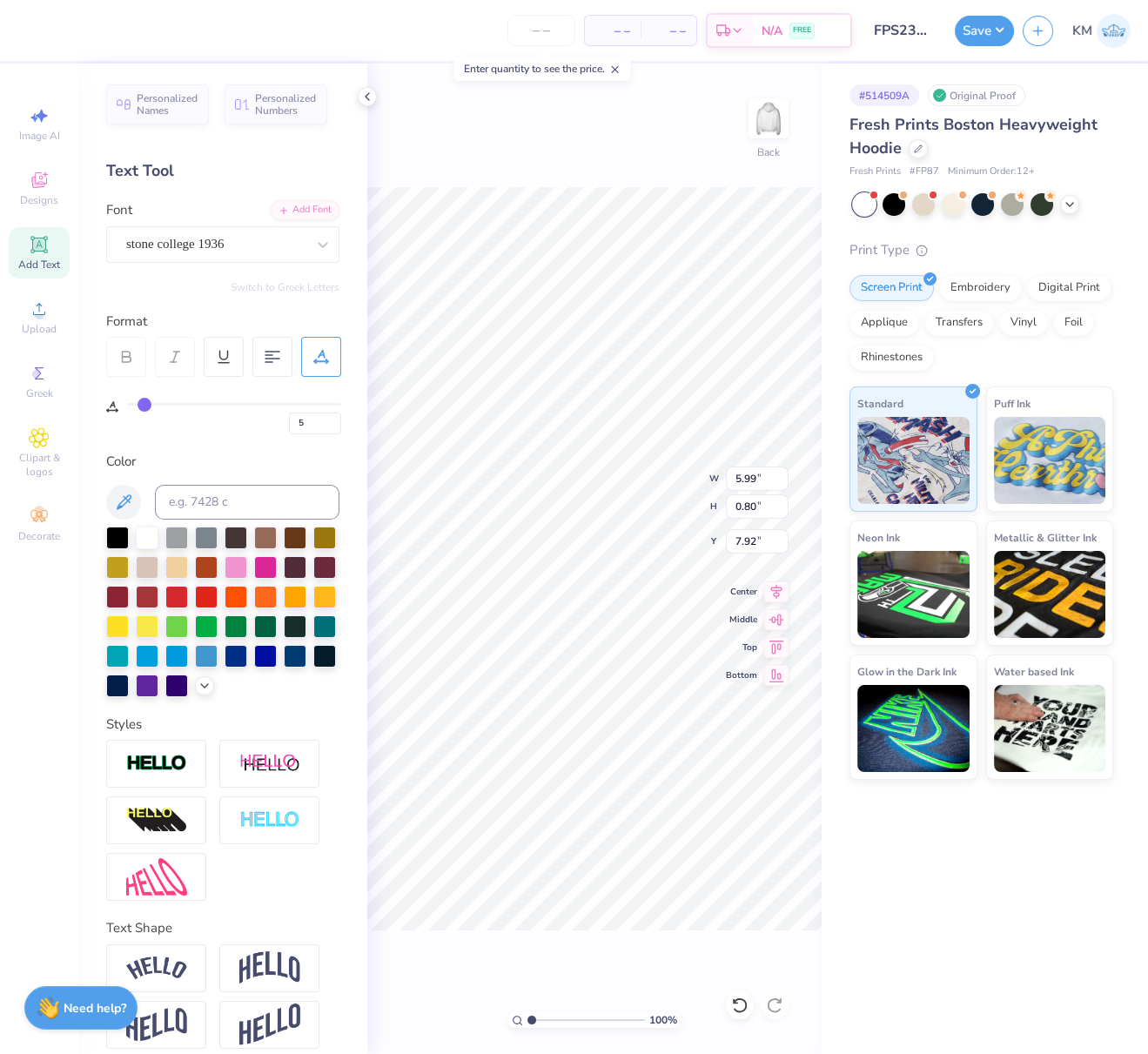
click at [321, 351] on icon at bounding box center [321, 355] width 8 height 9
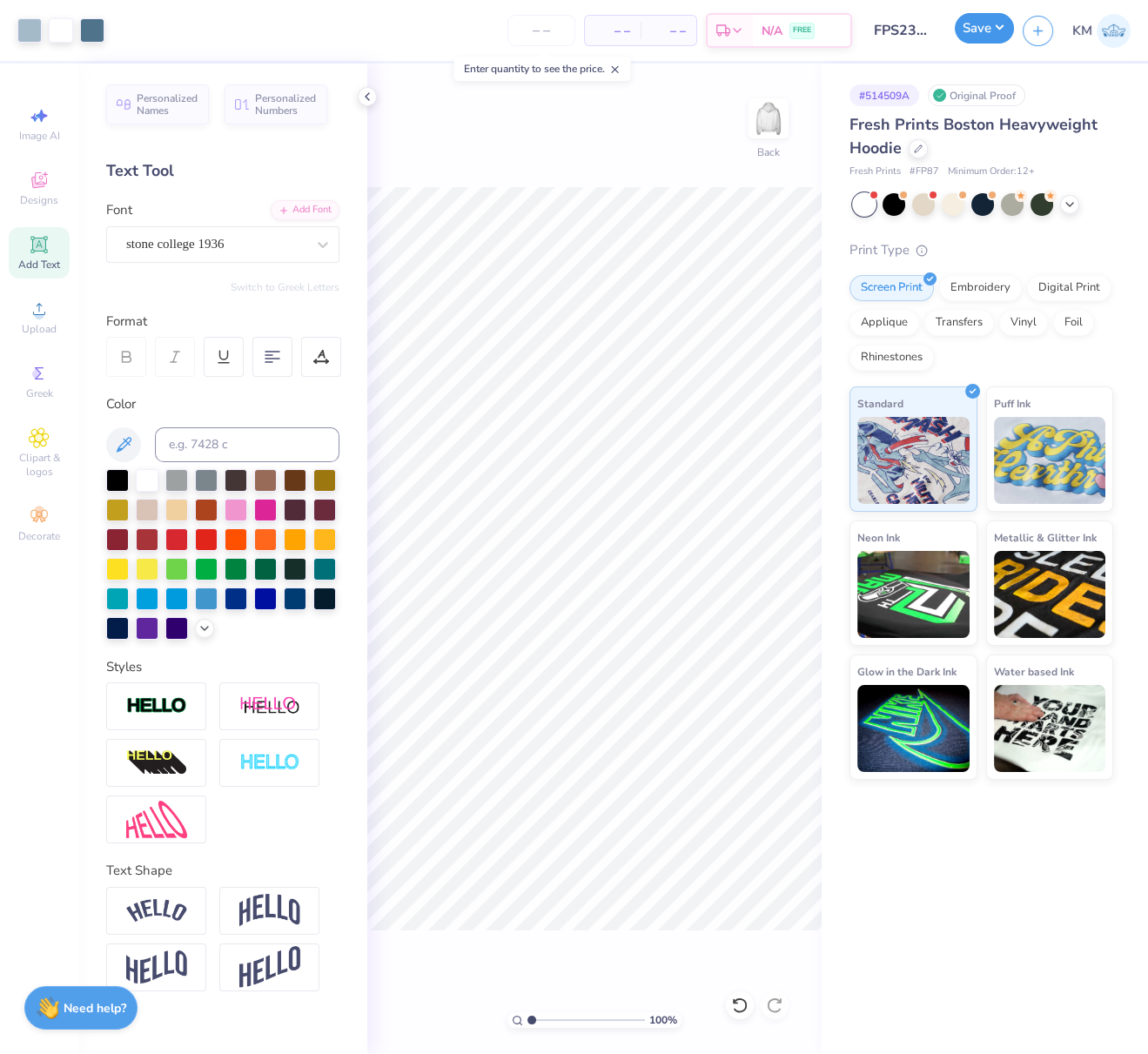
click at [997, 24] on button "Save" at bounding box center [984, 28] width 60 height 31
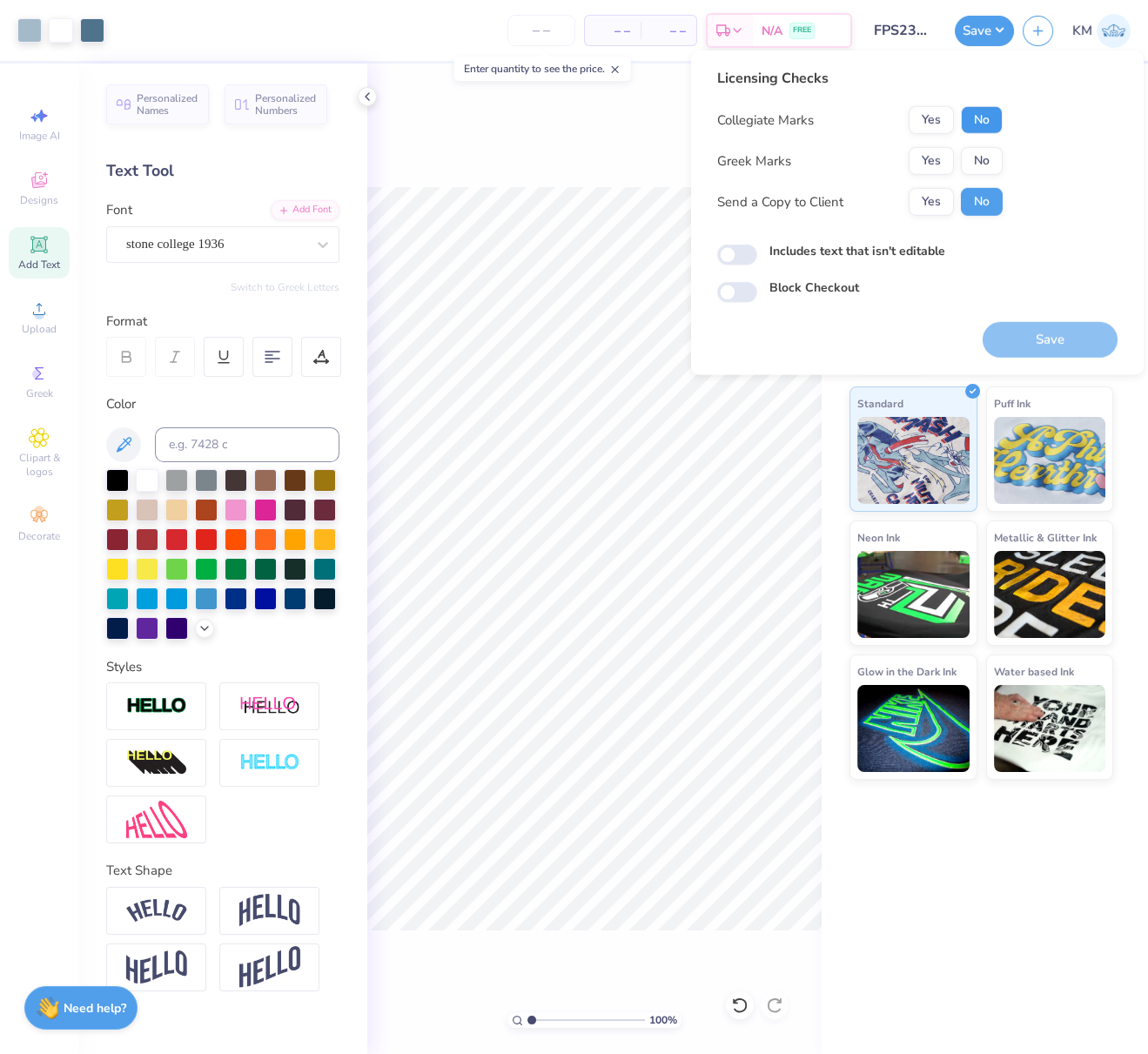
click at [982, 127] on button "No" at bounding box center [982, 120] width 42 height 28
click at [944, 154] on button "Yes" at bounding box center [932, 161] width 46 height 28
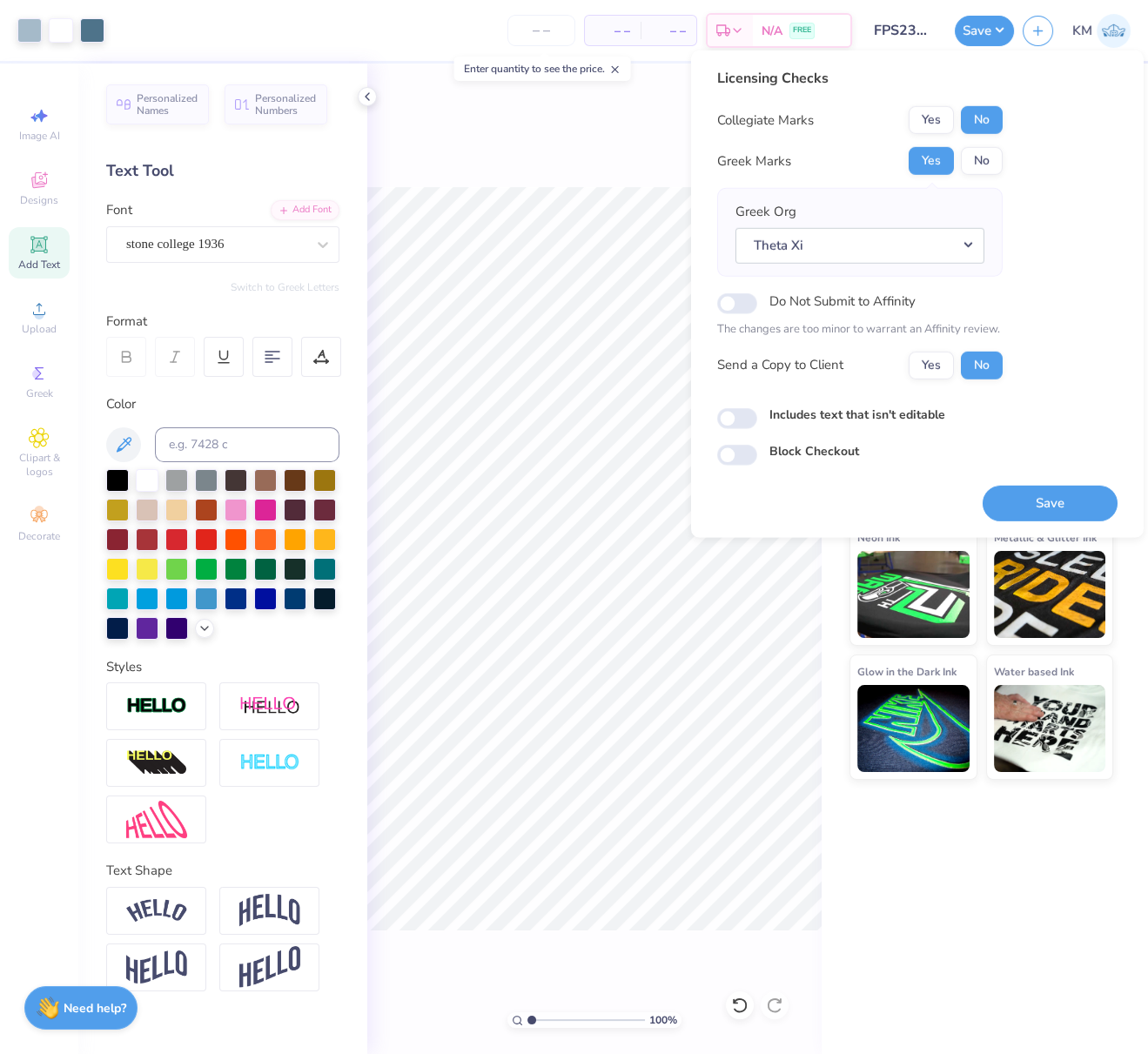
click at [1102, 239] on div "Licensing Checks Collegiate Marks Yes No Greek Marks Yes No Greek Org Theta Xi …" at bounding box center [917, 267] width 400 height 397
click at [939, 163] on button "Yes" at bounding box center [932, 161] width 46 height 28
click at [984, 159] on button "No" at bounding box center [982, 161] width 42 height 28
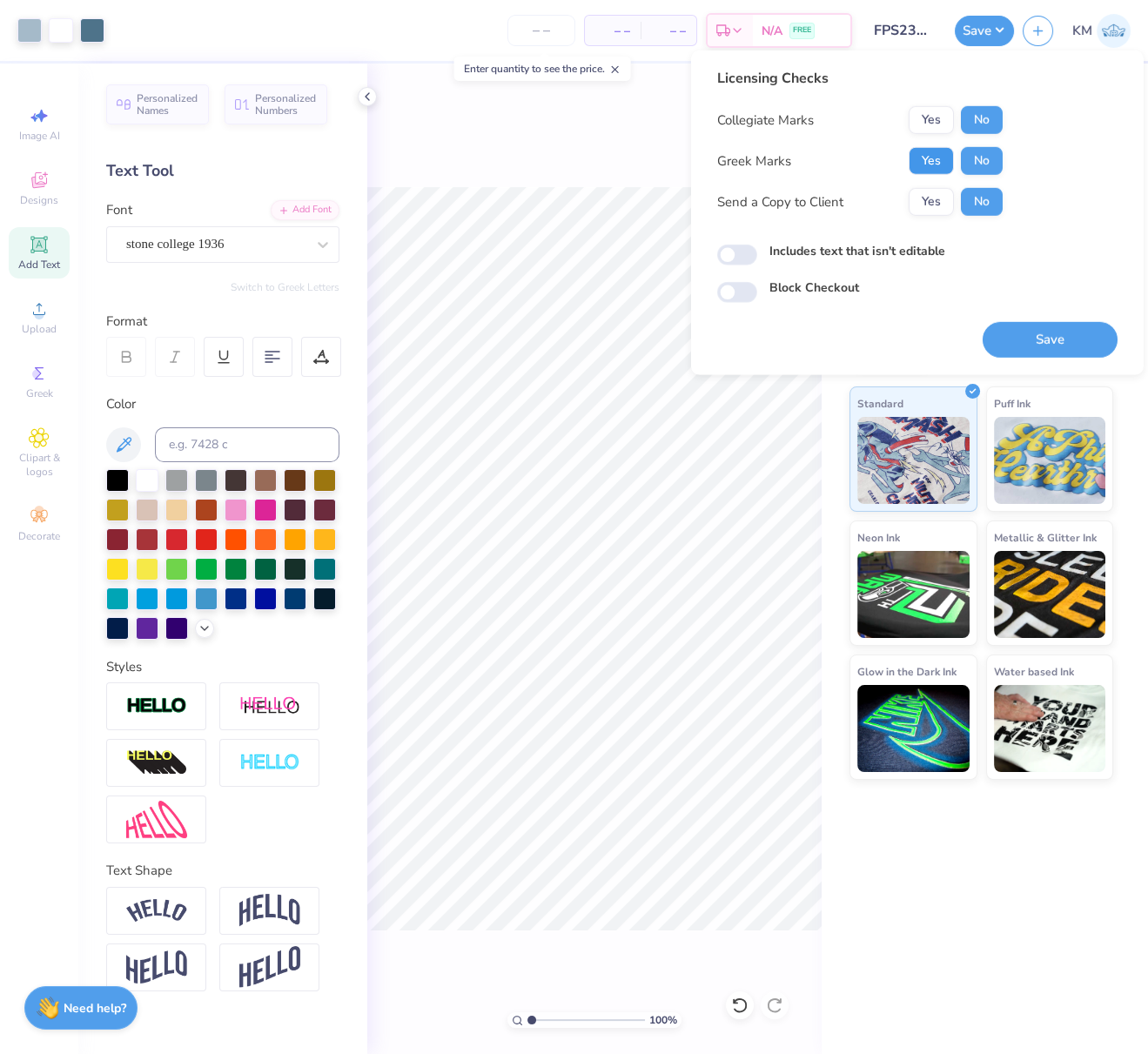
click at [940, 158] on button "Yes" at bounding box center [932, 161] width 46 height 28
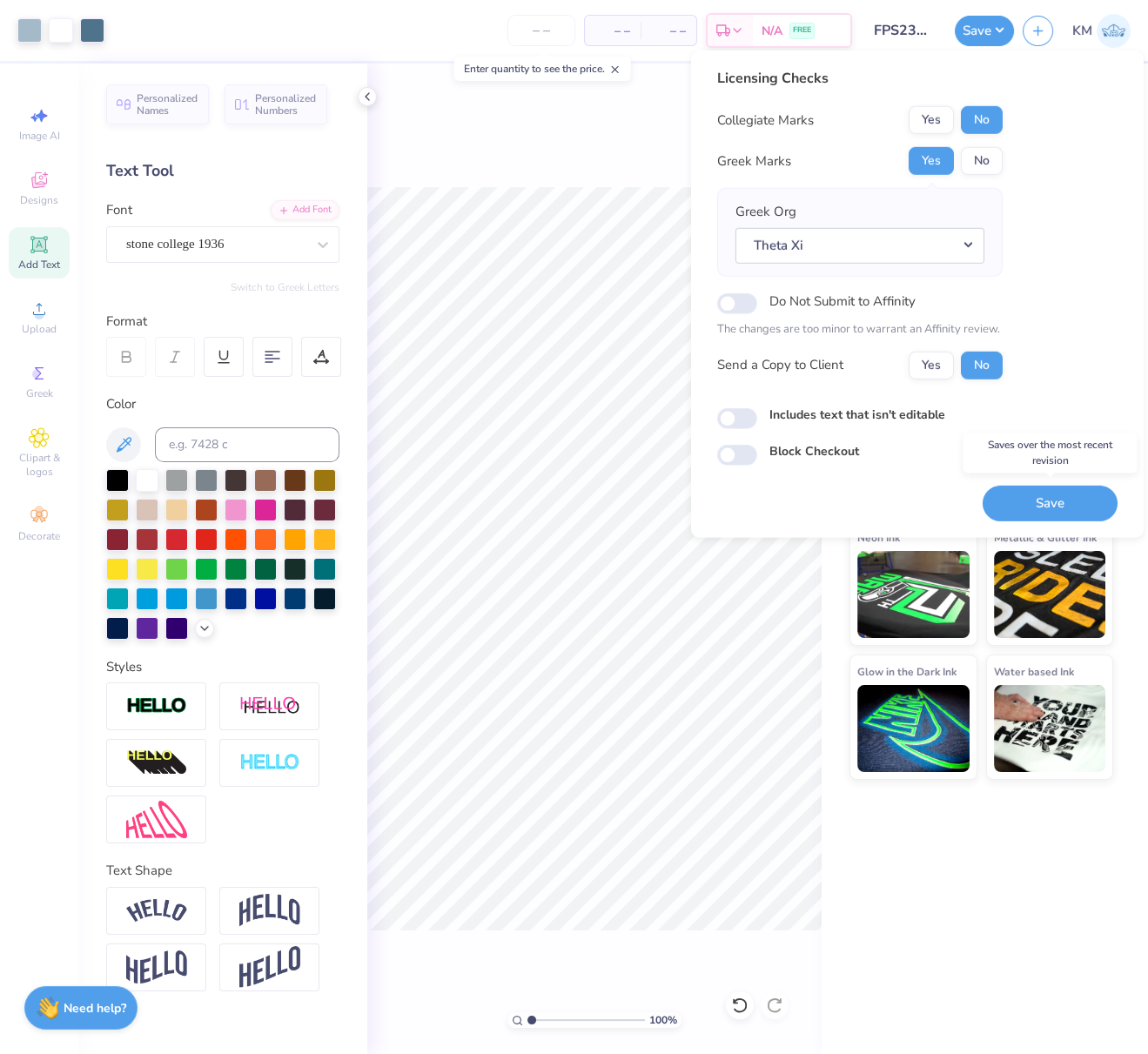
drag, startPoint x: 1045, startPoint y: 500, endPoint x: 1137, endPoint y: 547, distance: 103.3
click at [1045, 500] on button "Save" at bounding box center [1050, 502] width 135 height 36
